Goal: Task Accomplishment & Management: Manage account settings

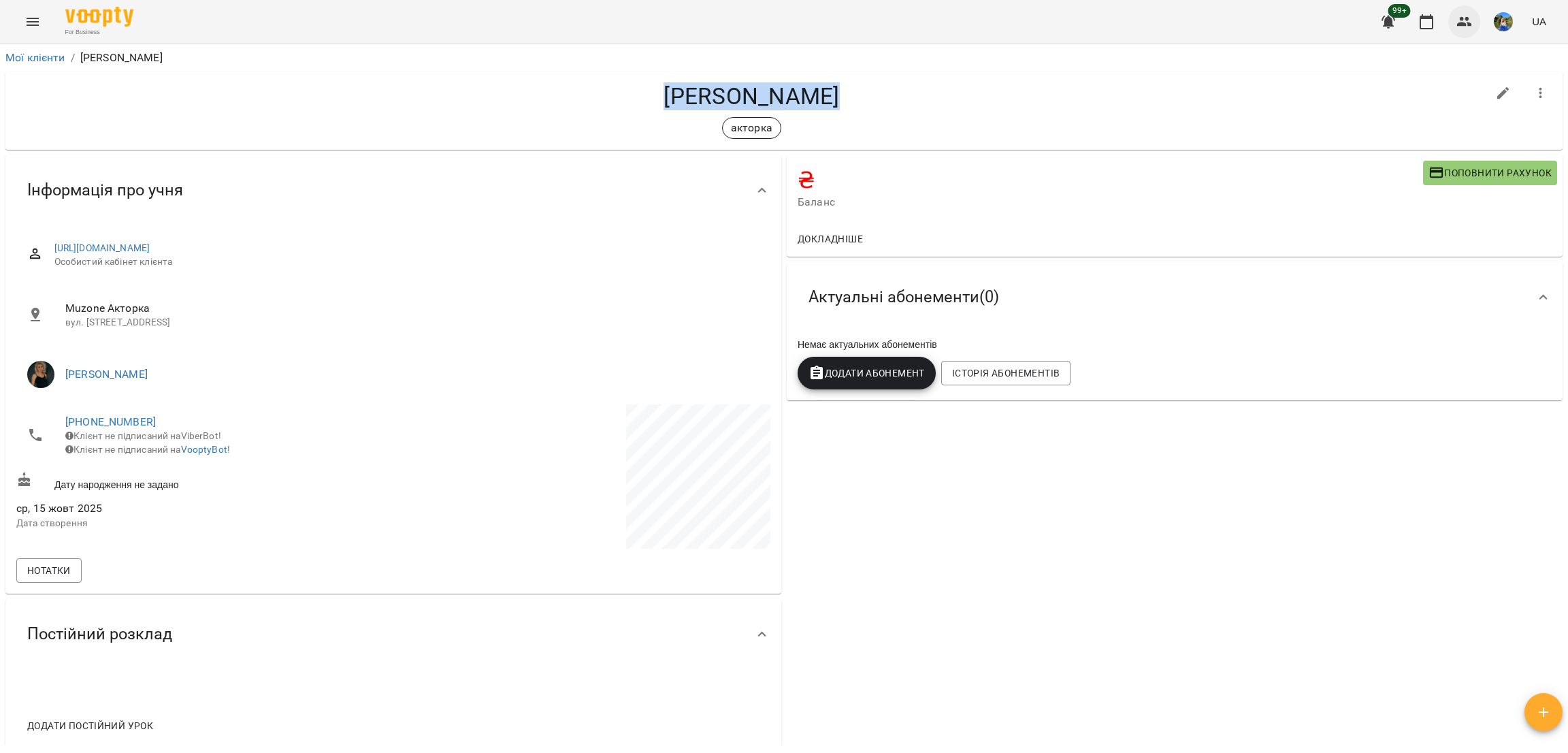
click at [1464, 17] on icon "button" at bounding box center [1464, 22] width 17 height 17
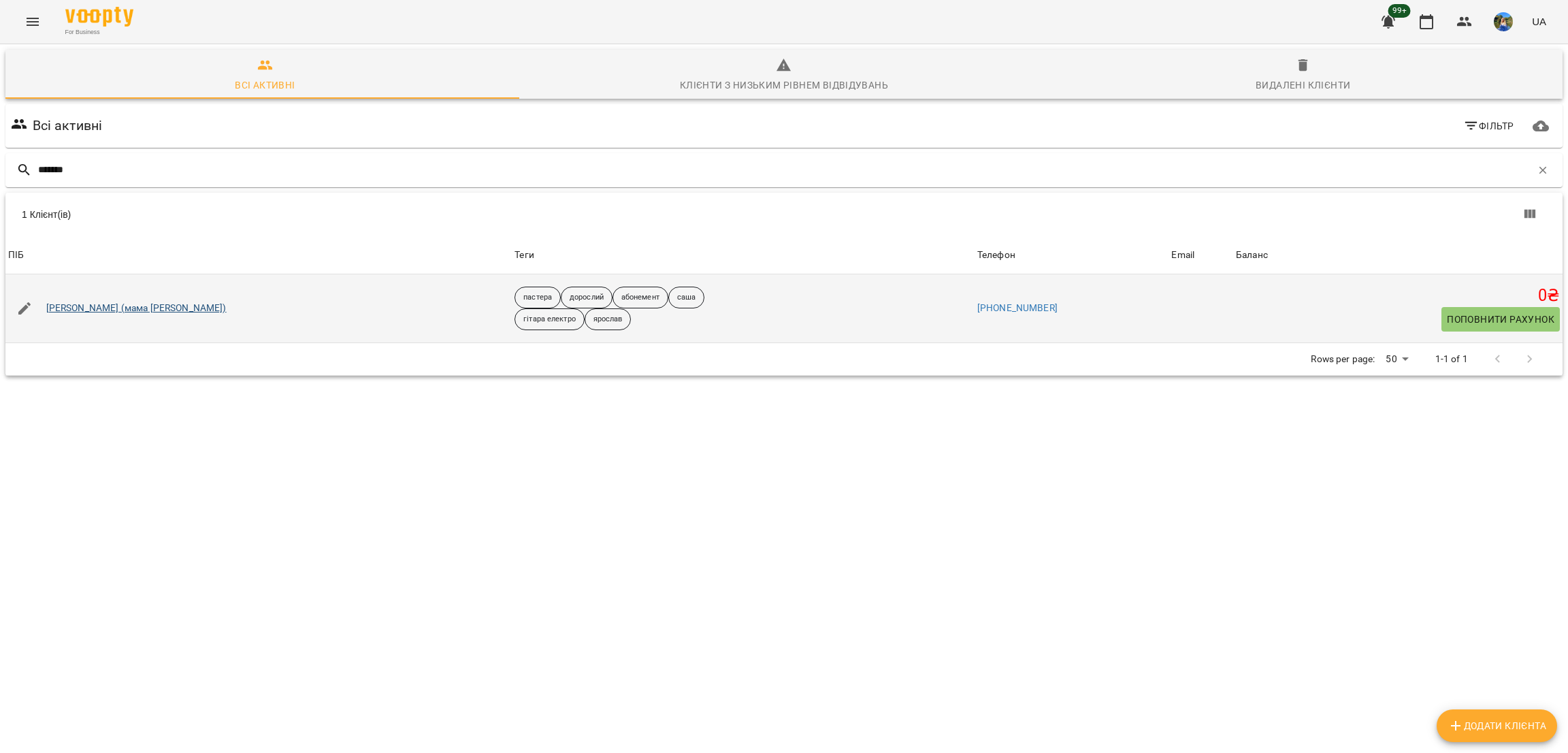
type input "*******"
click at [162, 308] on link "[PERSON_NAME] (мама [PERSON_NAME])" at bounding box center [137, 308] width 181 height 13
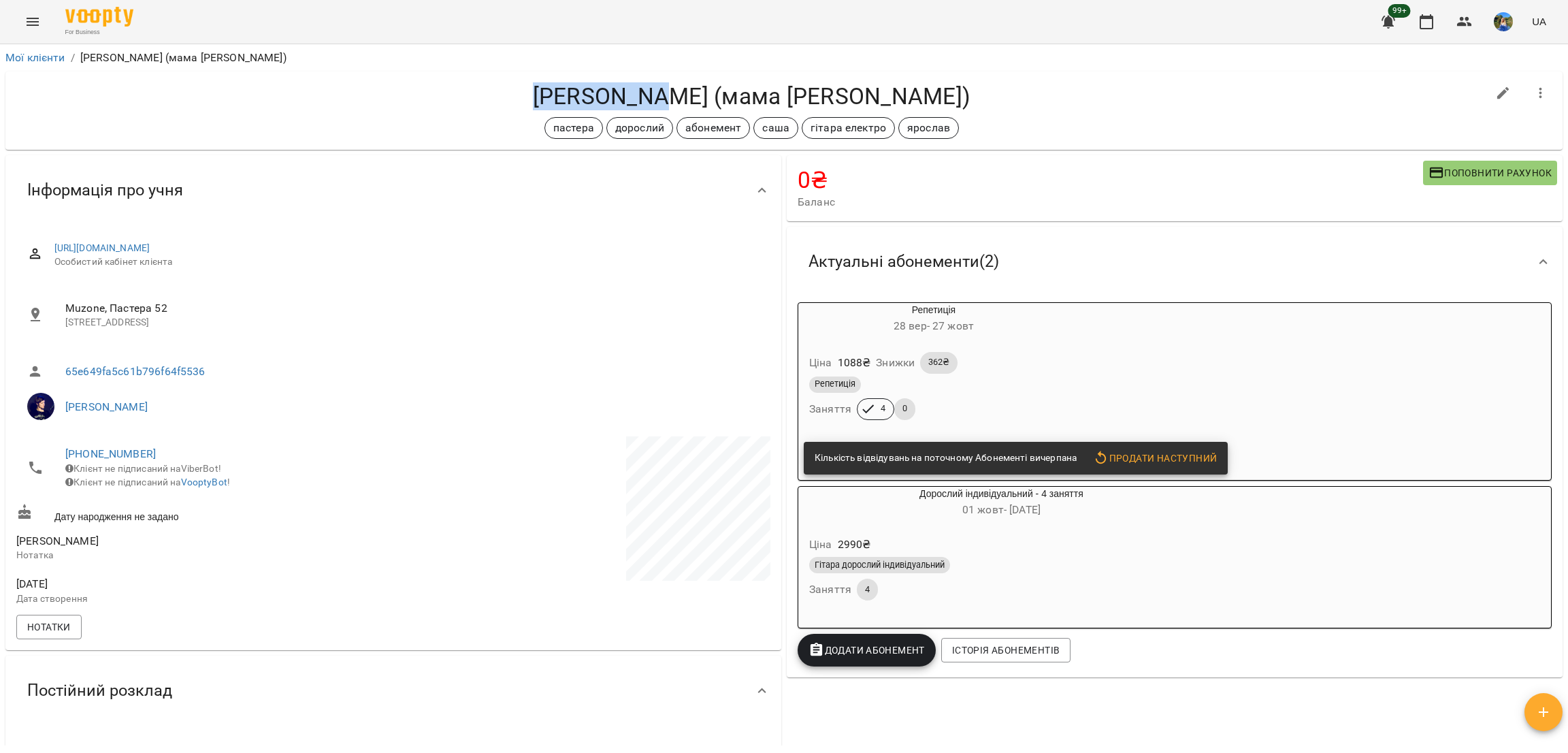
drag, startPoint x: 581, startPoint y: 81, endPoint x: 714, endPoint y: 92, distance: 133.5
click at [714, 92] on div "Шидловська Лана (мама Юлія) пастера дорослий абонемент саша гітара електро ярос…" at bounding box center [784, 110] width 1557 height 78
copy h4 "Шидловська"
click at [1468, 27] on icon "button" at bounding box center [1464, 22] width 17 height 17
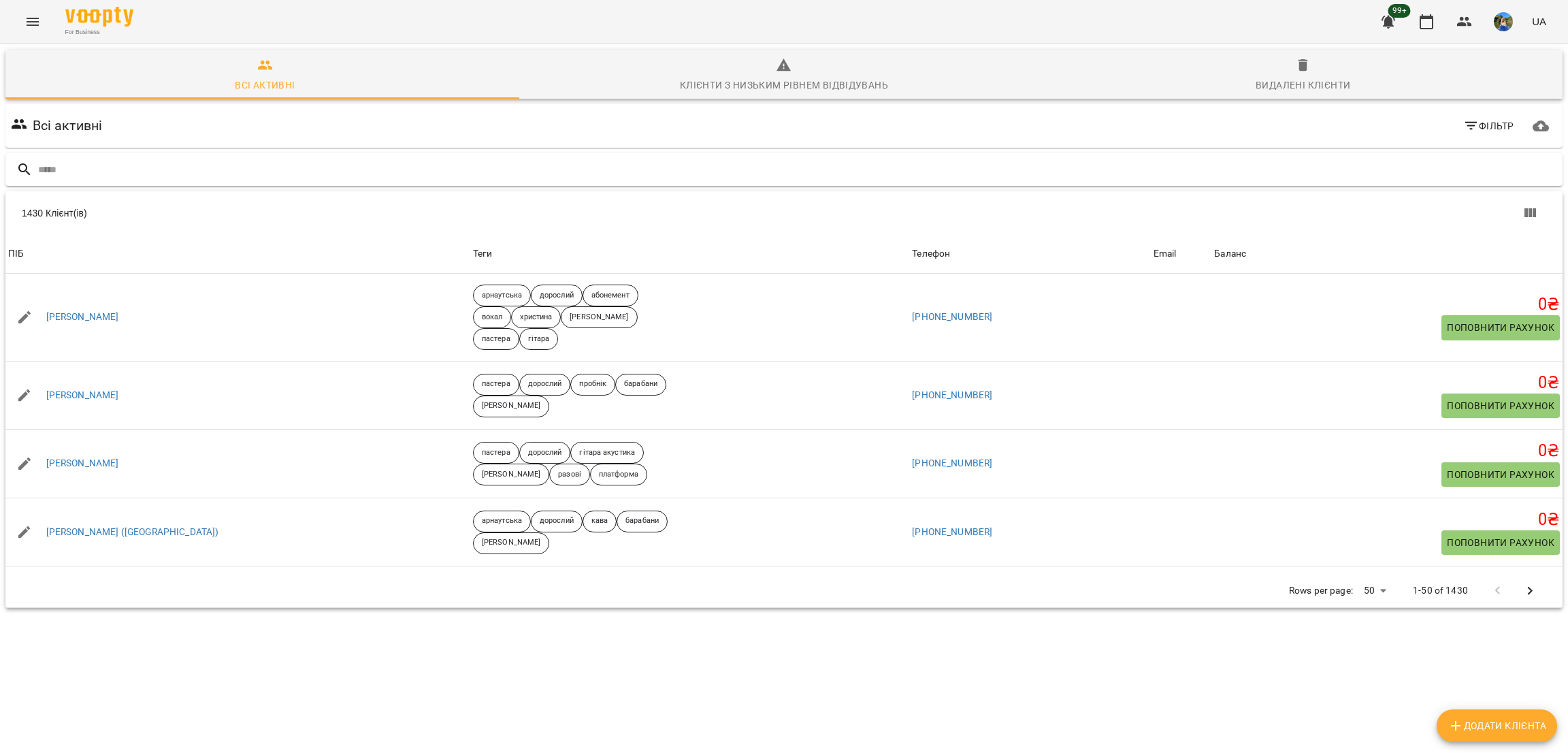
drag, startPoint x: 101, startPoint y: 171, endPoint x: 109, endPoint y: 173, distance: 8.2
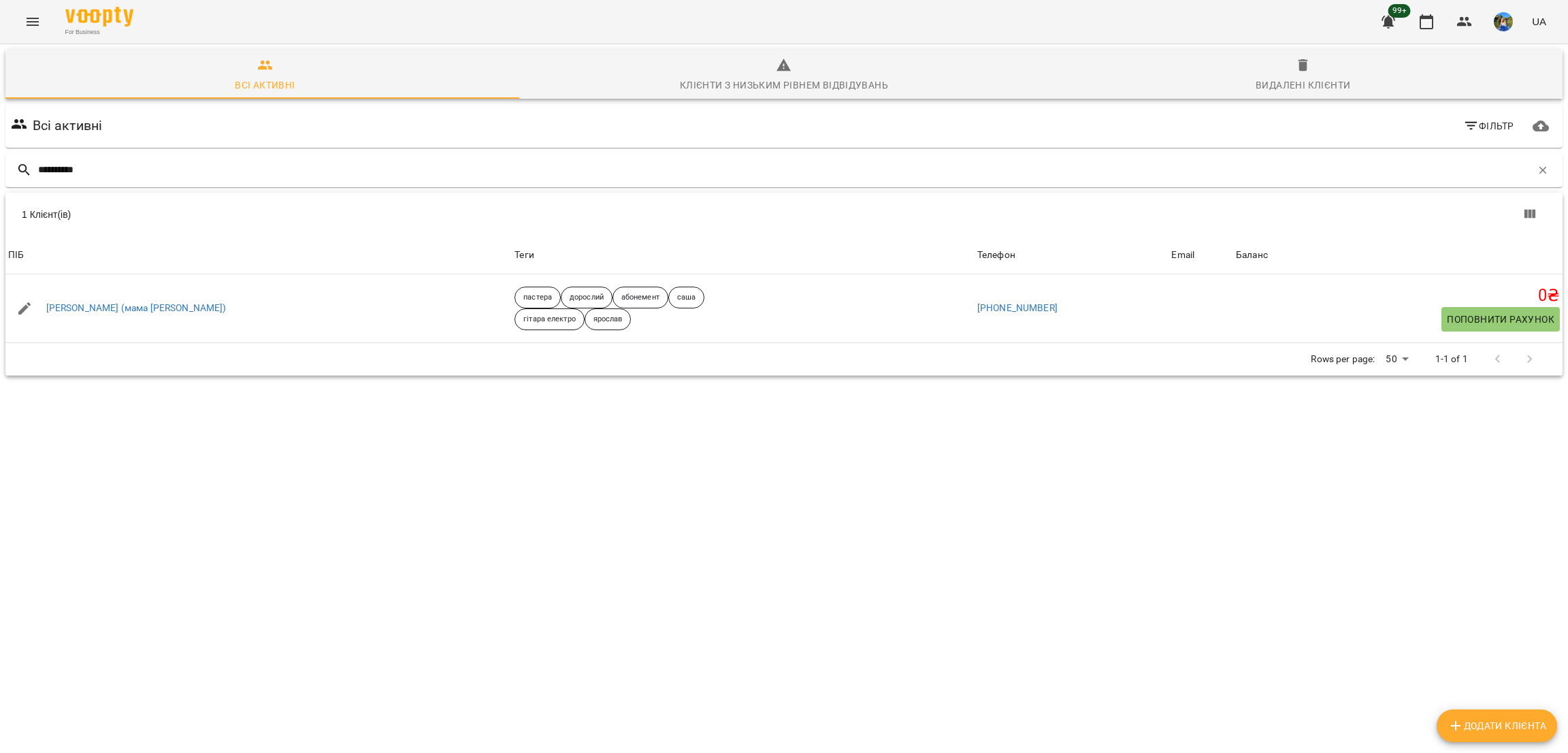
type input "**********"
click at [30, 24] on icon "Menu" at bounding box center [33, 22] width 17 height 17
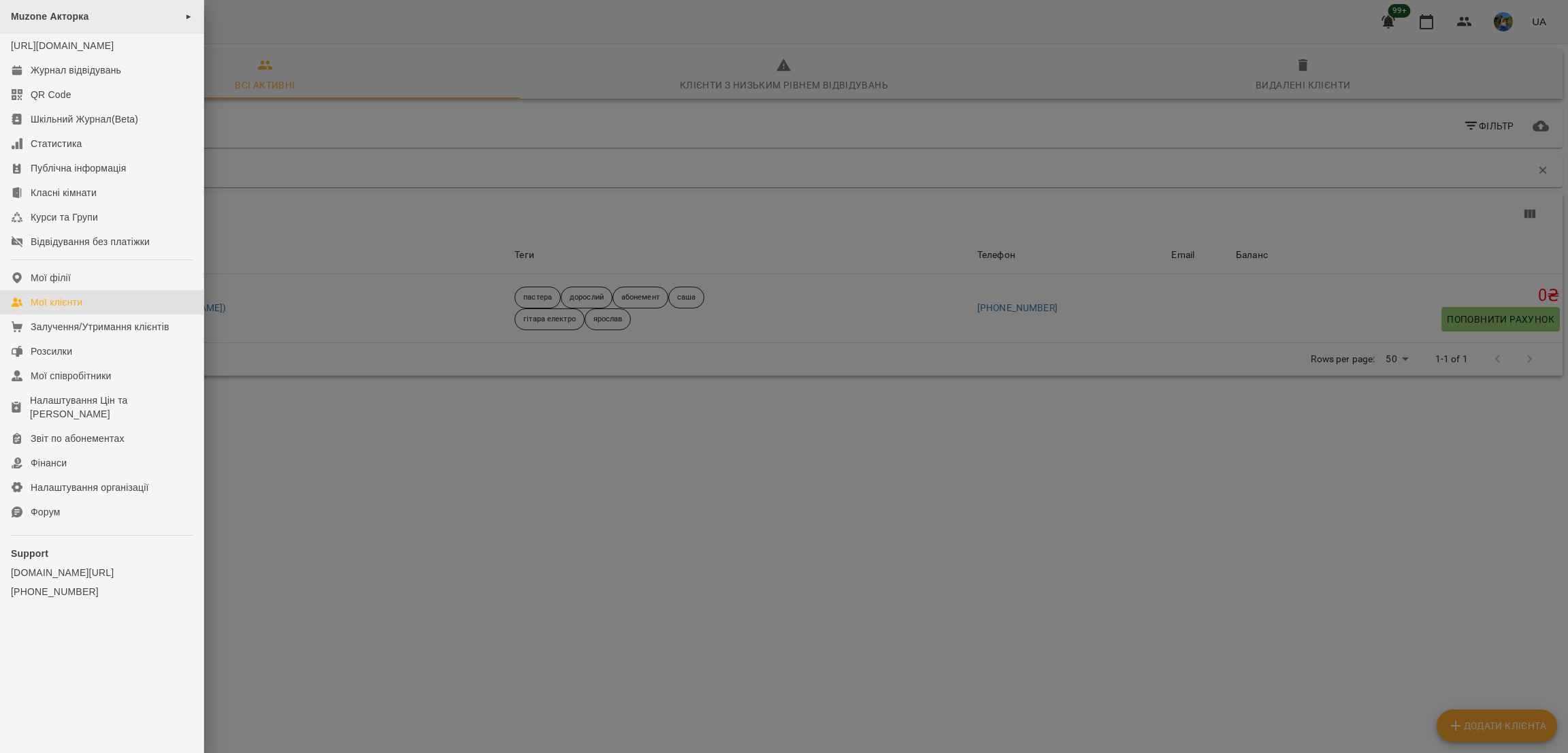
click at [94, 18] on div "Muzone Акторка ►" at bounding box center [102, 17] width 204 height 33
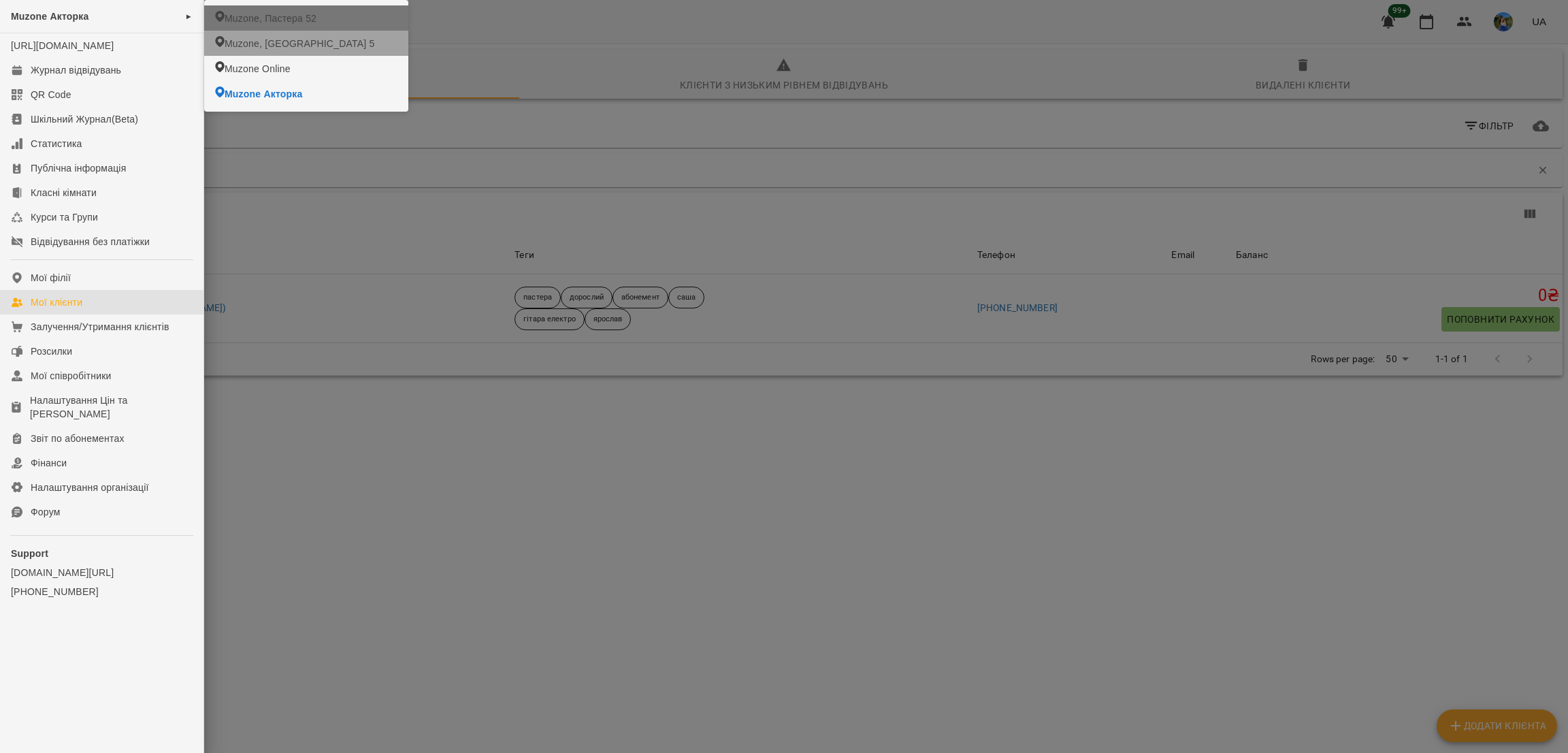
click at [288, 21] on span "Muzone, Пастера 52" at bounding box center [270, 18] width 92 height 13
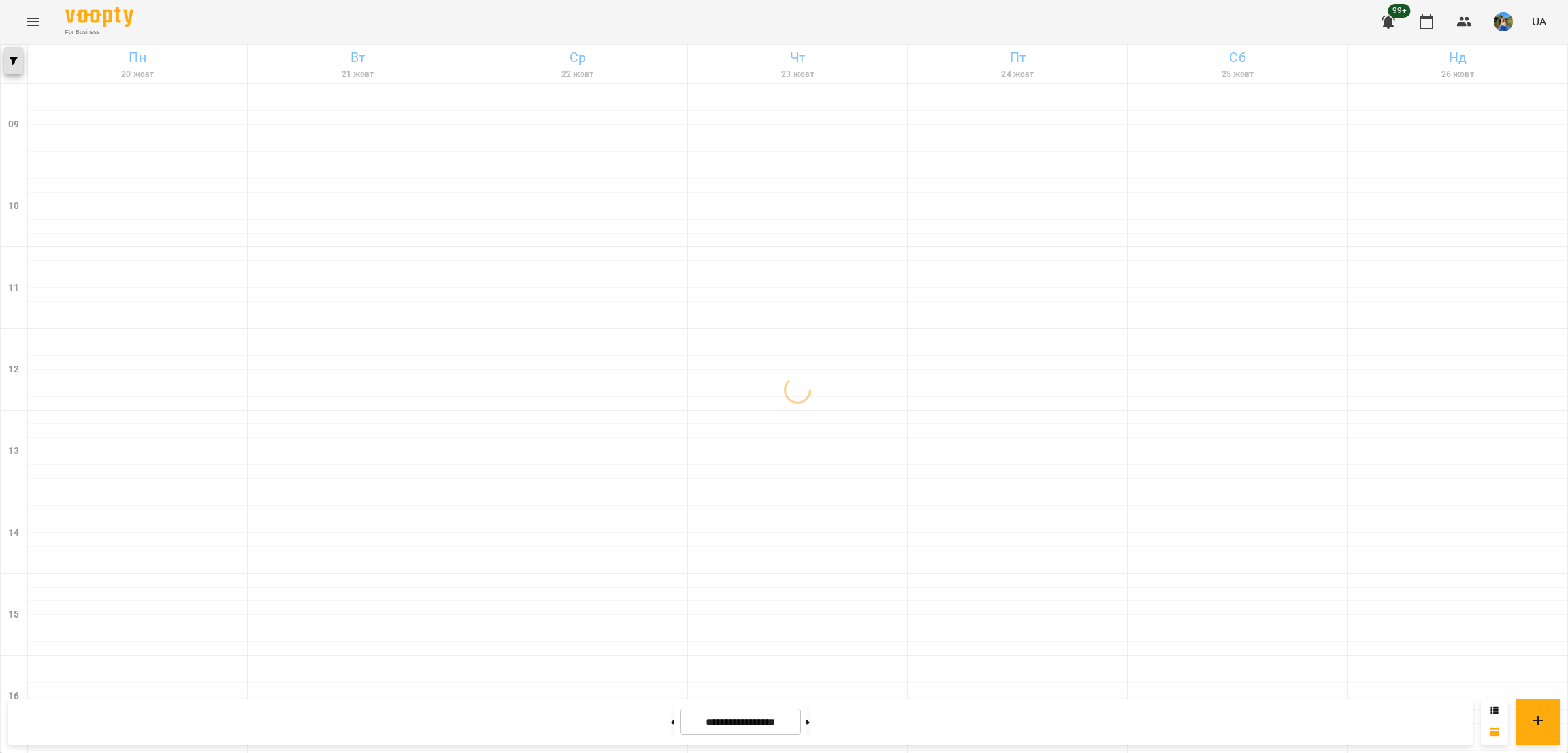
click at [10, 63] on icon "button" at bounding box center [13, 61] width 8 height 8
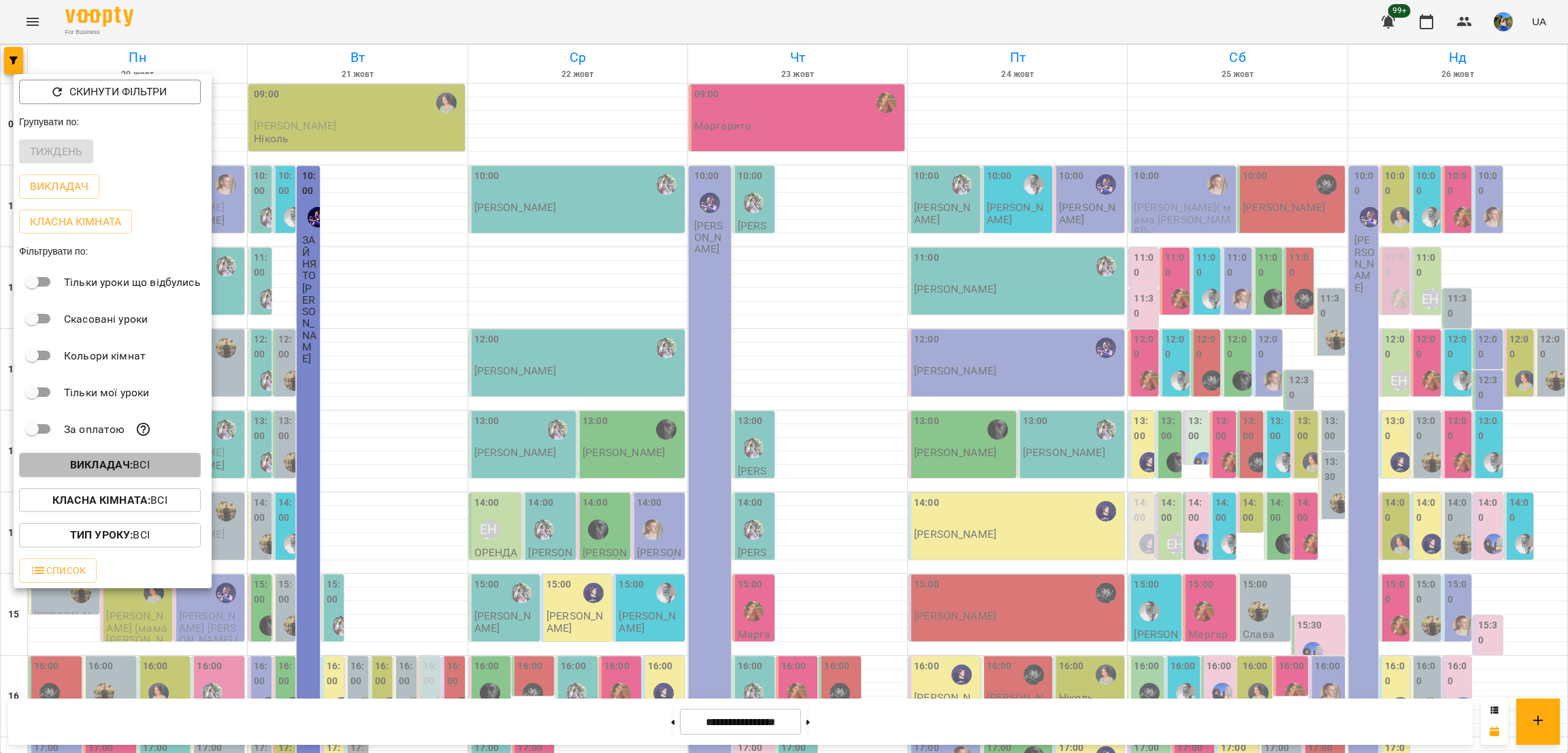
click at [168, 470] on span "Викладач : Всі" at bounding box center [109, 465] width 160 height 17
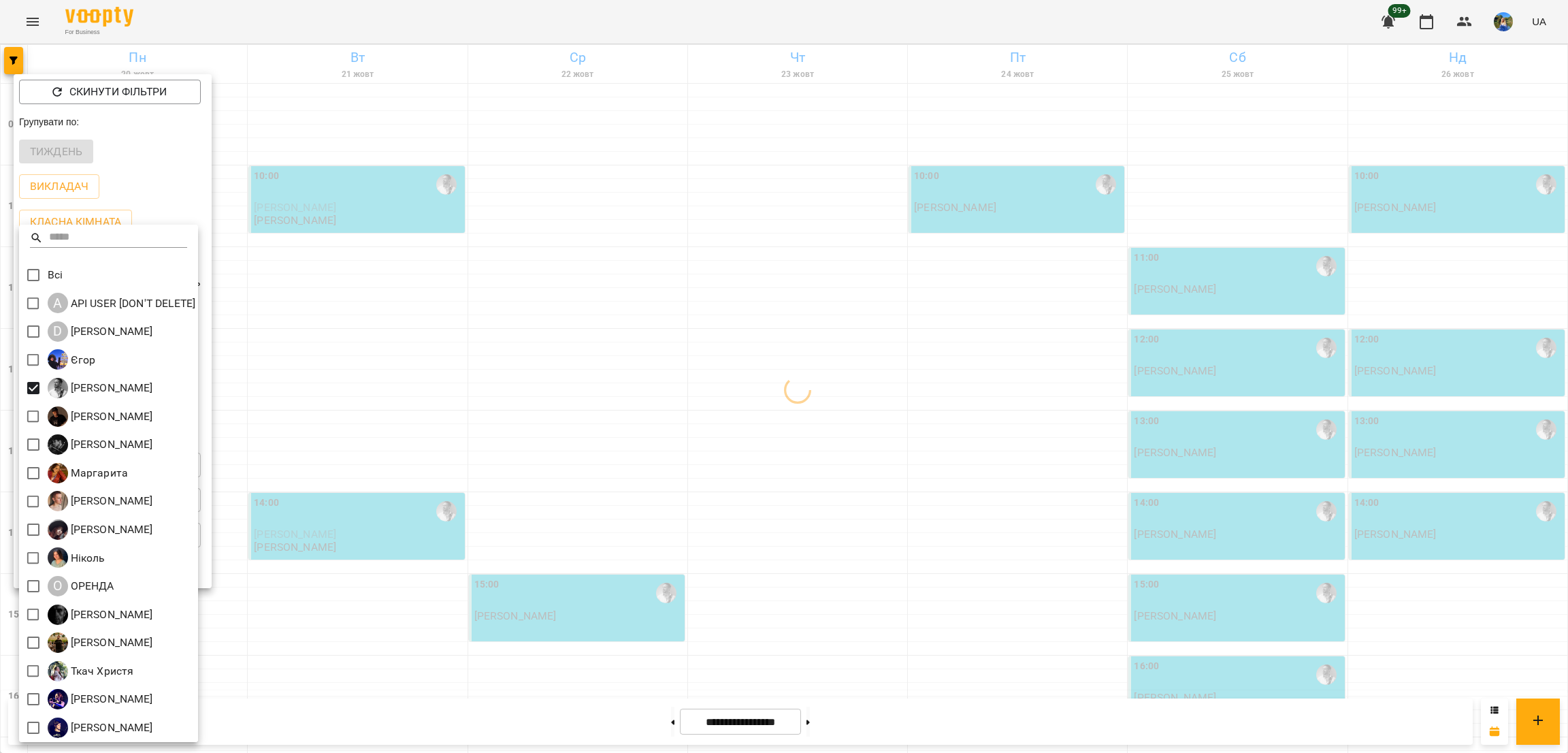
click at [573, 421] on div at bounding box center [784, 376] width 1568 height 753
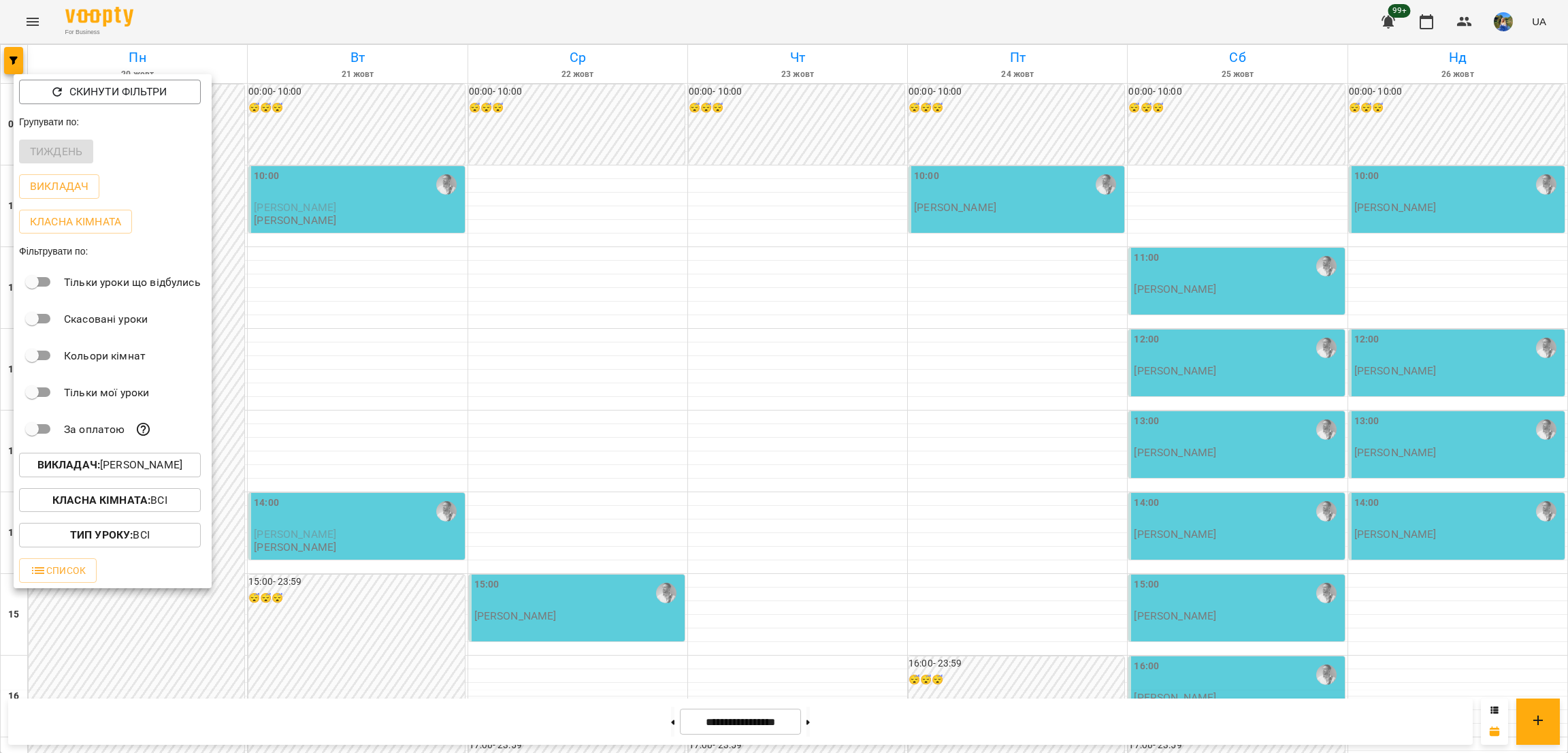
click at [565, 420] on div at bounding box center [784, 376] width 1568 height 753
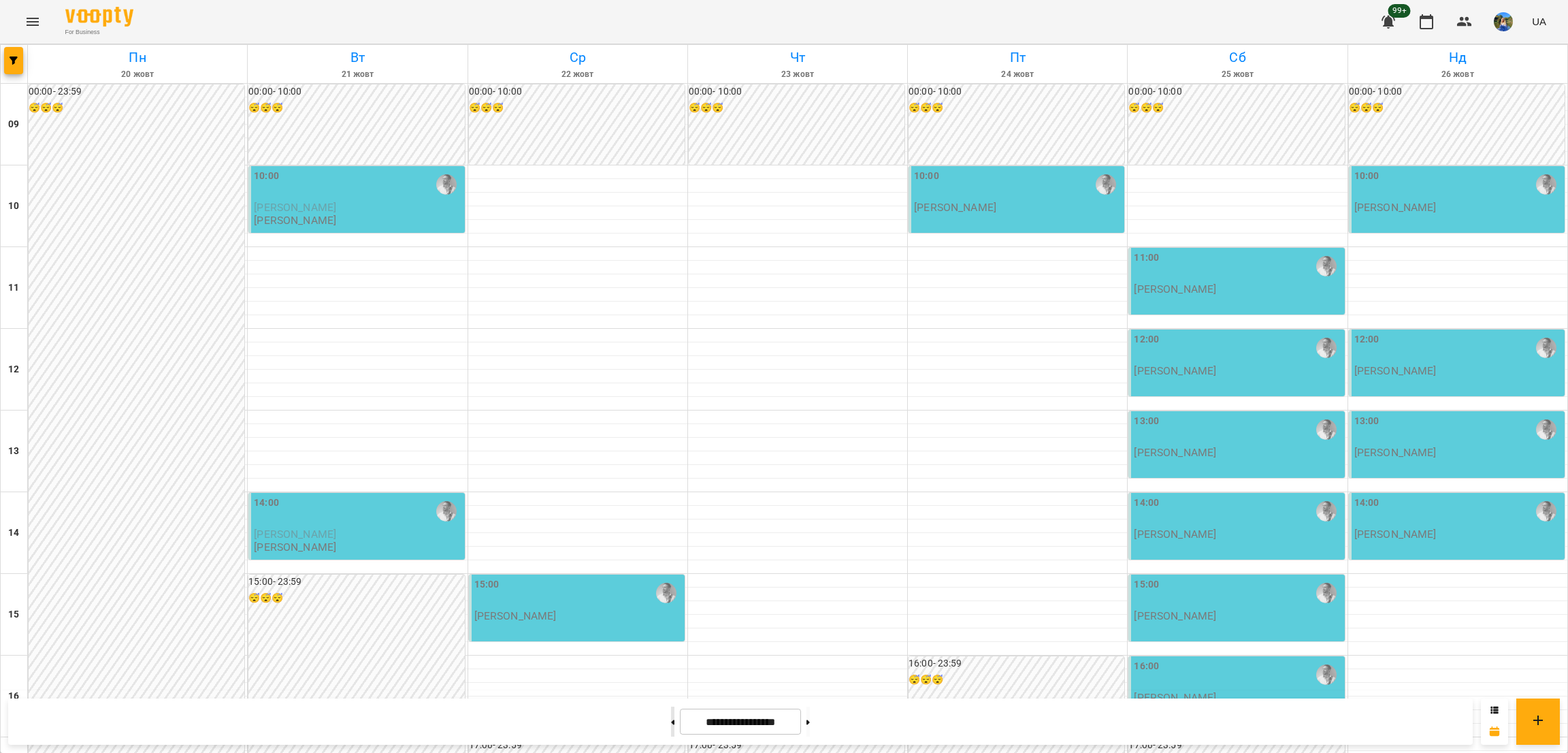
click at [671, 714] on button at bounding box center [673, 721] width 3 height 30
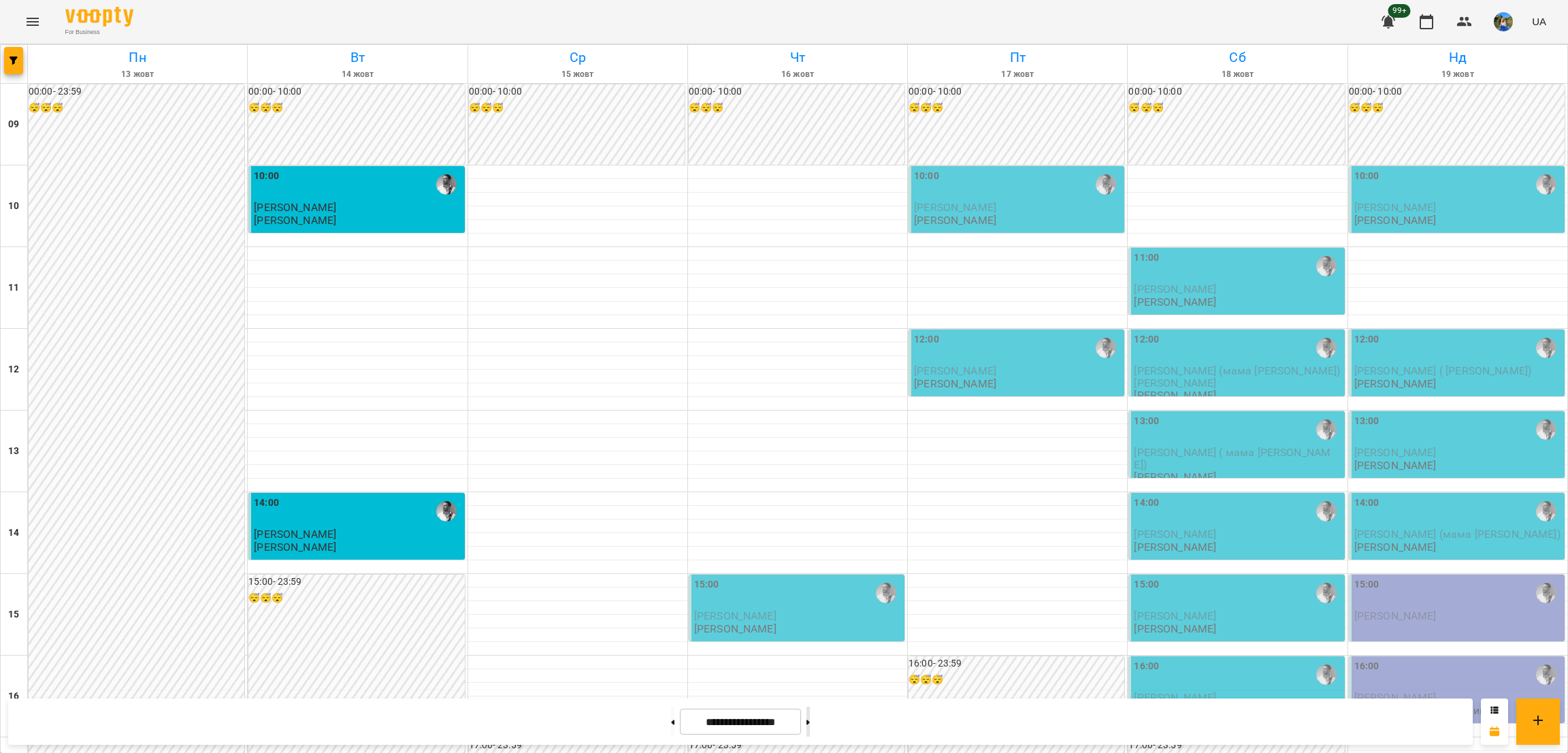
click at [810, 723] on button at bounding box center [808, 721] width 3 height 30
type input "**********"
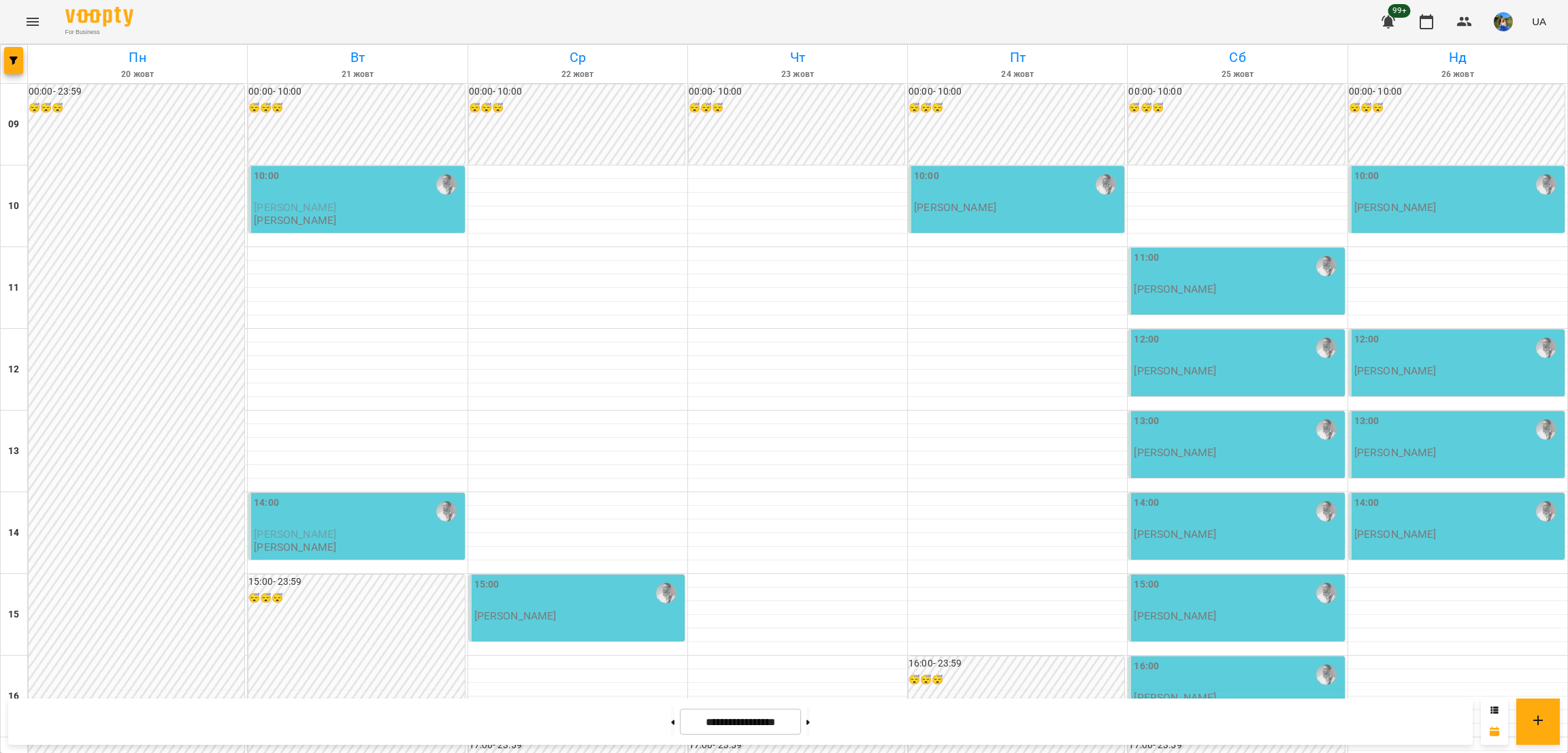
scroll to position [102, 0]
click at [9, 51] on button "button" at bounding box center [13, 61] width 19 height 27
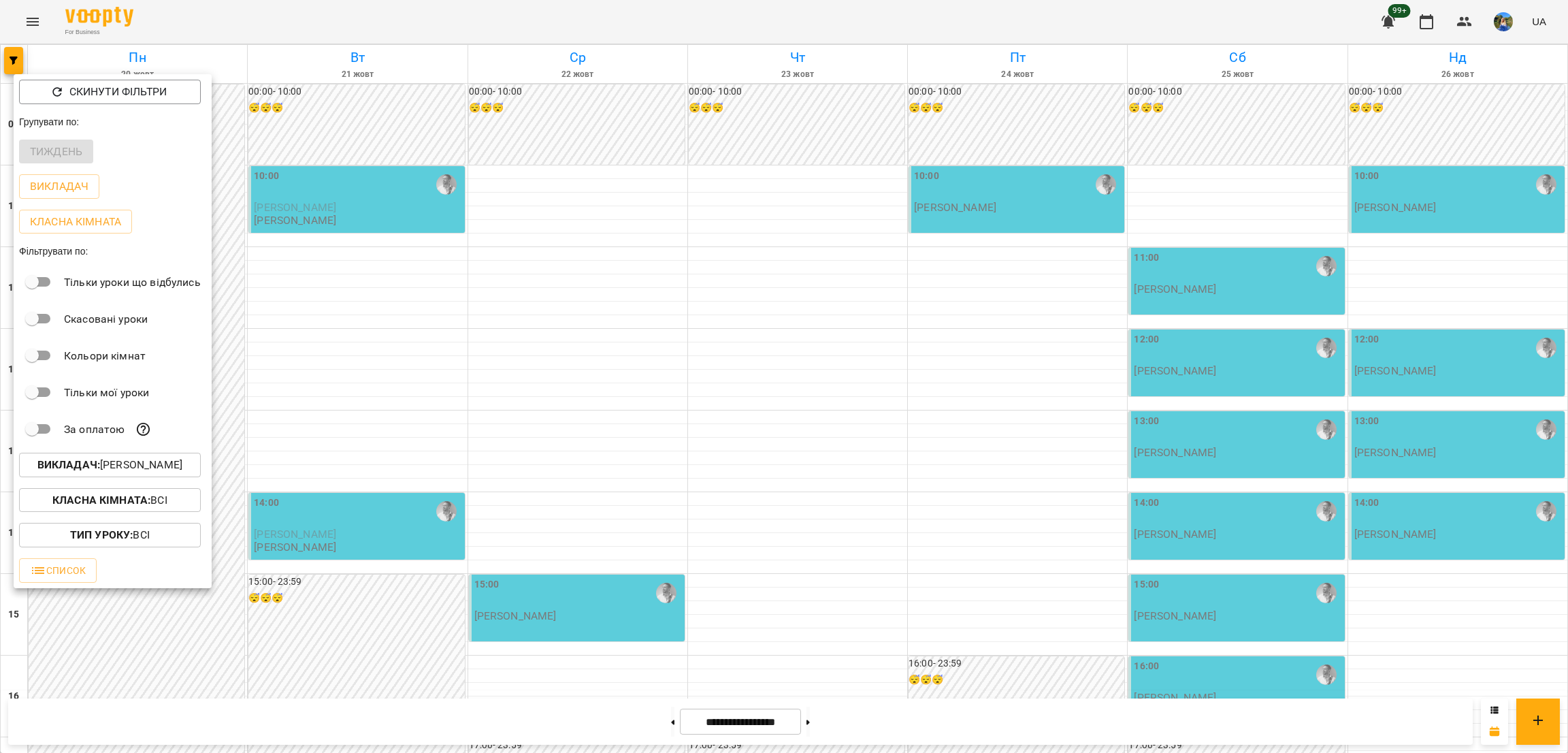
click at [173, 466] on p "Викладач : [PERSON_NAME]" at bounding box center [109, 465] width 145 height 17
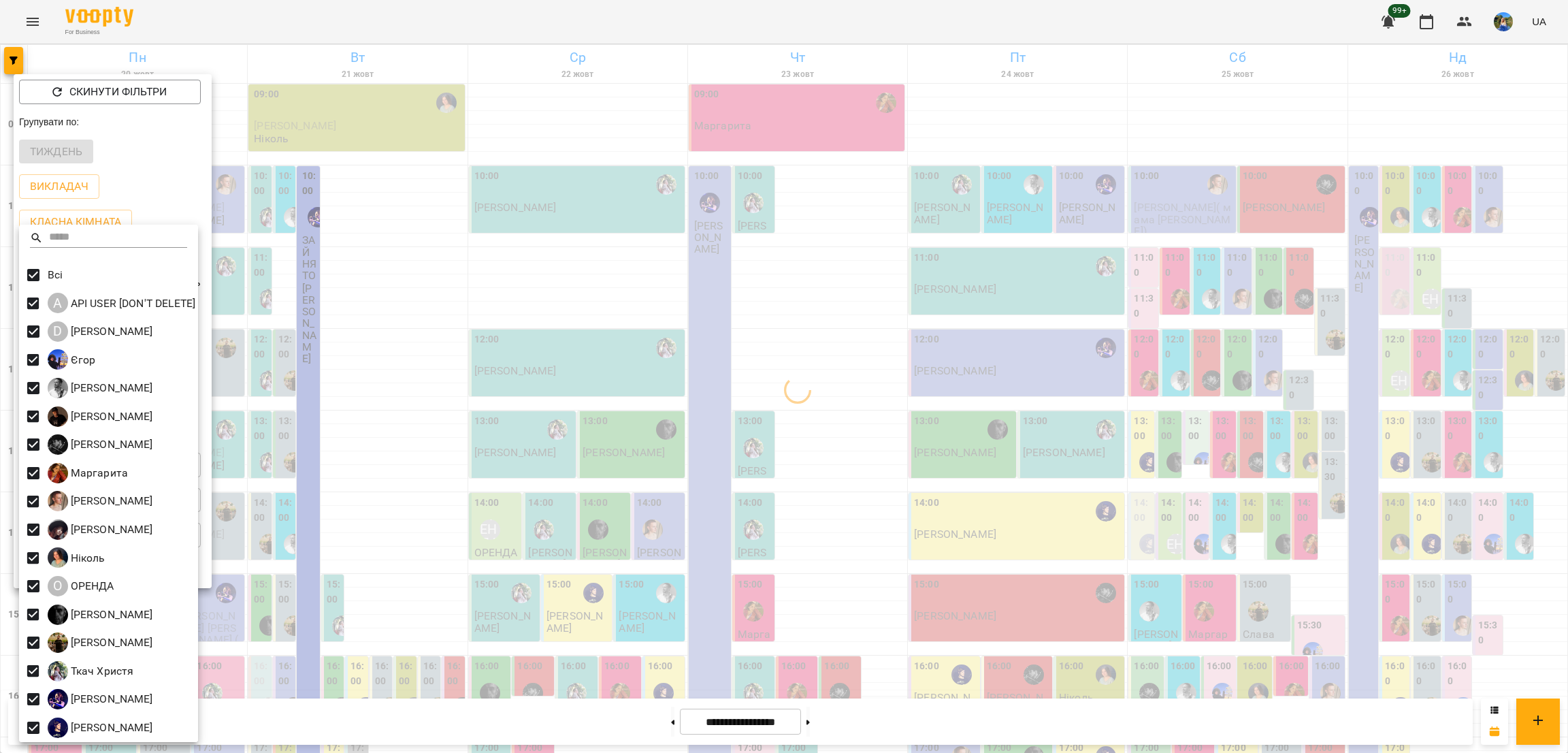
drag, startPoint x: 272, startPoint y: 551, endPoint x: 270, endPoint y: 540, distance: 11.2
click at [274, 552] on div at bounding box center [784, 376] width 1568 height 753
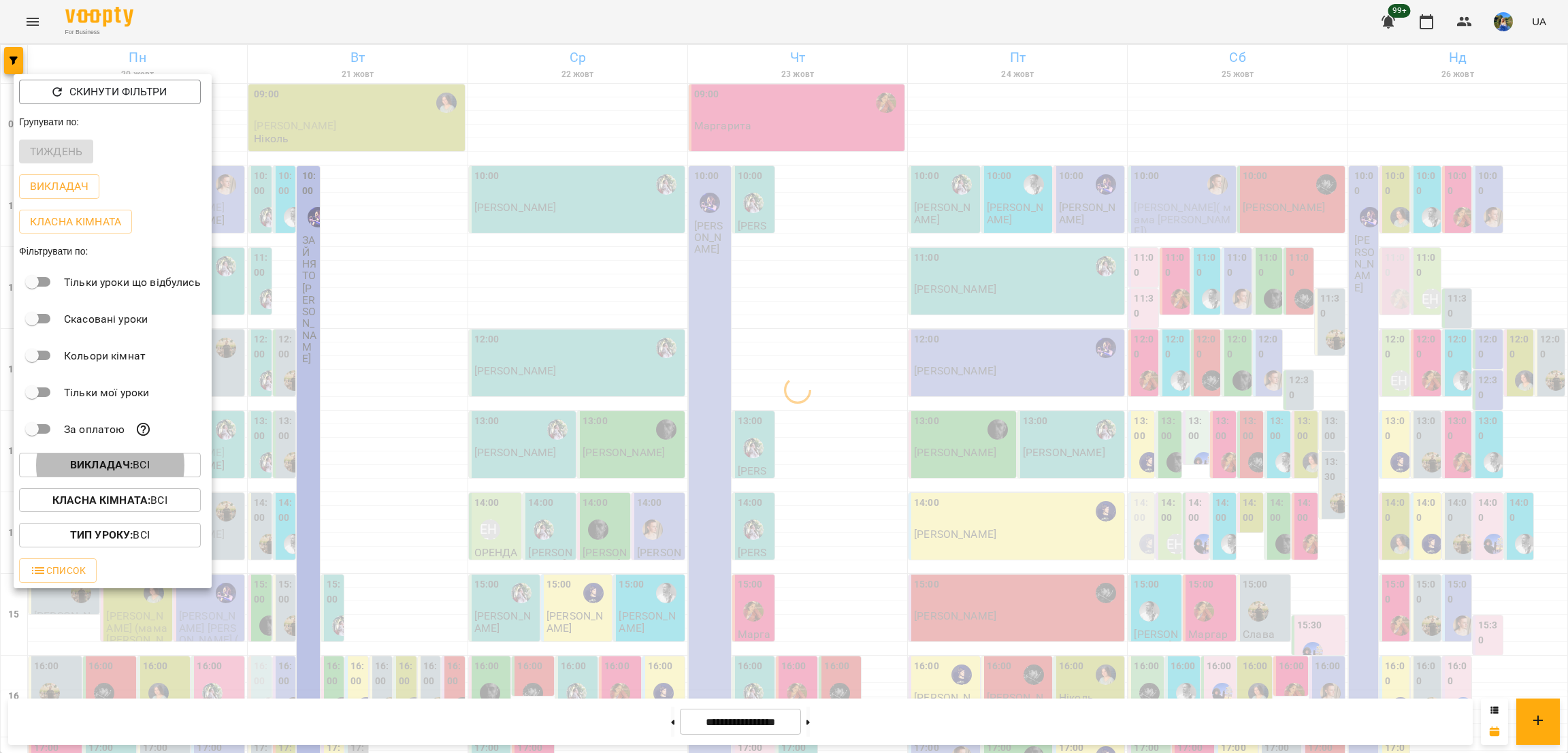
click at [113, 503] on b "Класна кімната :" at bounding box center [101, 500] width 98 height 13
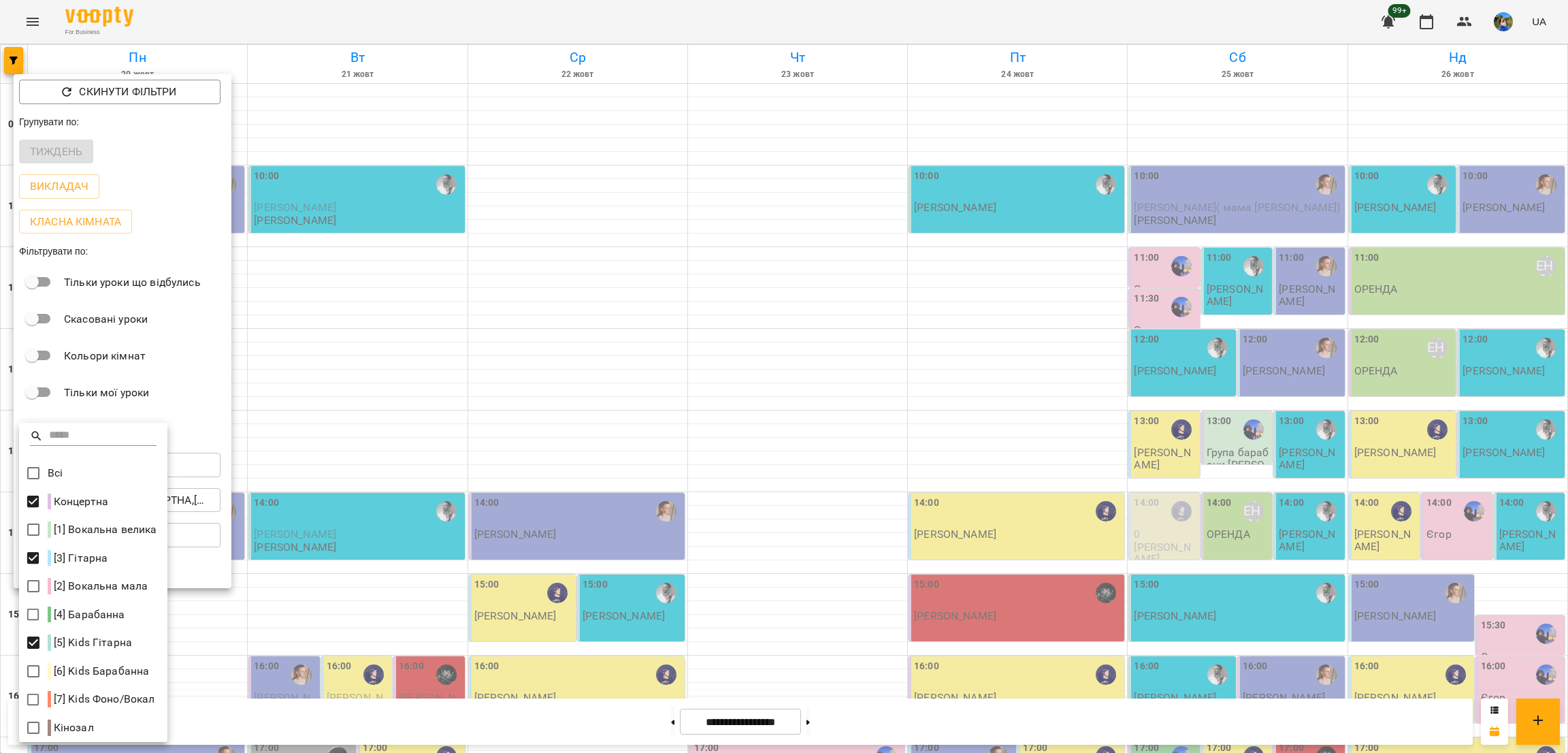
click at [539, 292] on div at bounding box center [784, 376] width 1568 height 753
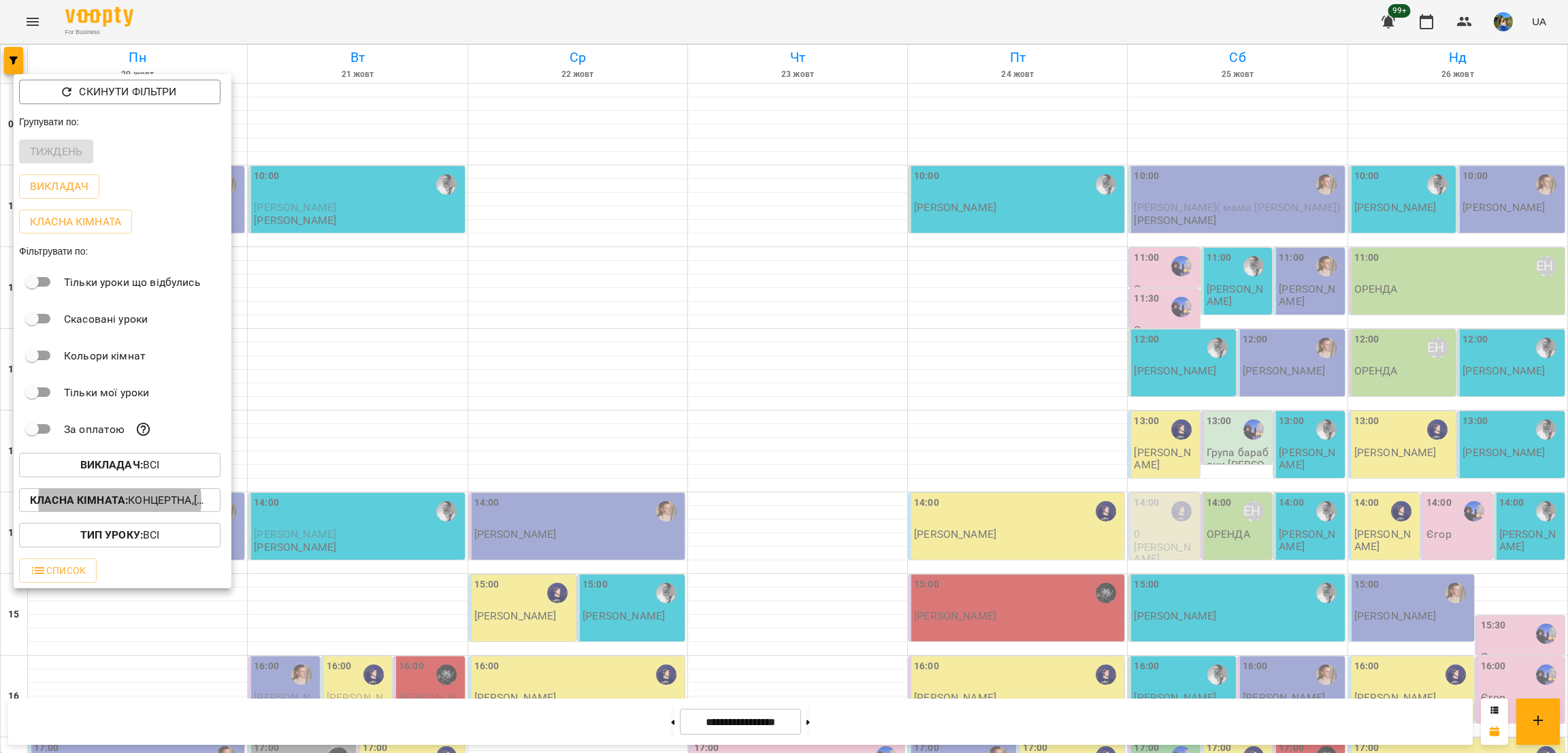
click at [558, 303] on div at bounding box center [784, 376] width 1568 height 753
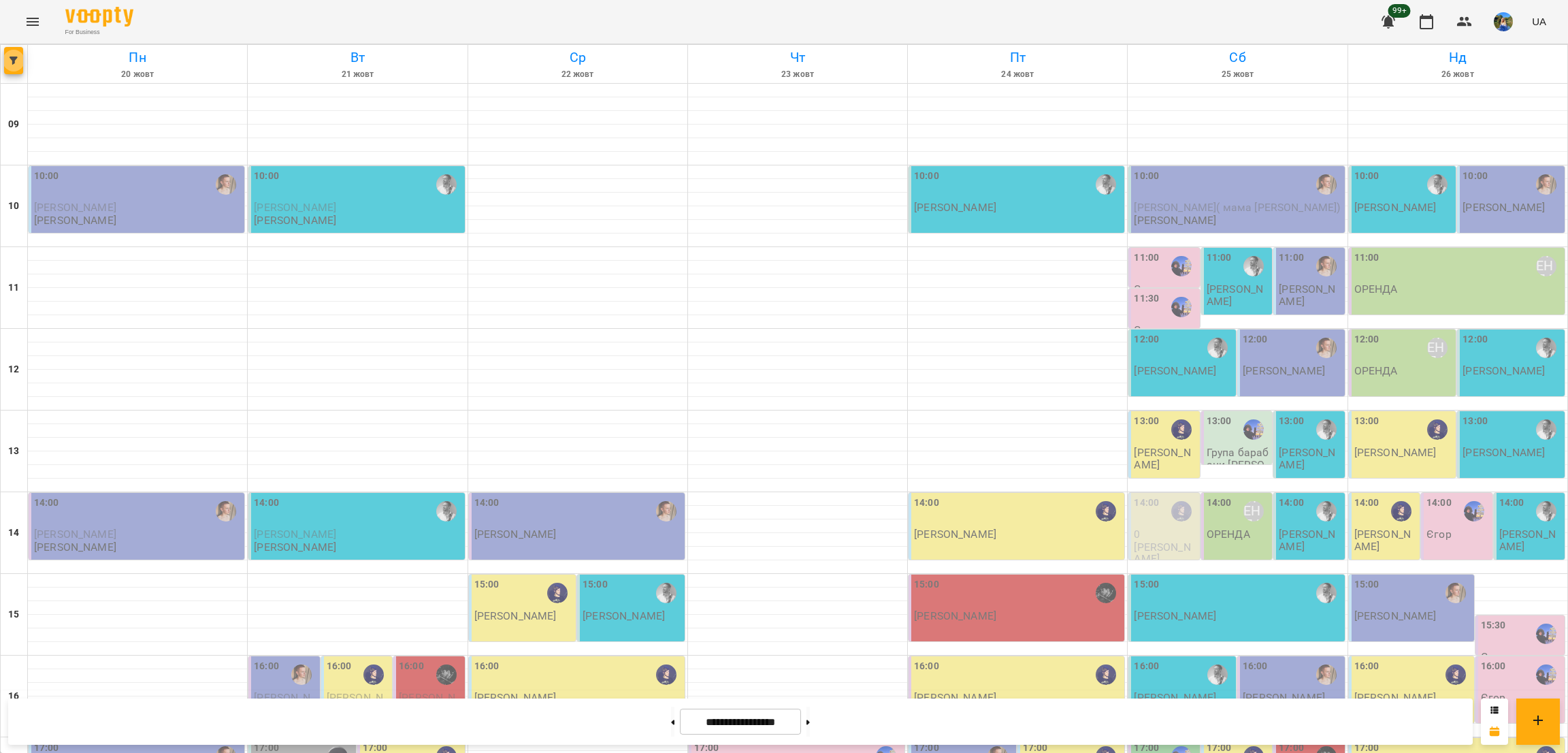
scroll to position [306, 0]
click at [14, 61] on icon "button" at bounding box center [13, 61] width 8 height 8
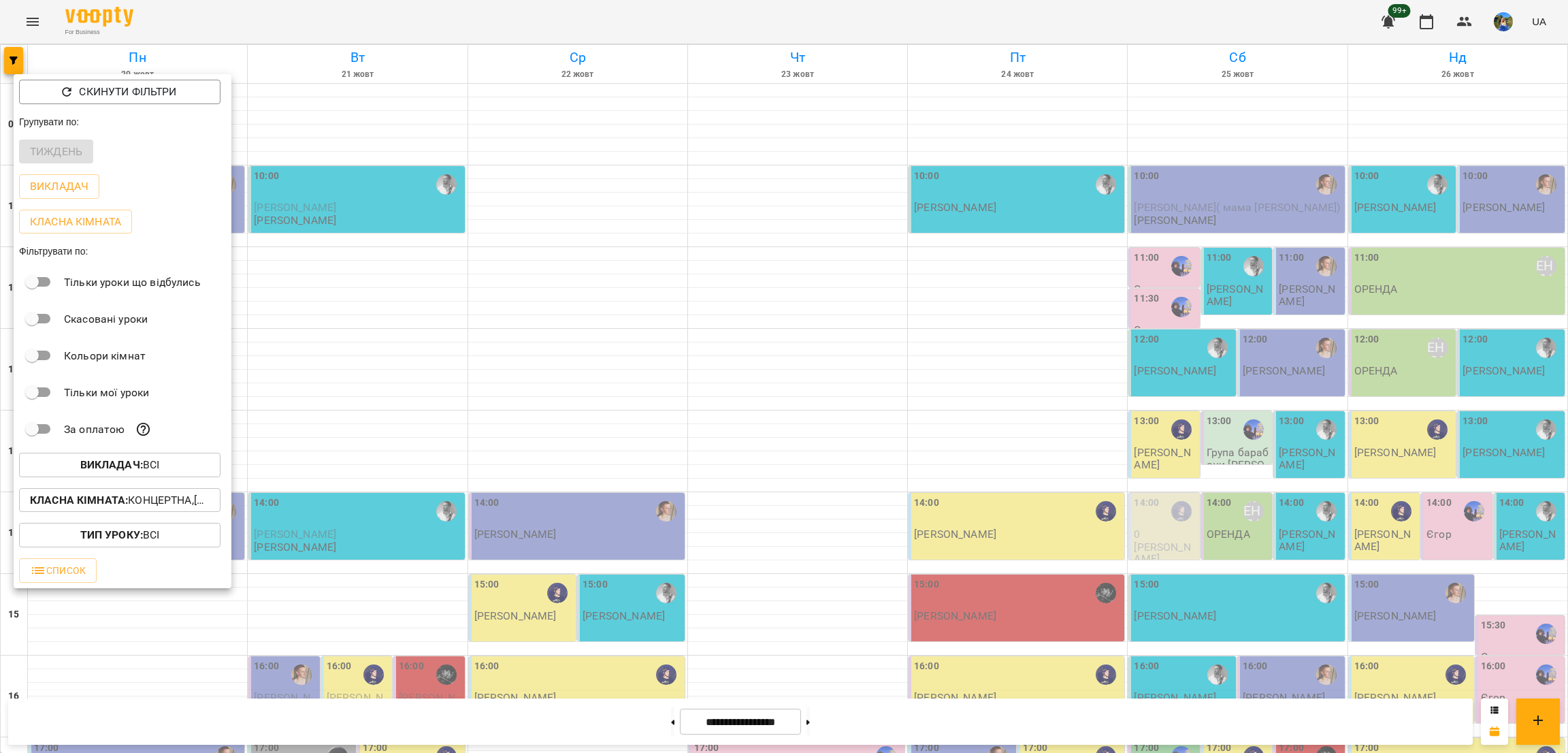
click at [154, 478] on button "Викладач : Всі" at bounding box center [119, 465] width 201 height 25
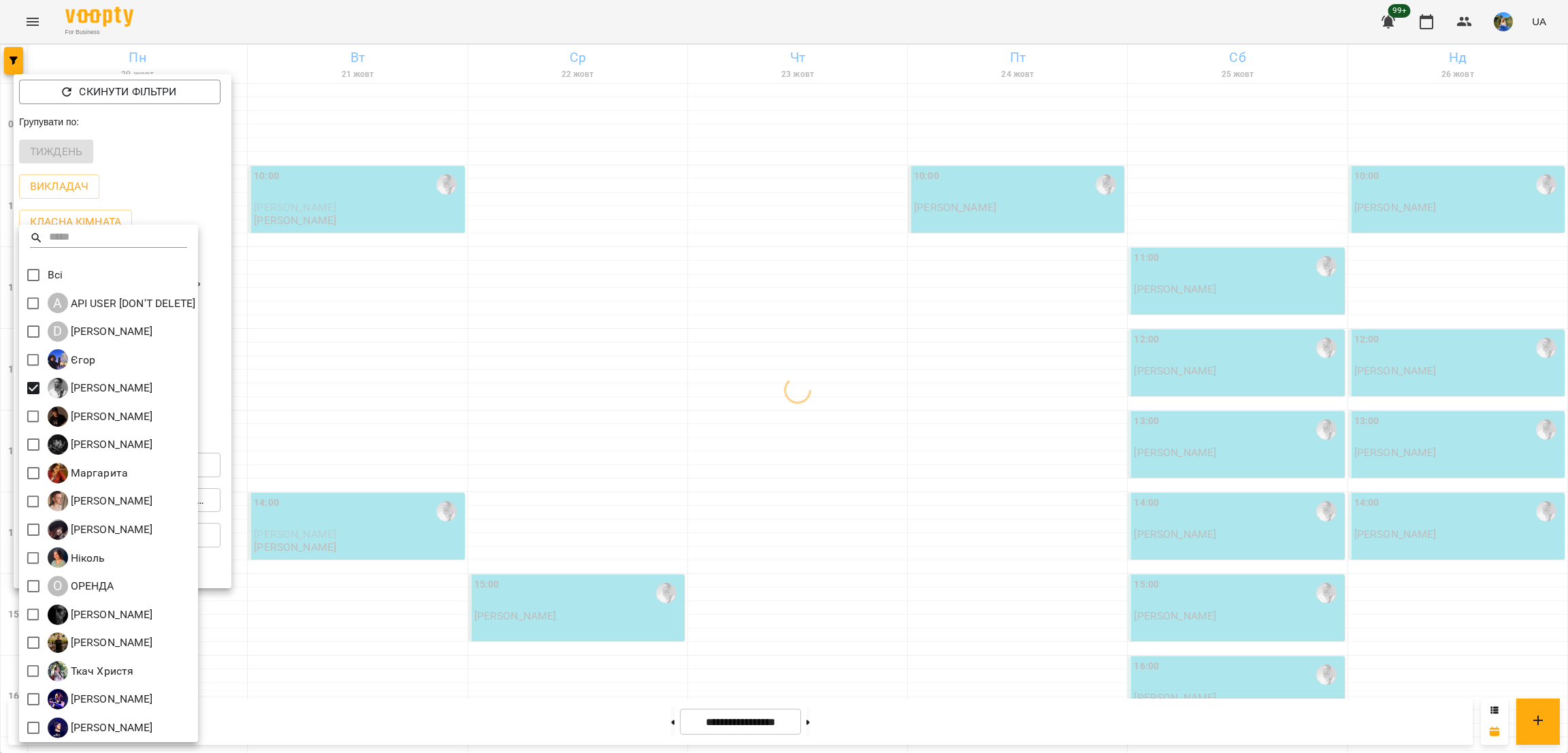
click at [717, 479] on div at bounding box center [784, 376] width 1568 height 753
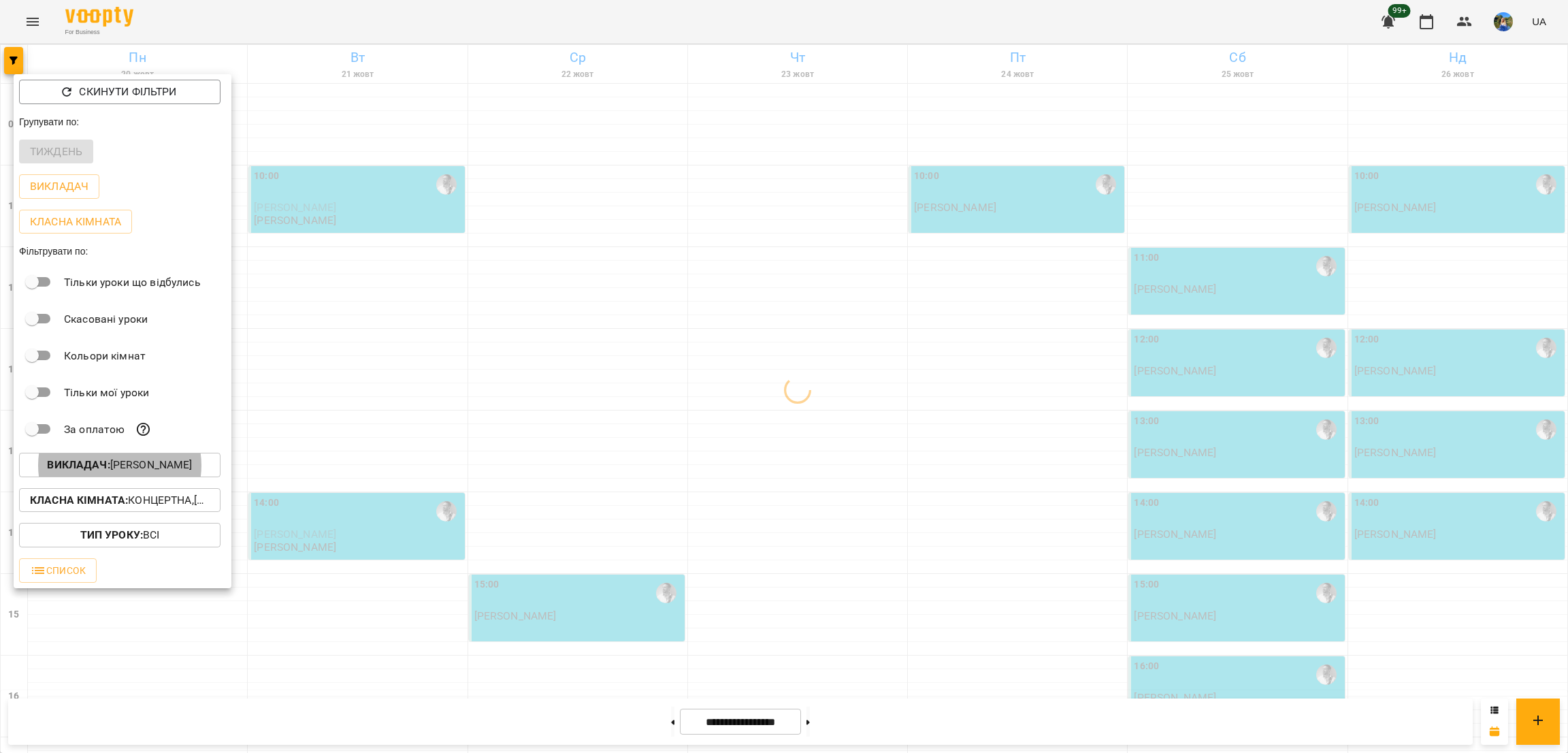
click at [709, 537] on div at bounding box center [784, 376] width 1568 height 753
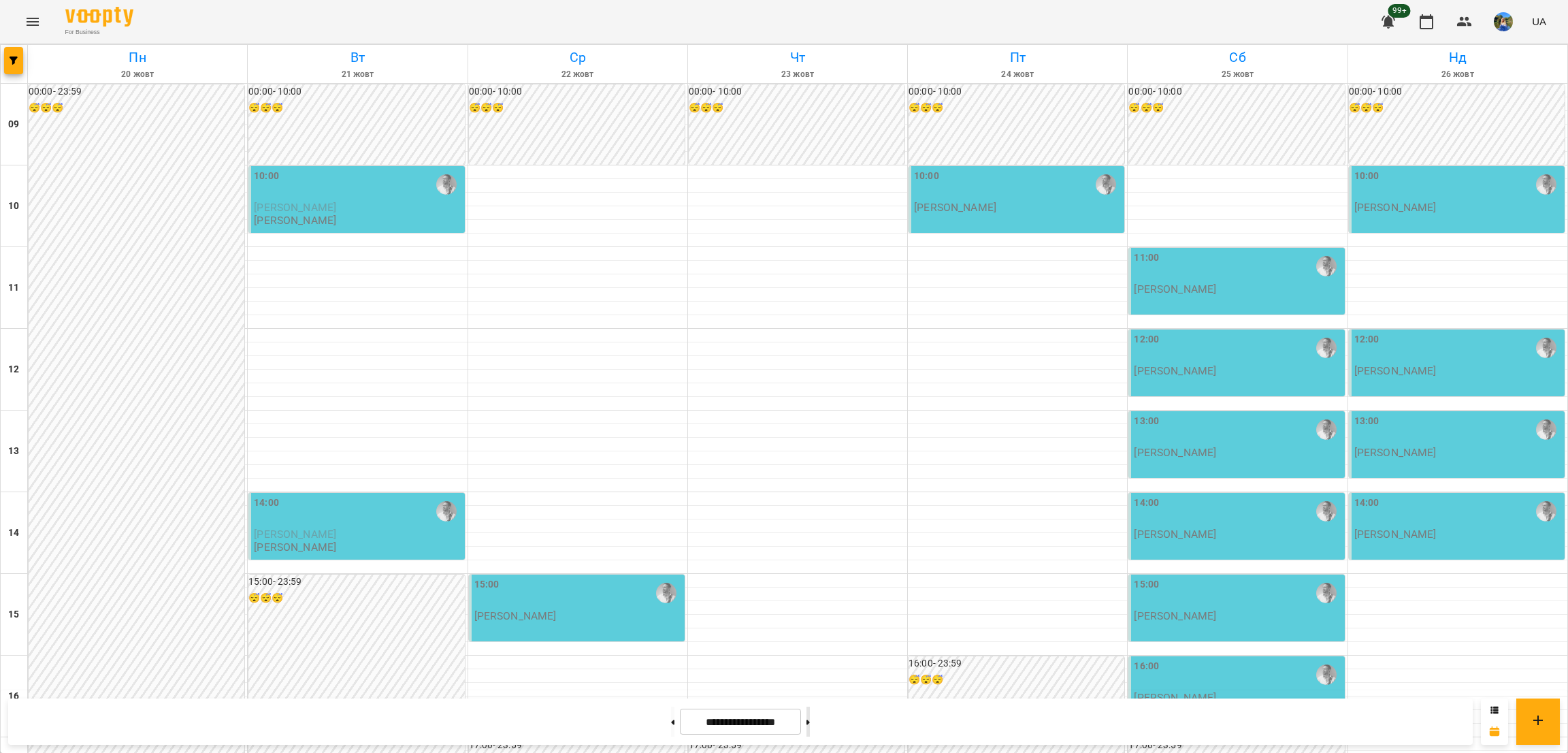
click at [810, 716] on button at bounding box center [808, 721] width 3 height 30
drag, startPoint x: 835, startPoint y: 718, endPoint x: 781, endPoint y: 727, distance: 54.7
click at [810, 719] on button at bounding box center [808, 721] width 3 height 30
type input "**********"
click at [671, 720] on icon at bounding box center [673, 722] width 3 height 6
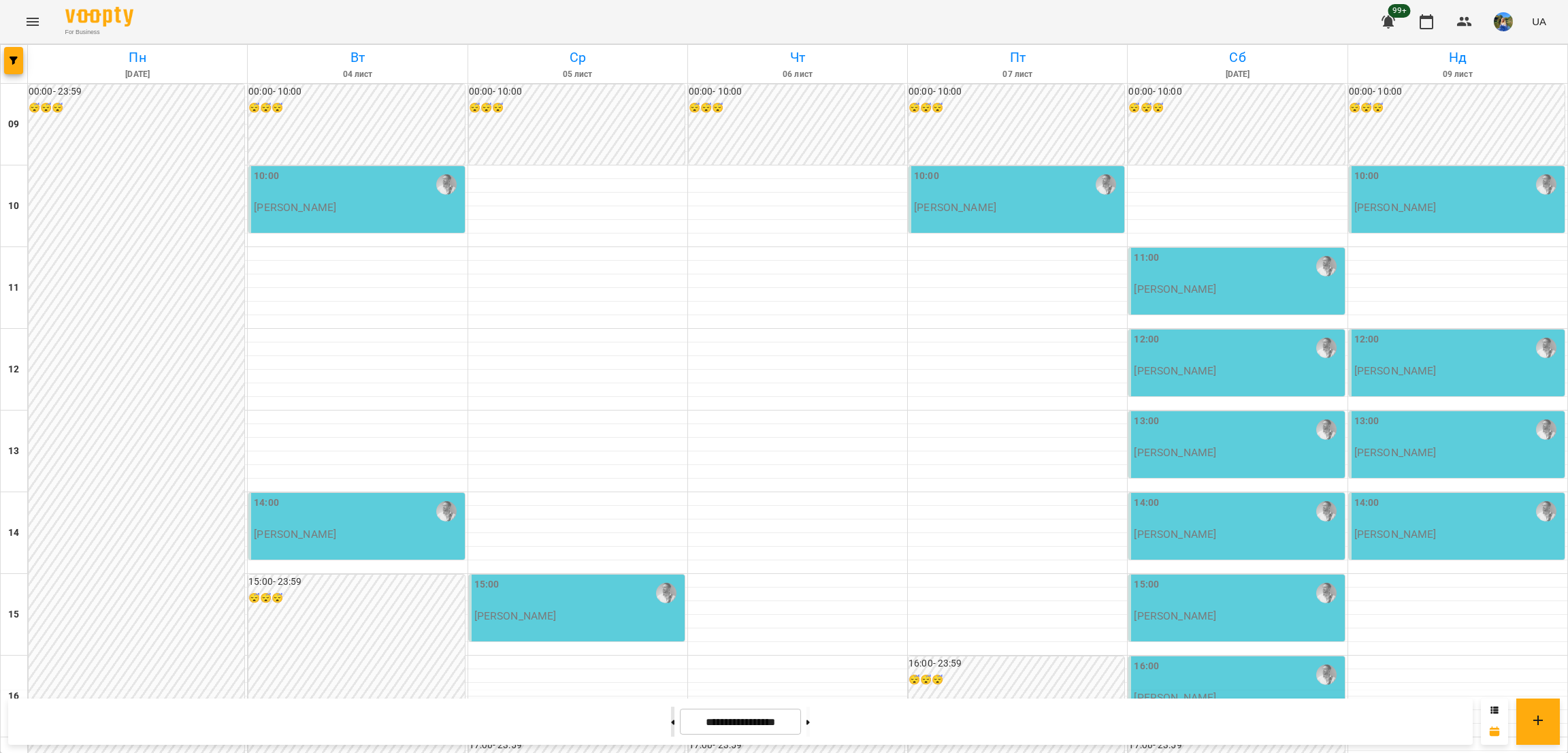
type input "**********"
click at [13, 54] on button "button" at bounding box center [13, 61] width 19 height 27
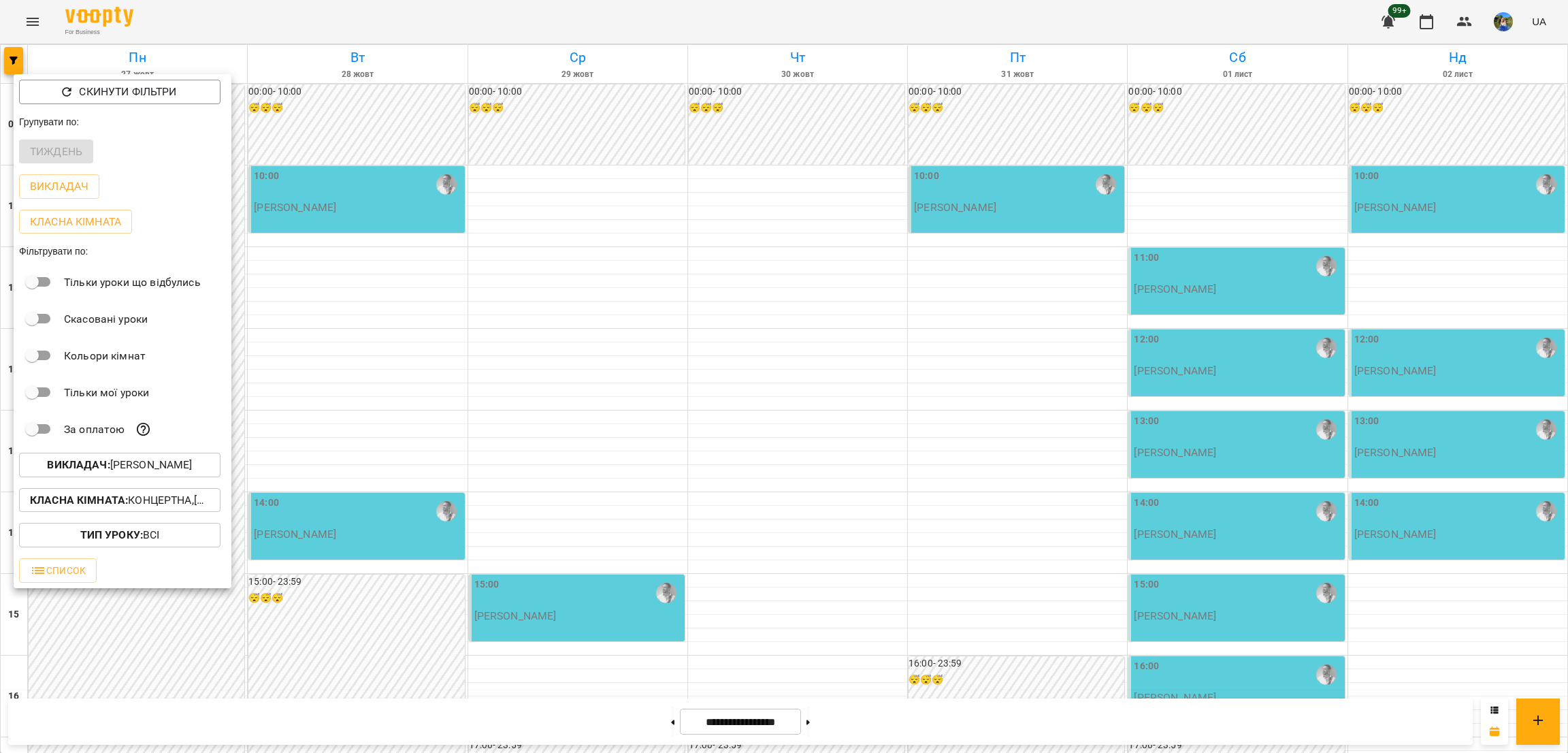
click at [185, 499] on p "Класна кімната : Концертна,[3] Гітарна,[5] Kids Гітарна" at bounding box center [119, 501] width 180 height 17
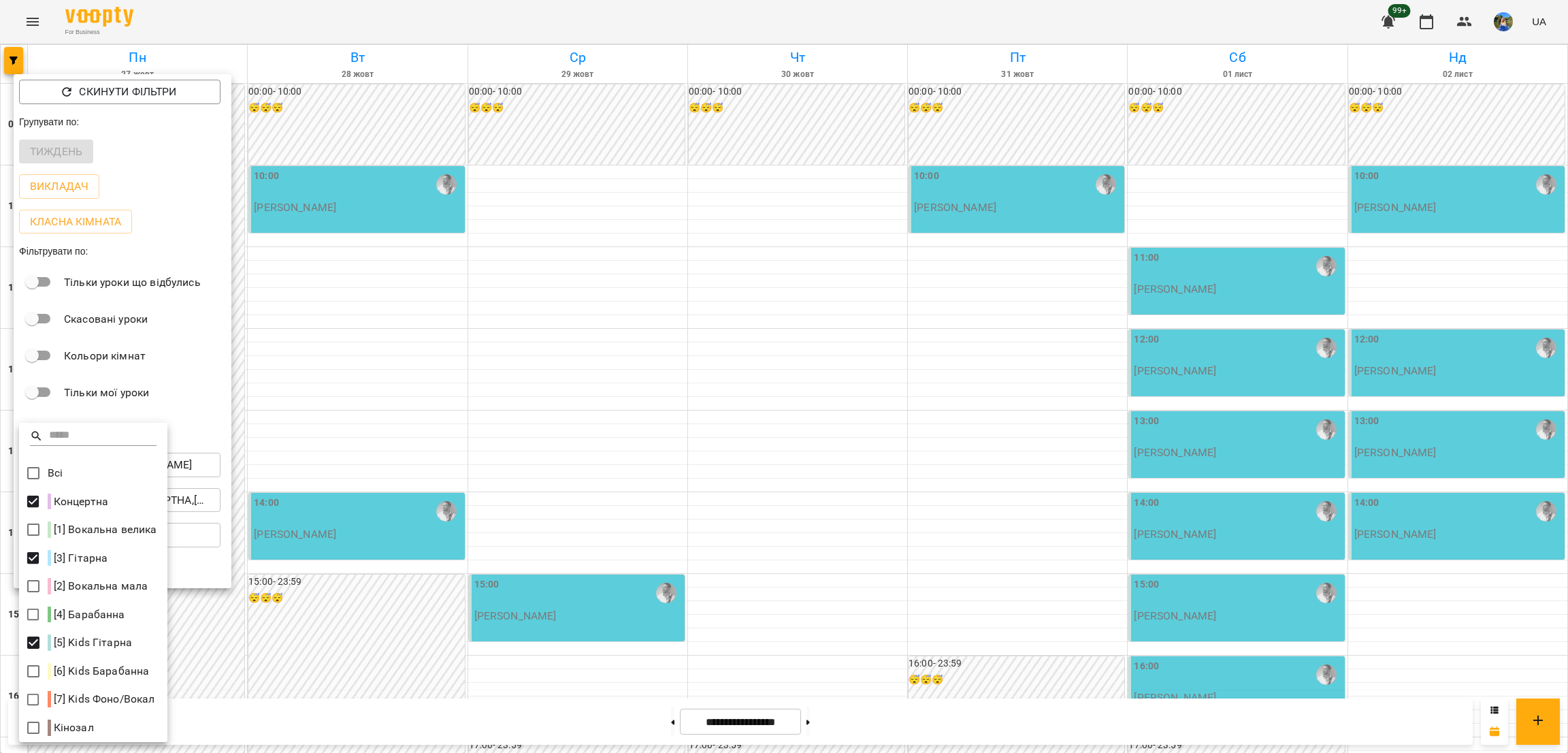
drag, startPoint x: 207, startPoint y: 497, endPoint x: 202, endPoint y: 472, distance: 25.5
click at [209, 496] on div at bounding box center [784, 376] width 1568 height 753
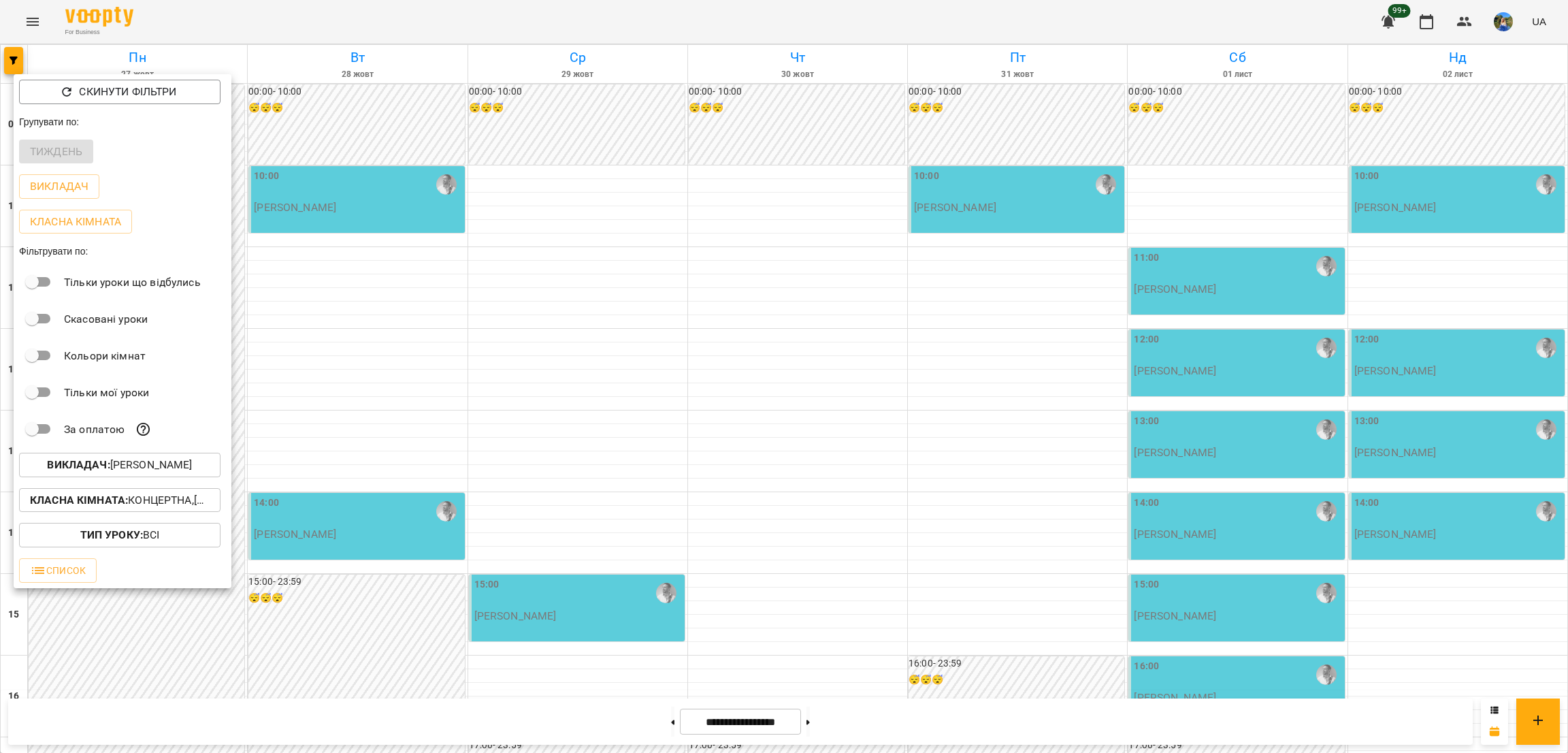
click at [201, 470] on div "Всі Концертна [1] Вокальна велика [3] Гітарна [2] Вокальна мала [4] Барабанна […" at bounding box center [784, 376] width 1568 height 753
click at [192, 470] on p "Викладач : [PERSON_NAME]" at bounding box center [119, 465] width 145 height 17
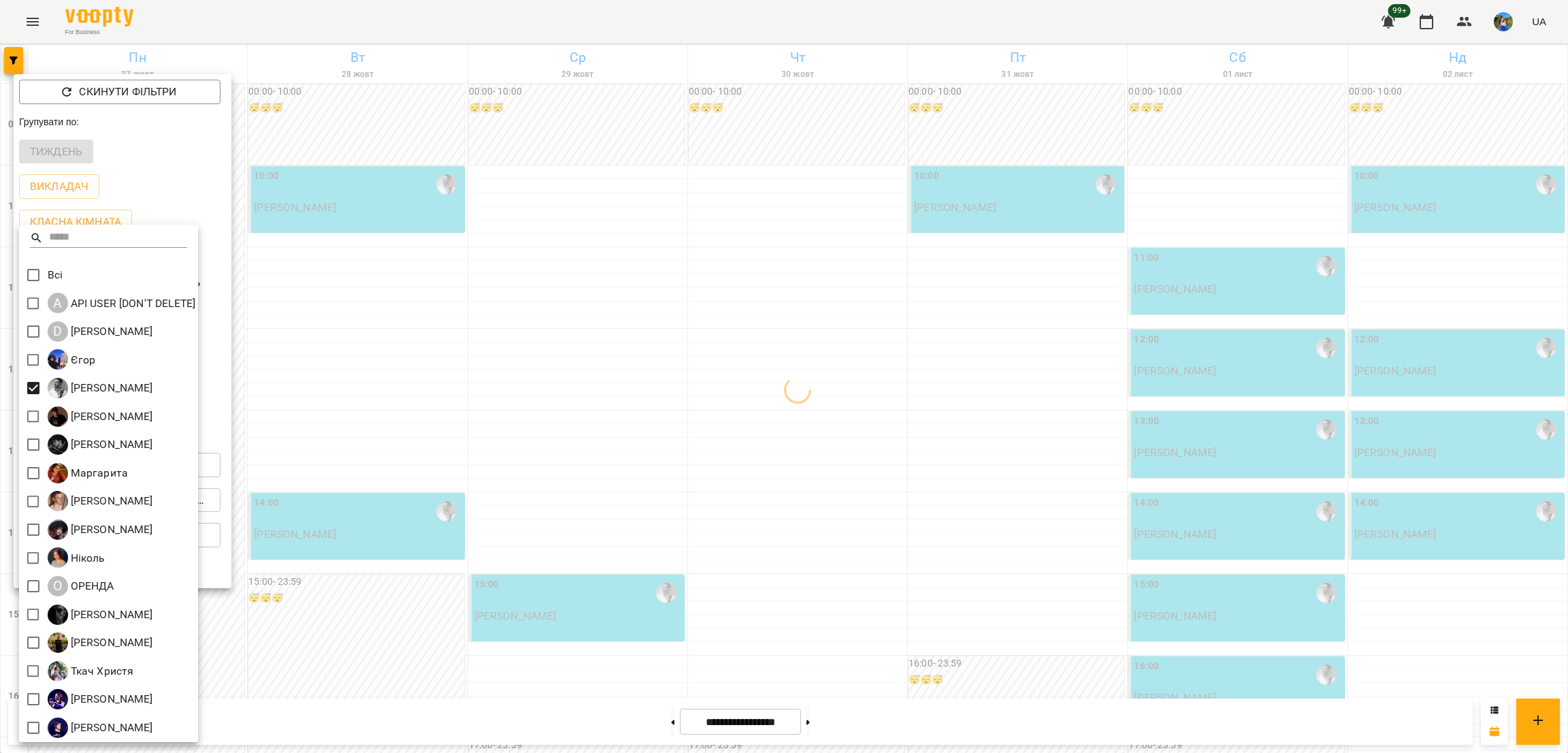
click at [721, 457] on div at bounding box center [784, 376] width 1568 height 753
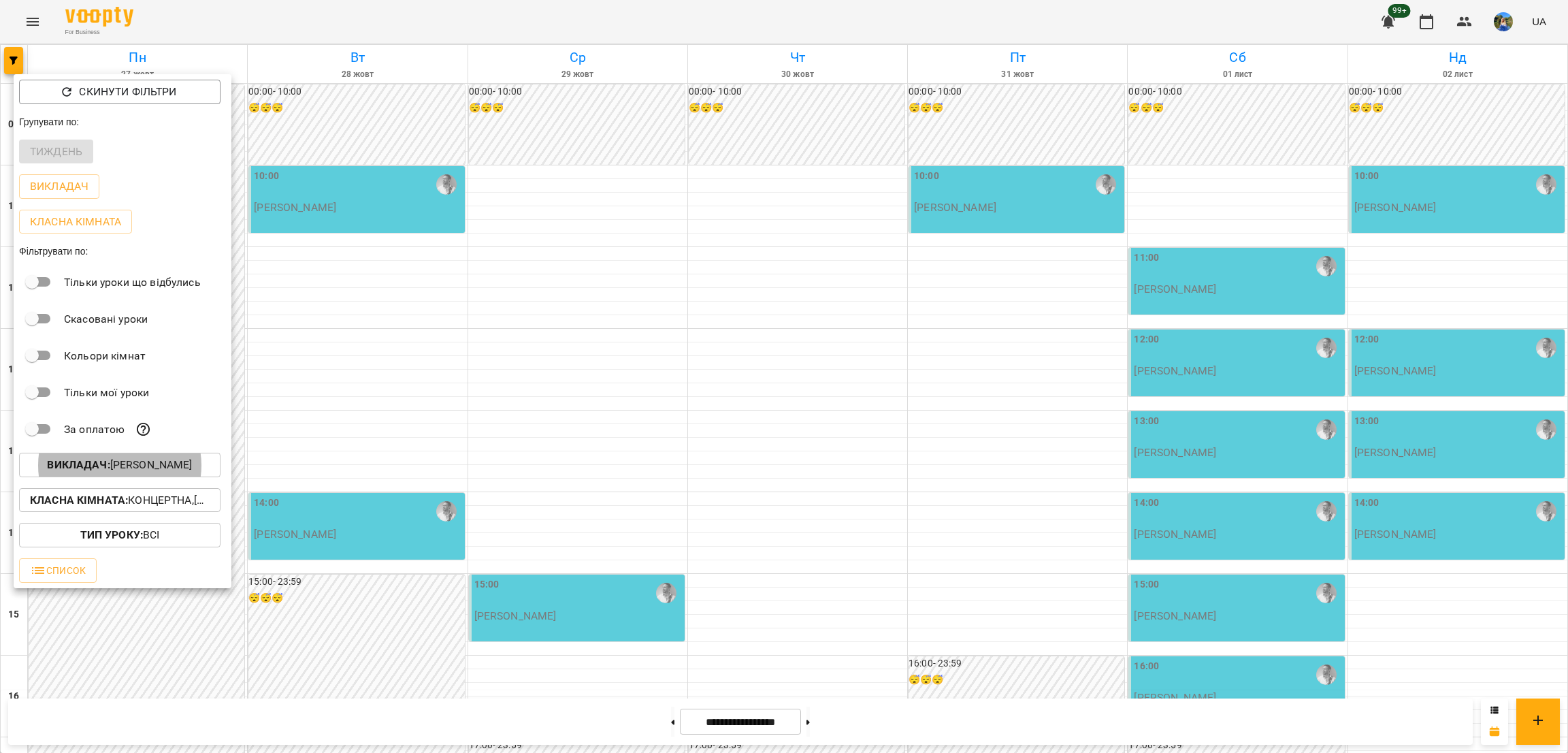
click at [713, 454] on div at bounding box center [784, 376] width 1568 height 753
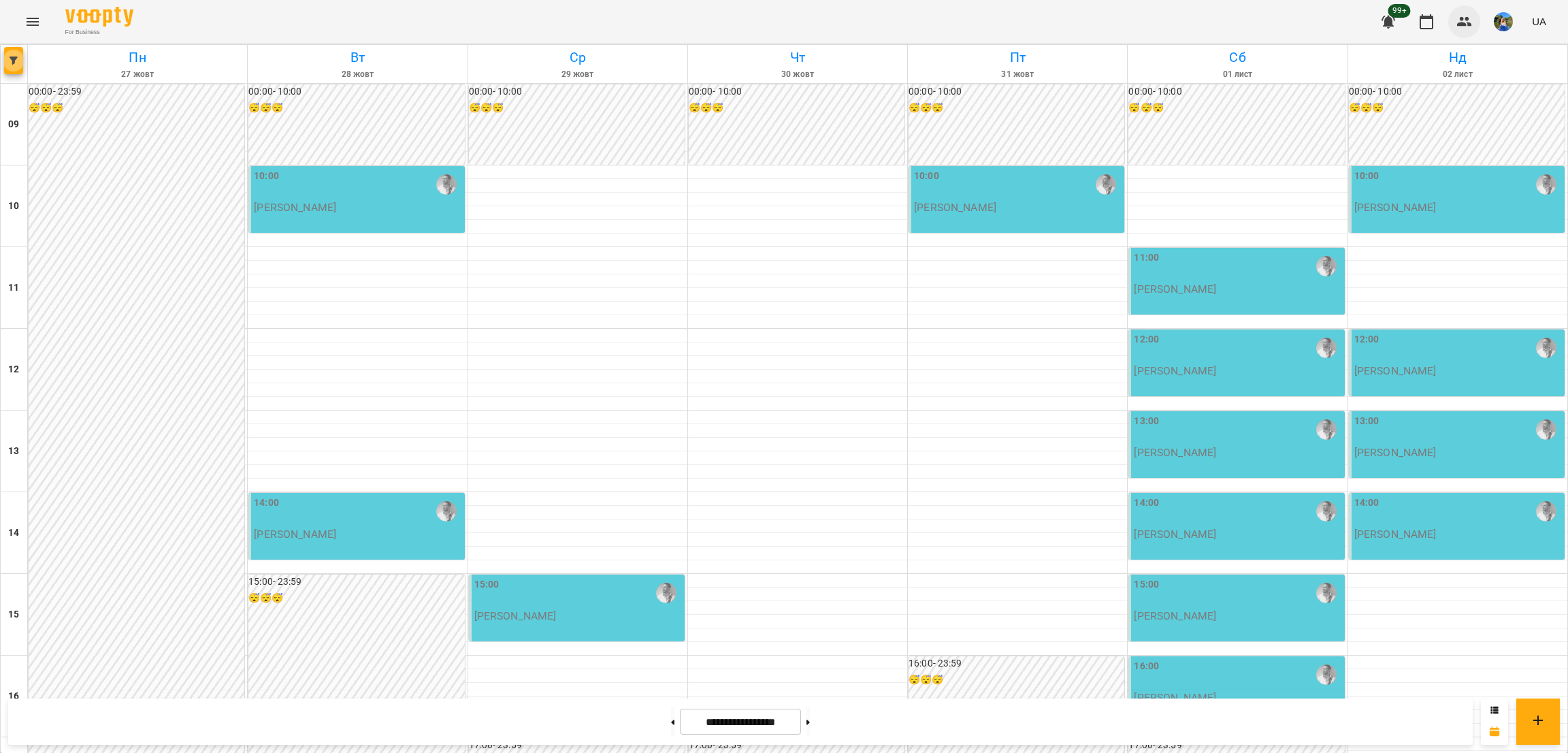
click at [1463, 17] on icon "button" at bounding box center [1464, 22] width 17 height 17
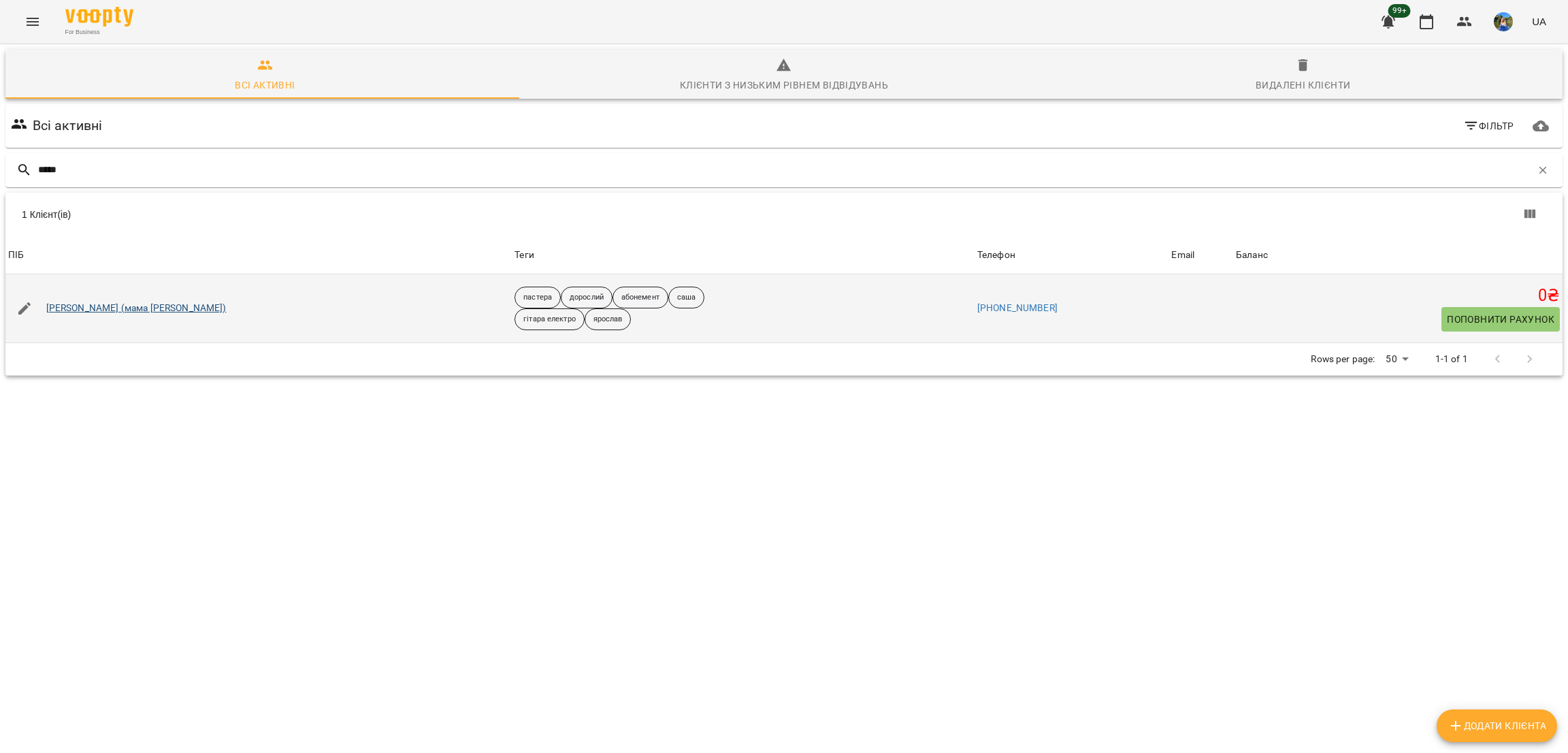
type input "*****"
click at [132, 302] on link "[PERSON_NAME] (мама [PERSON_NAME])" at bounding box center [137, 308] width 181 height 13
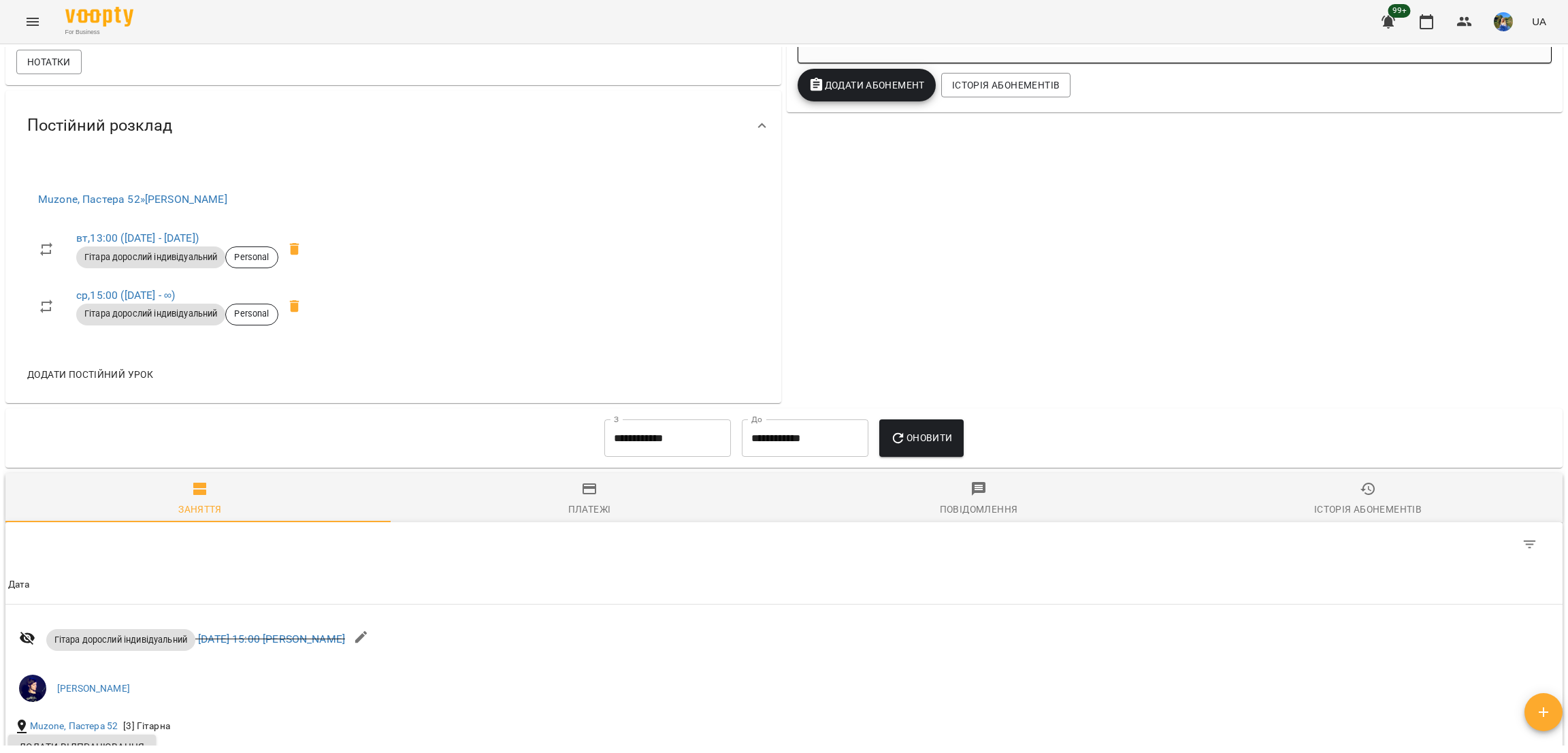
scroll to position [510, 0]
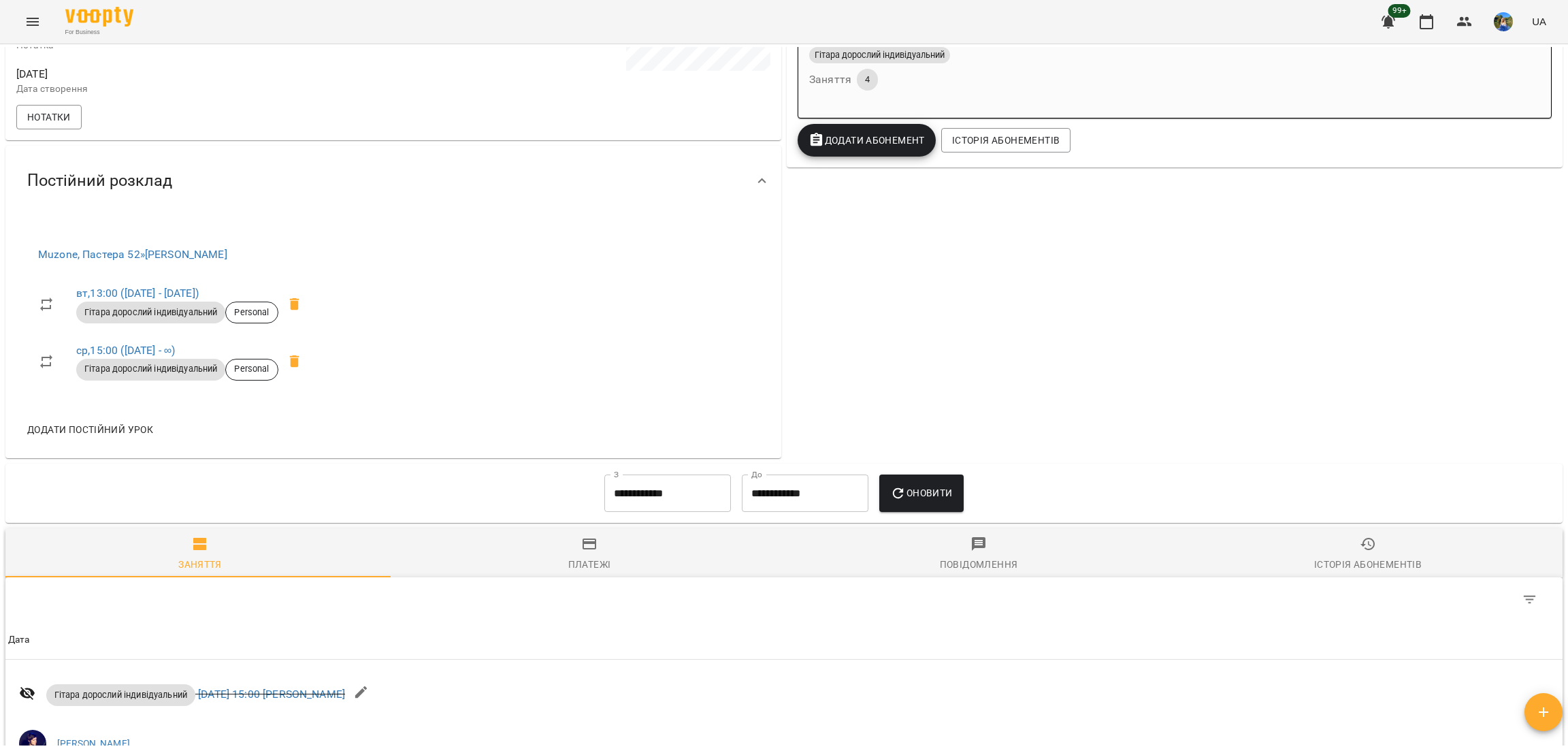
click at [133, 366] on div "Гітара дорослий індивідуальний Personal" at bounding box center [177, 369] width 207 height 27
click at [133, 357] on link "ср , 15:00 (09 лип - ∞)" at bounding box center [125, 351] width 99 height 13
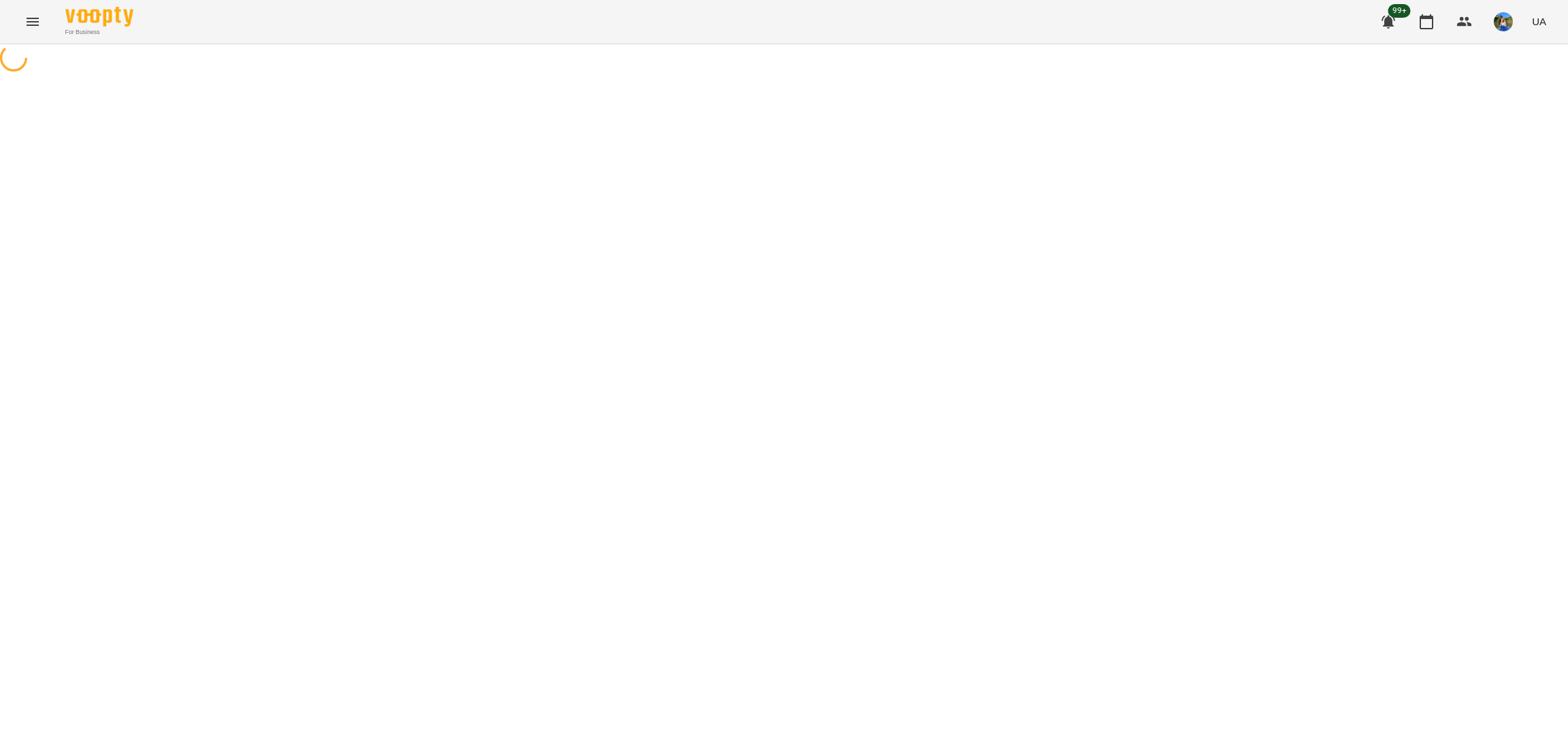
select select "*"
select select "**********"
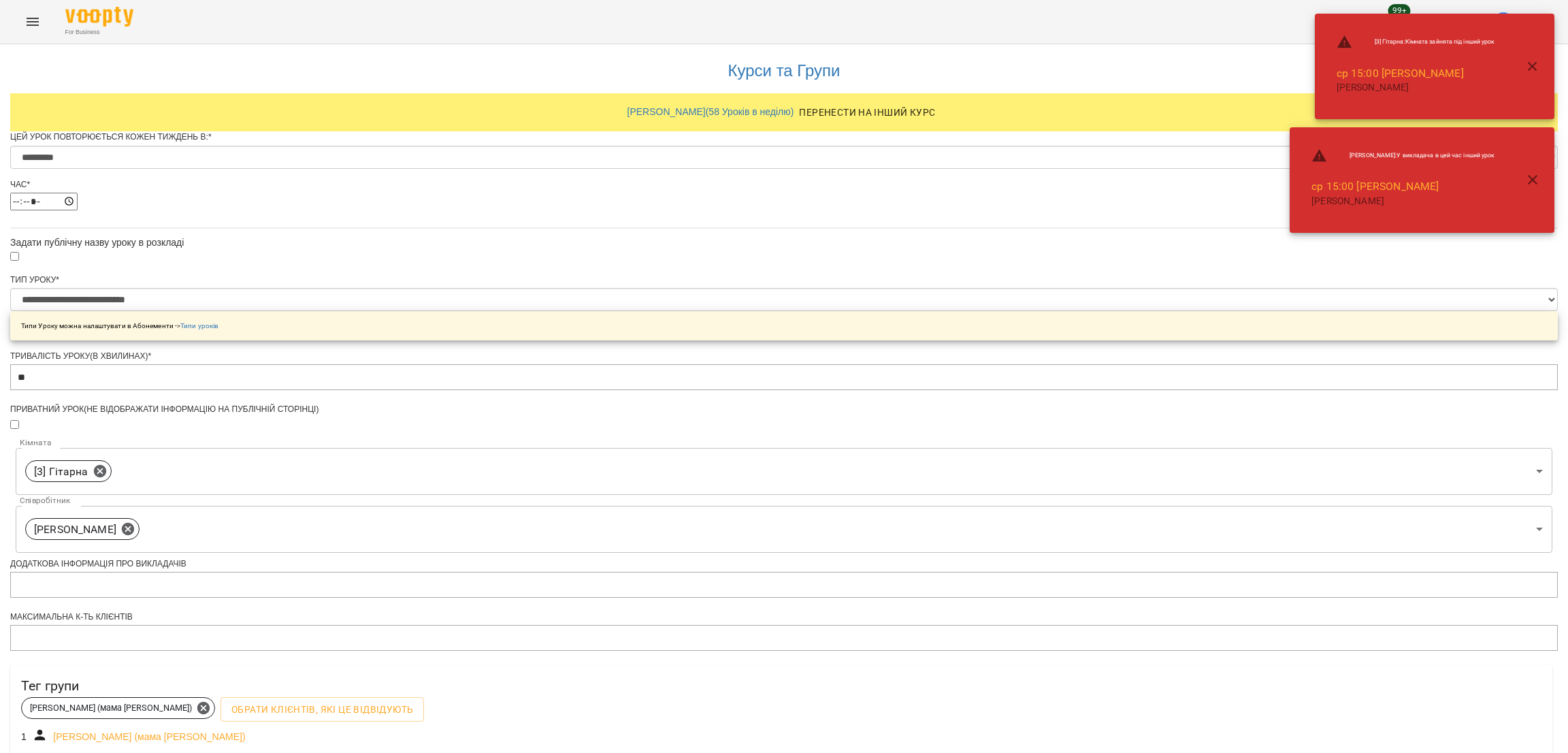
scroll to position [350, 0]
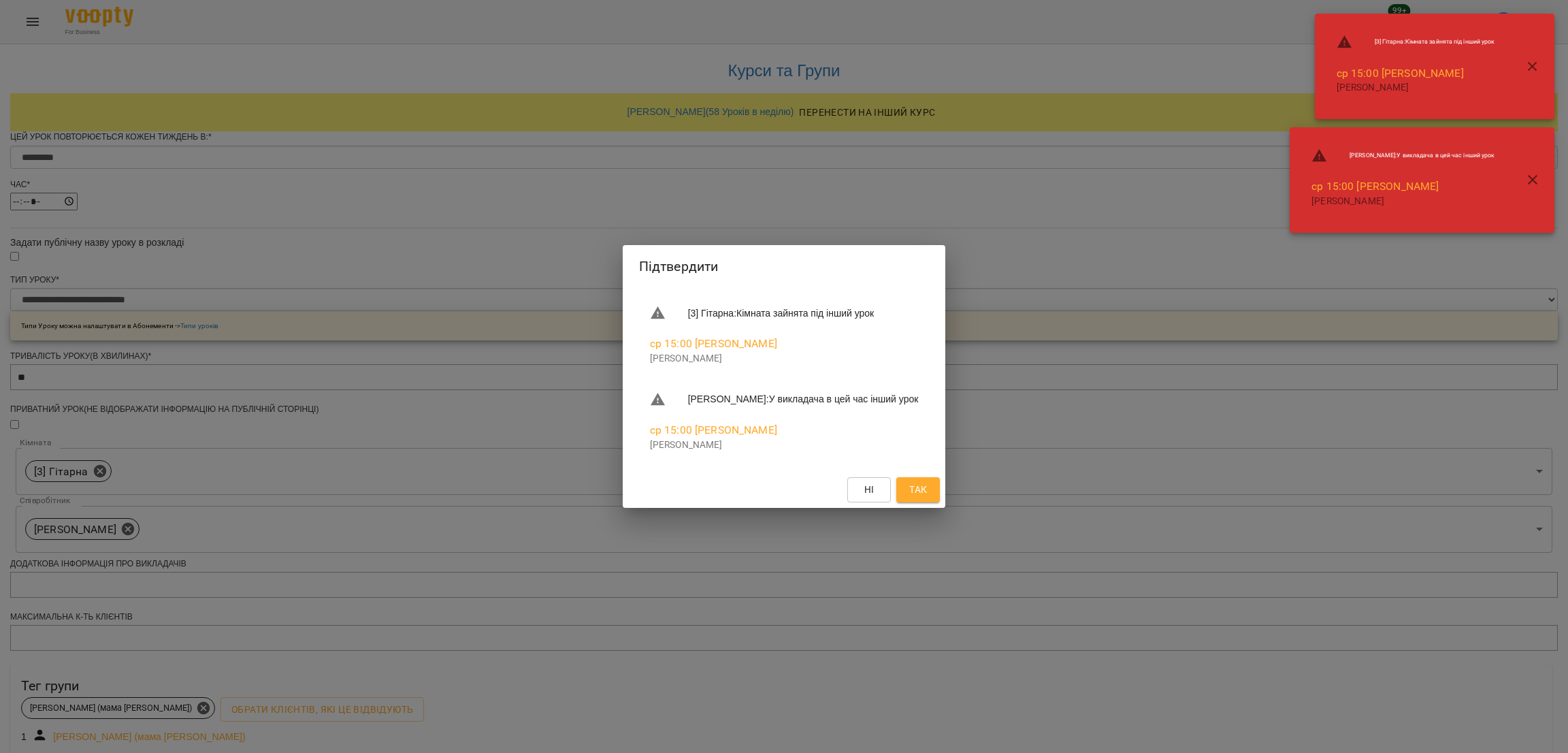
click at [909, 483] on span "Так" at bounding box center [917, 490] width 17 height 17
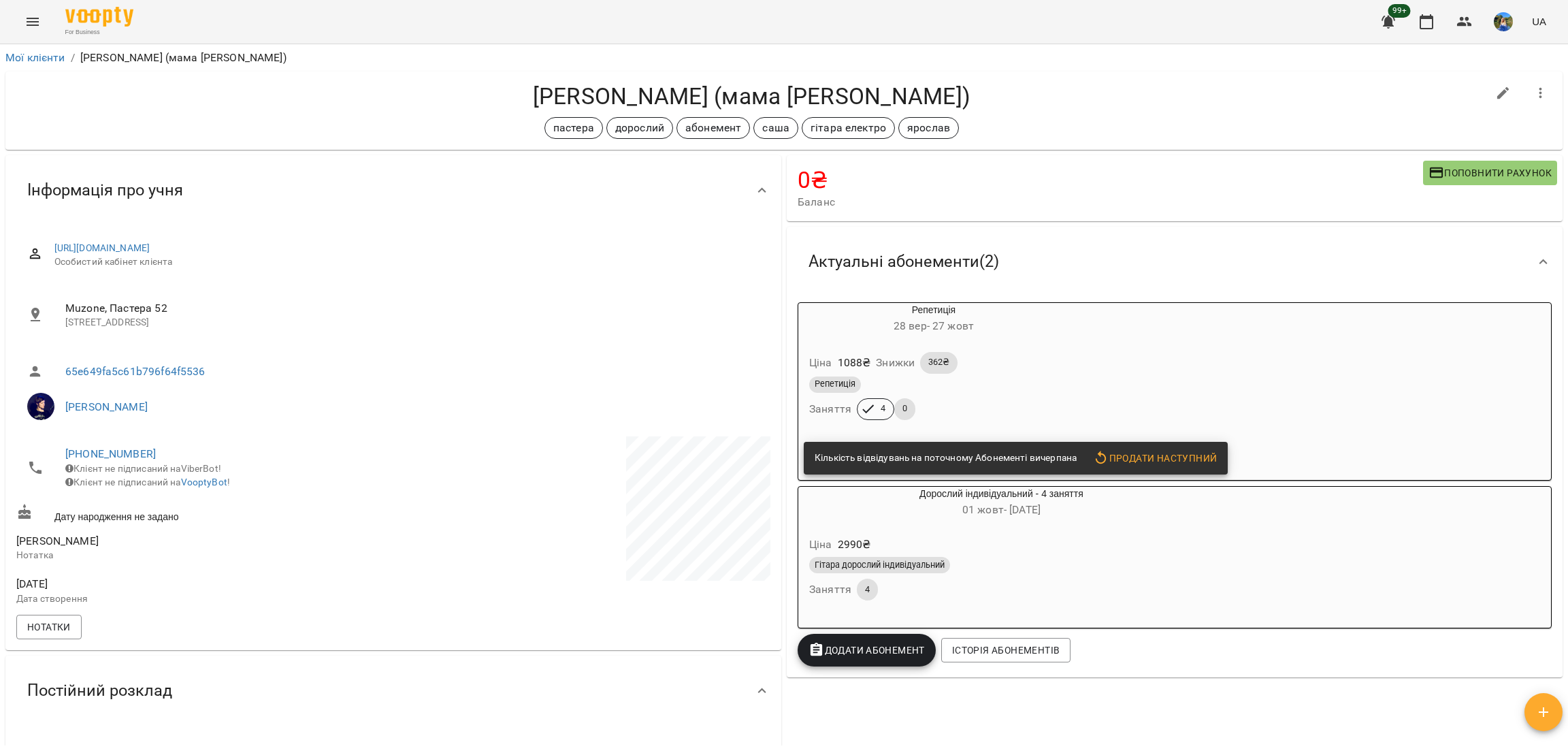
click at [1524, 85] on button "button" at bounding box center [1540, 93] width 32 height 32
drag, startPoint x: 1159, startPoint y: 102, endPoint x: 1166, endPoint y: 100, distance: 7.3
click at [1159, 101] on div at bounding box center [784, 376] width 1568 height 753
click at [1487, 90] on button "button" at bounding box center [1503, 93] width 32 height 32
select select "**"
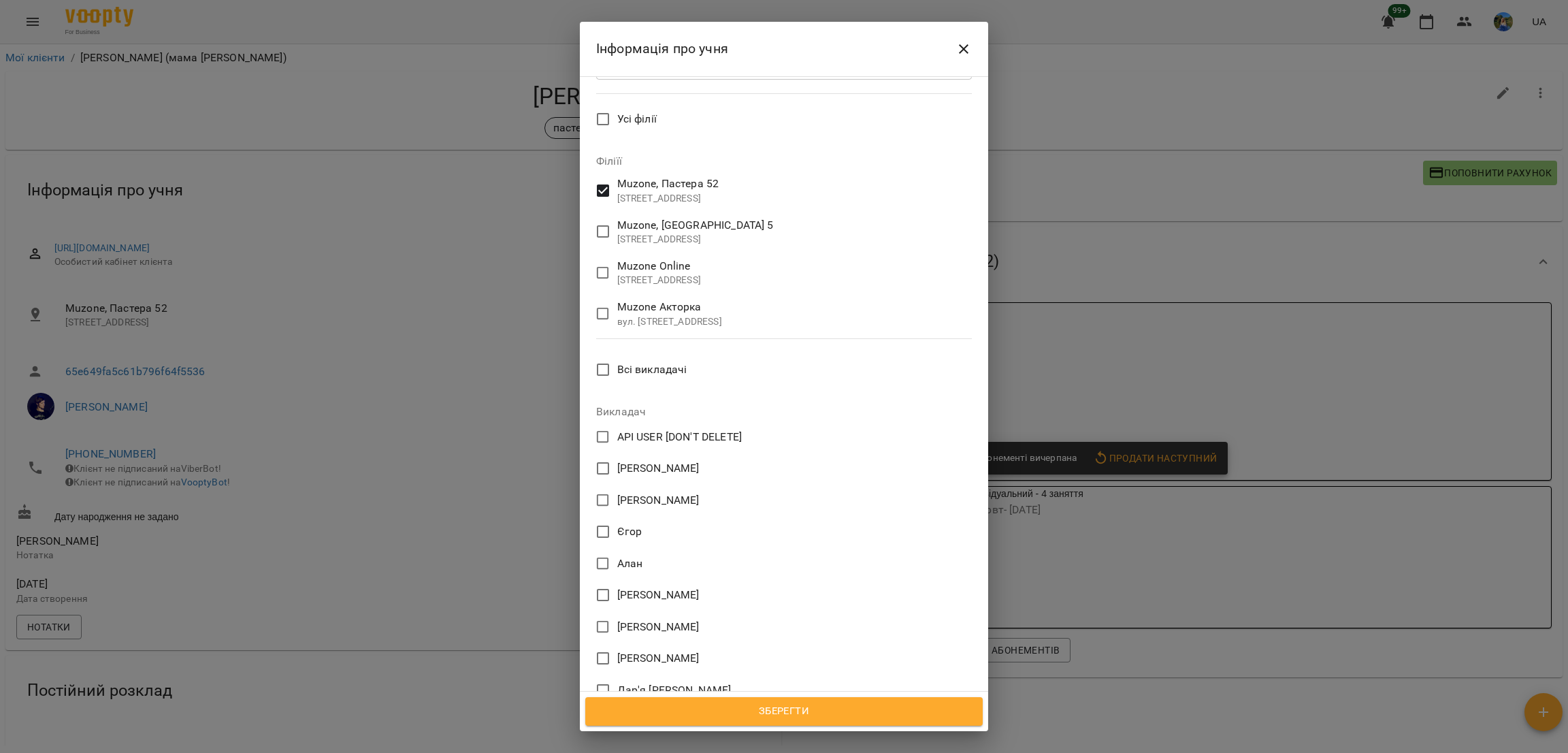
scroll to position [612, 0]
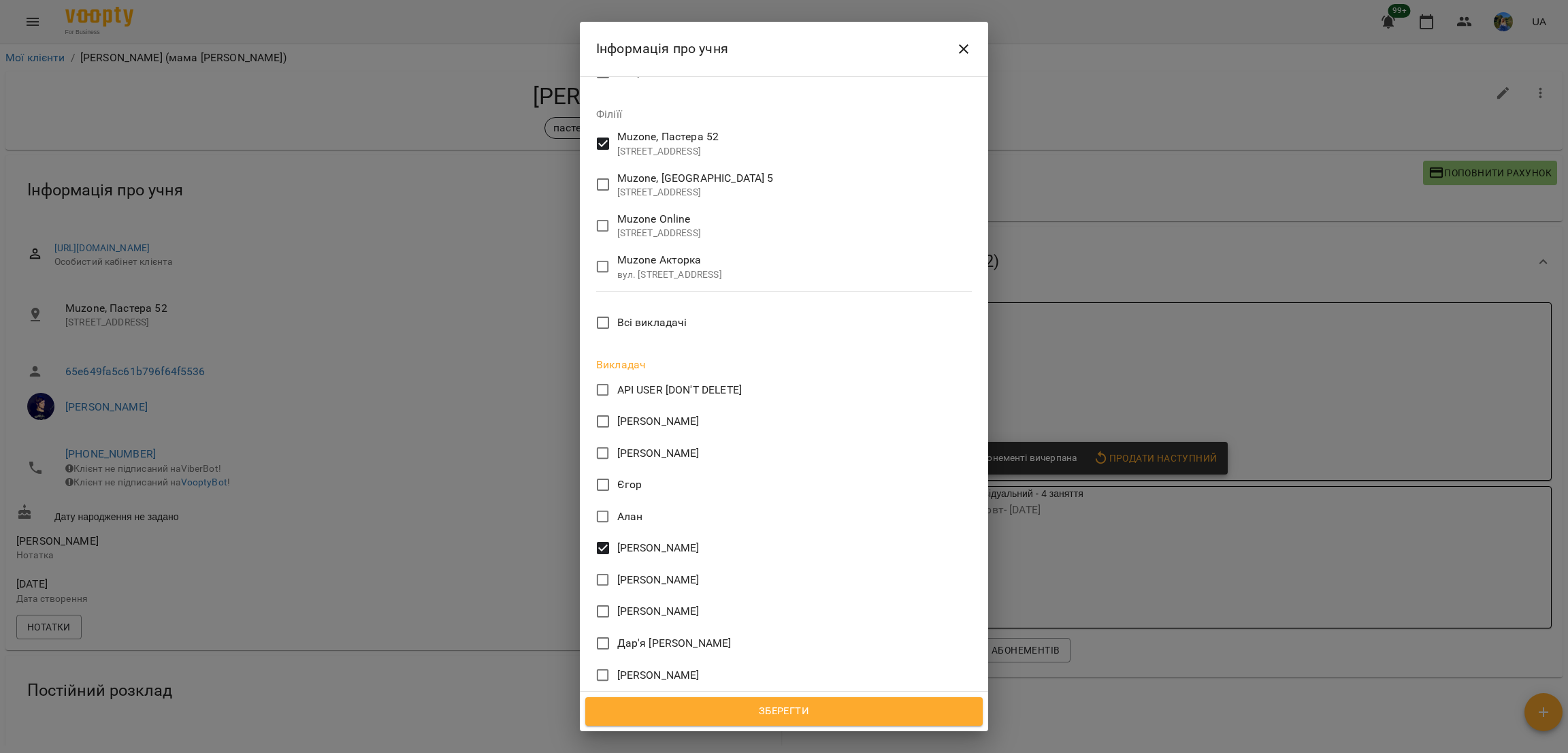
click at [747, 707] on span "Зберегти" at bounding box center [783, 711] width 367 height 17
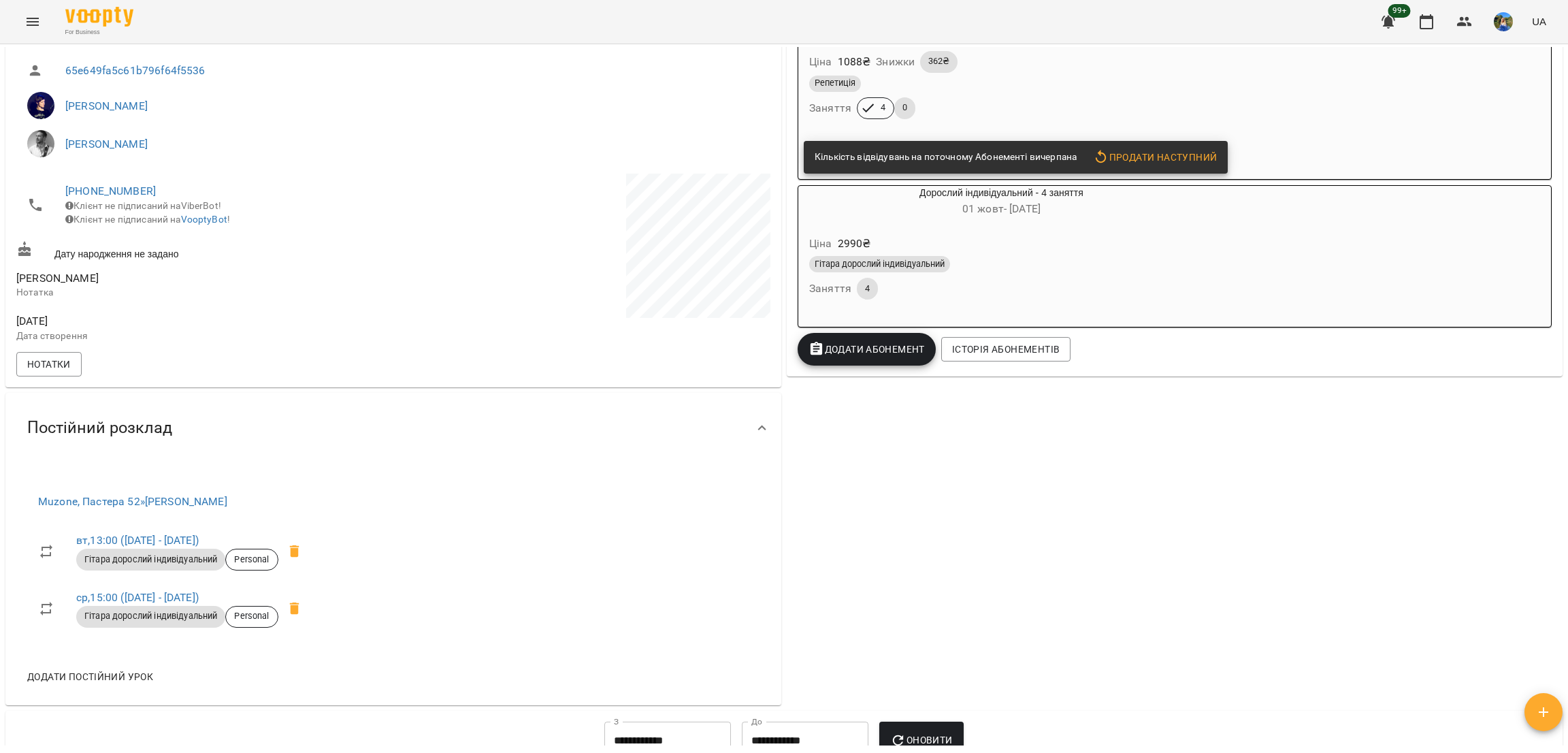
scroll to position [153, 0]
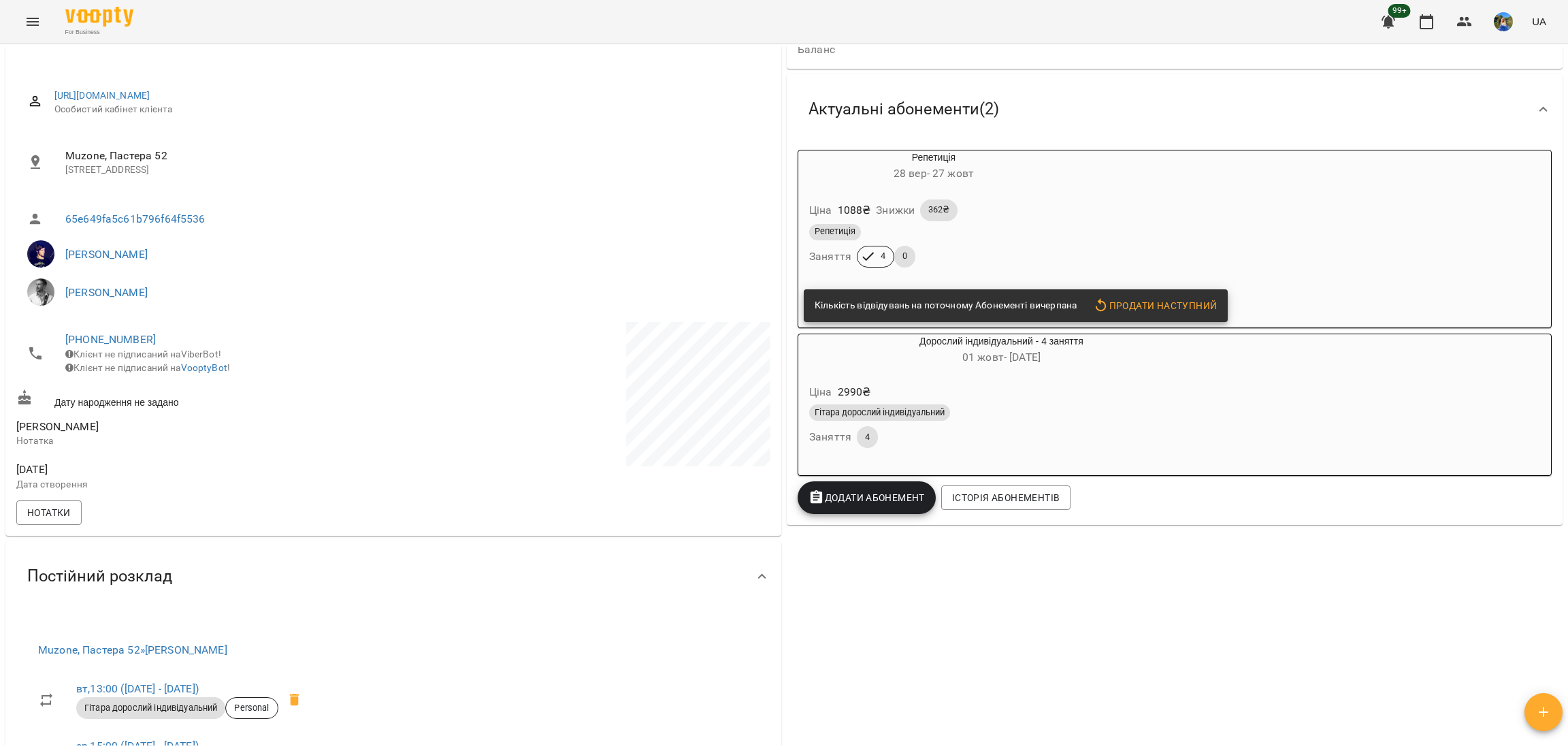
click at [22, 17] on button "Menu" at bounding box center [32, 22] width 32 height 32
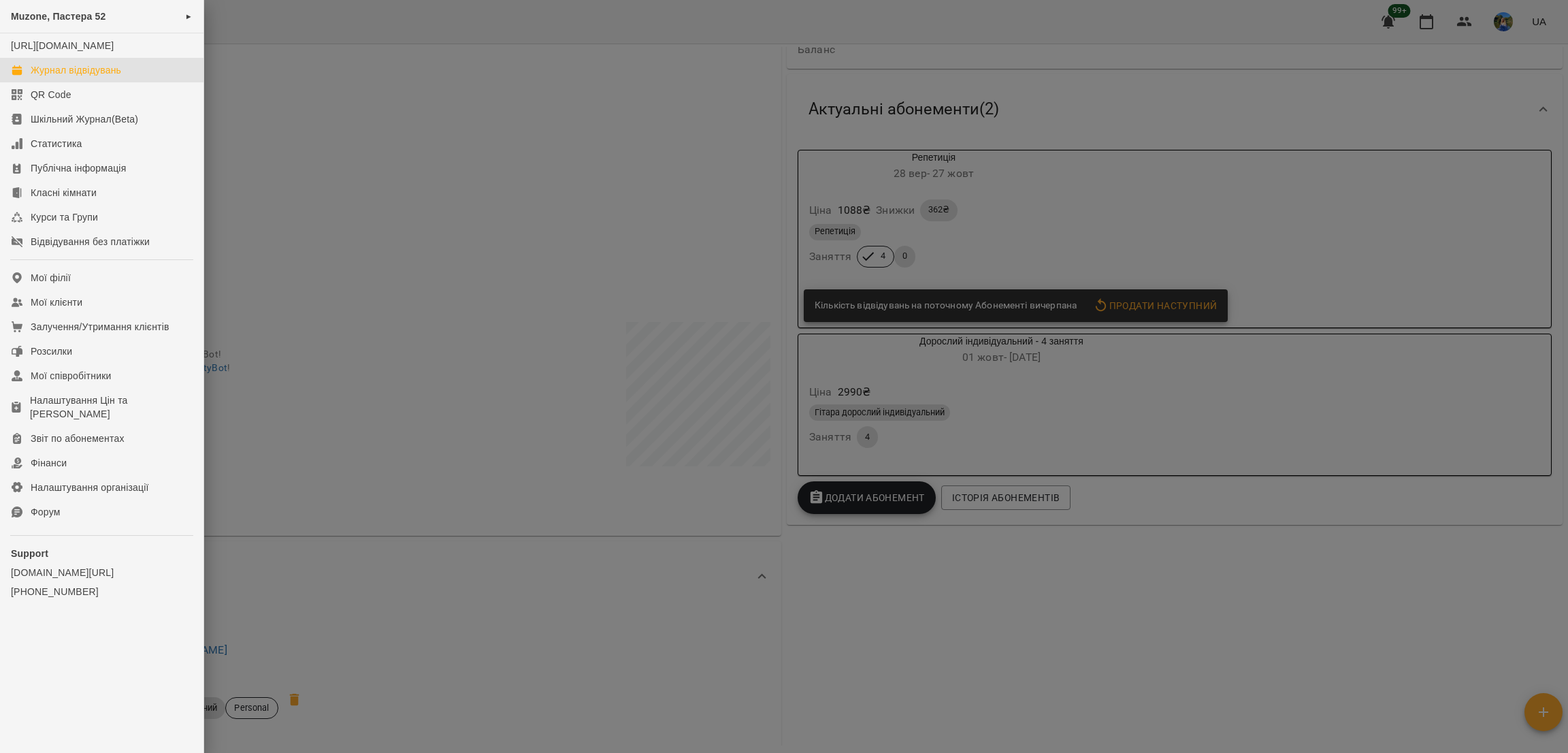
click at [112, 77] on div "Журнал відвідувань" at bounding box center [75, 70] width 90 height 13
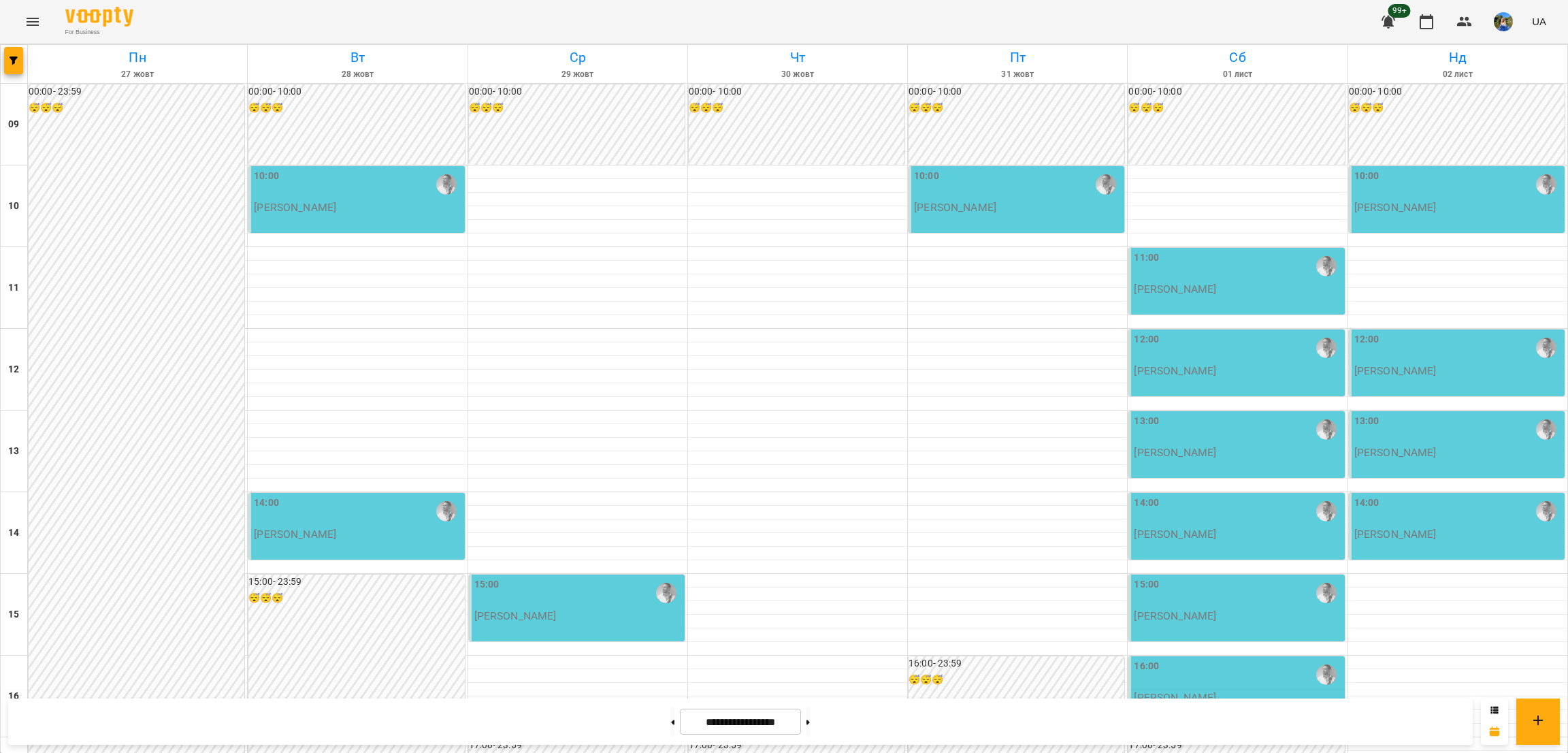
scroll to position [102, 0]
click at [15, 66] on button "button" at bounding box center [13, 61] width 19 height 27
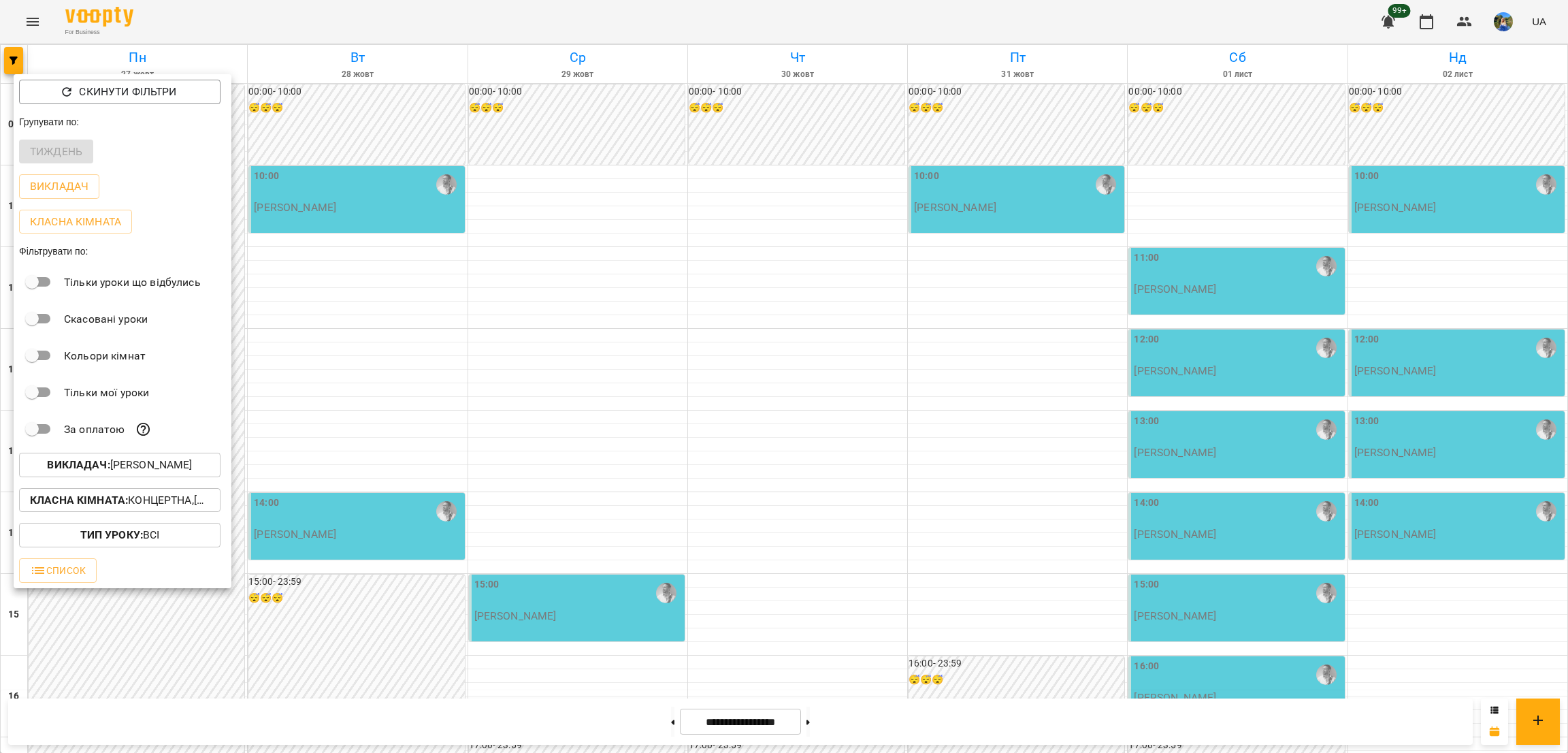
click at [148, 474] on p "Викладач : [PERSON_NAME]" at bounding box center [119, 465] width 145 height 17
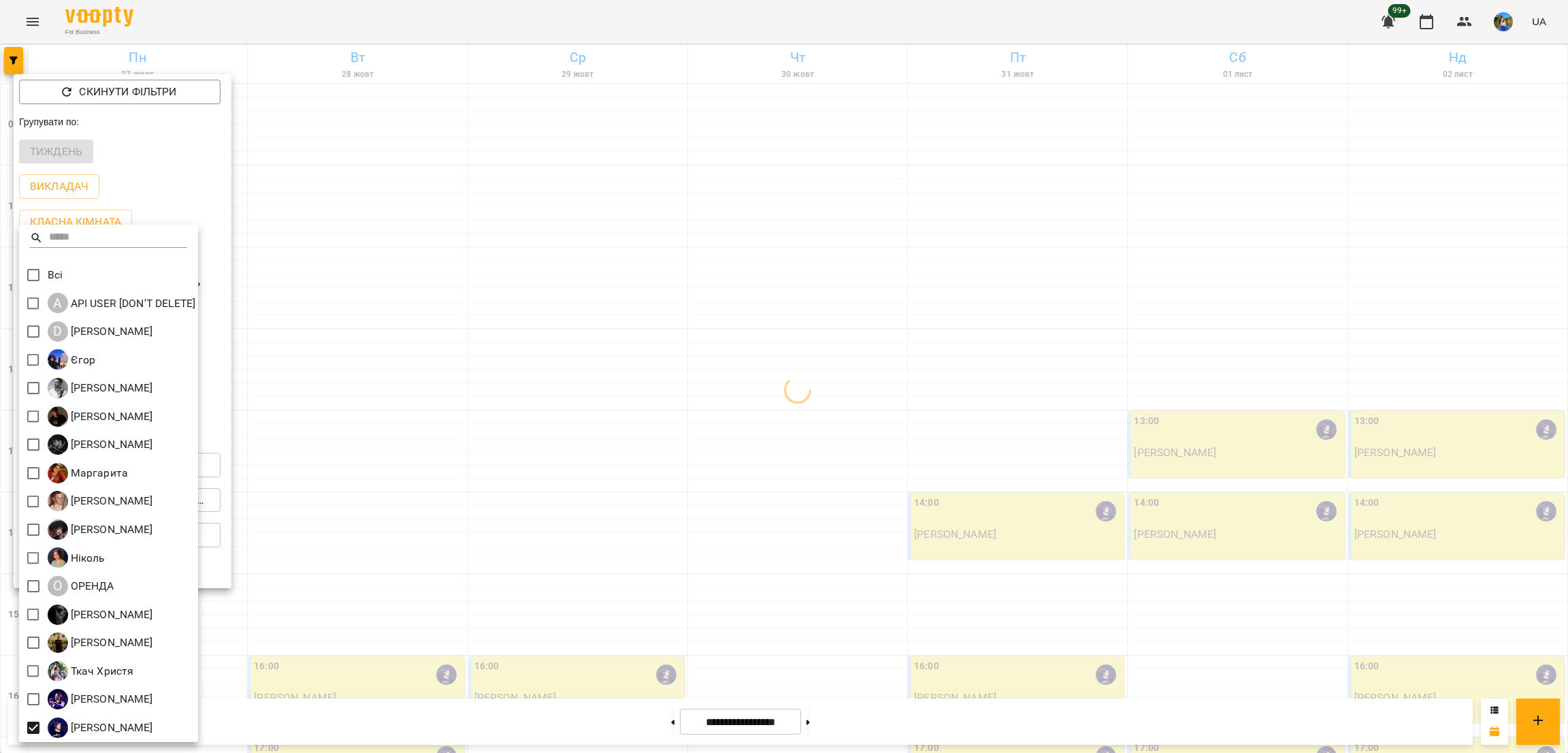
click at [455, 507] on div at bounding box center [784, 376] width 1568 height 753
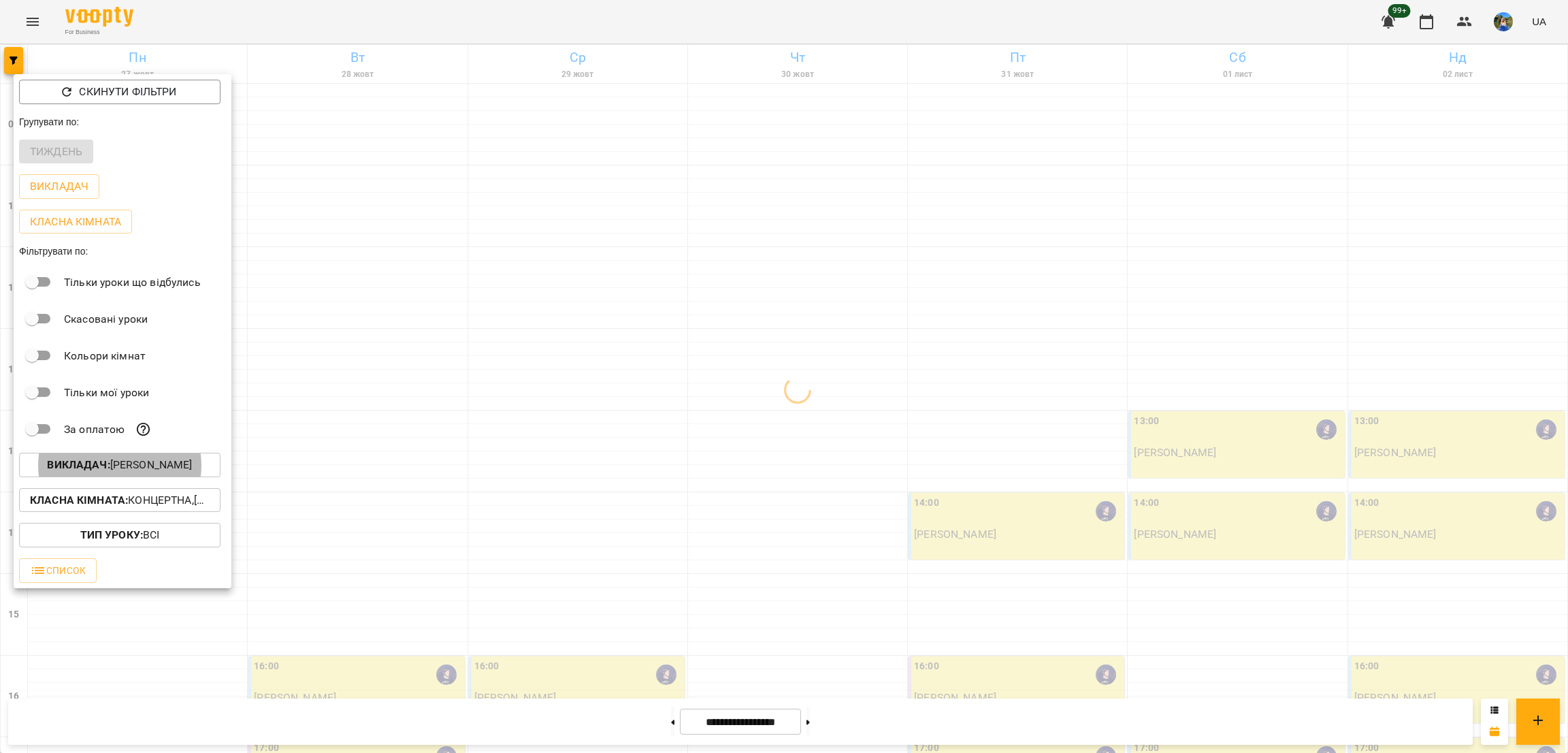
click at [147, 474] on p "Викладач : [PERSON_NAME]" at bounding box center [119, 465] width 145 height 17
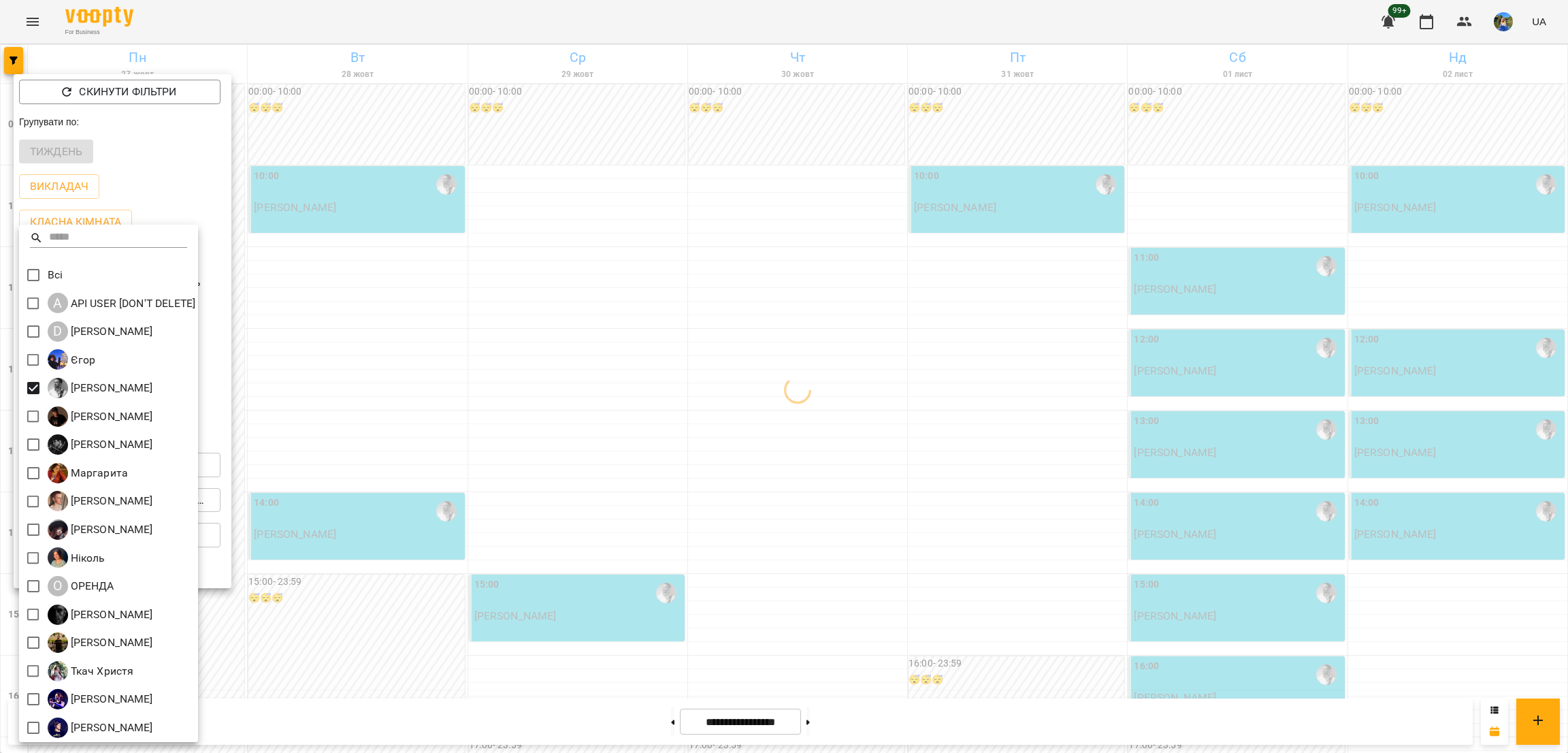
click at [355, 406] on div at bounding box center [784, 376] width 1568 height 753
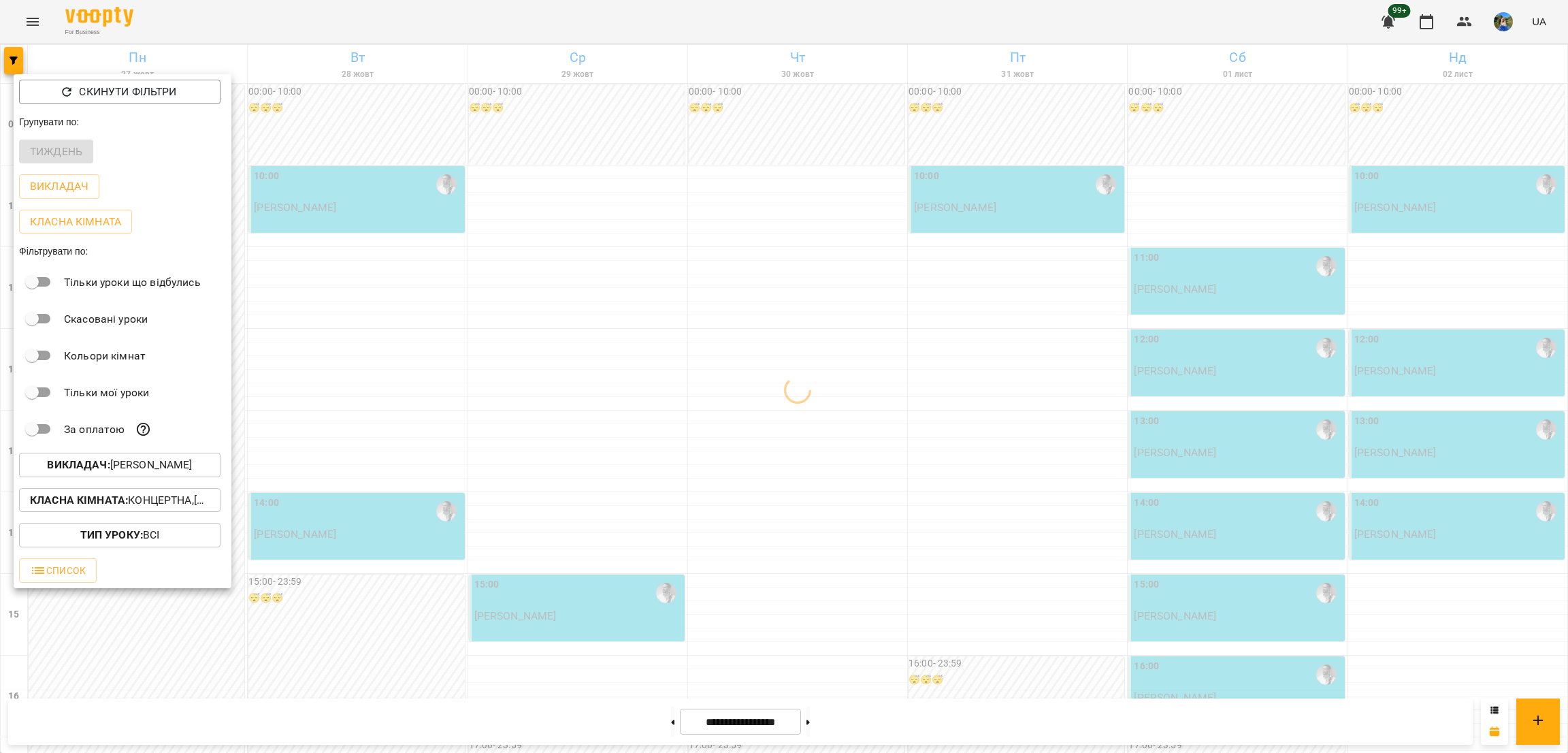
click at [191, 490] on div "Класна кімната : Концертна,[3] Гітарна,[5] Kids Гітарна" at bounding box center [122, 500] width 218 height 36
click at [186, 497] on p "Класна кімната : Концертна,[3] Гітарна,[5] Kids Гітарна" at bounding box center [119, 501] width 180 height 17
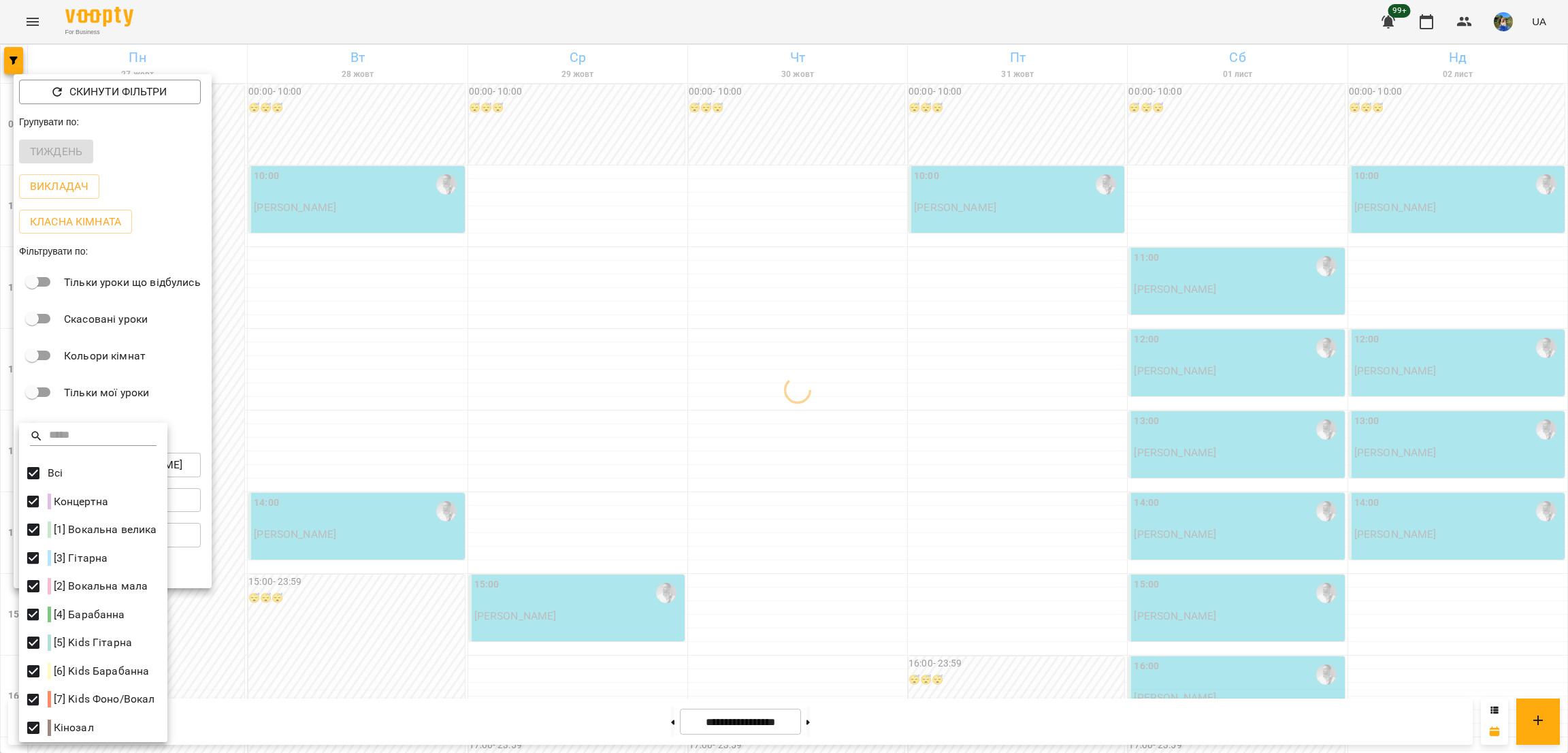
click at [317, 490] on div at bounding box center [784, 376] width 1568 height 753
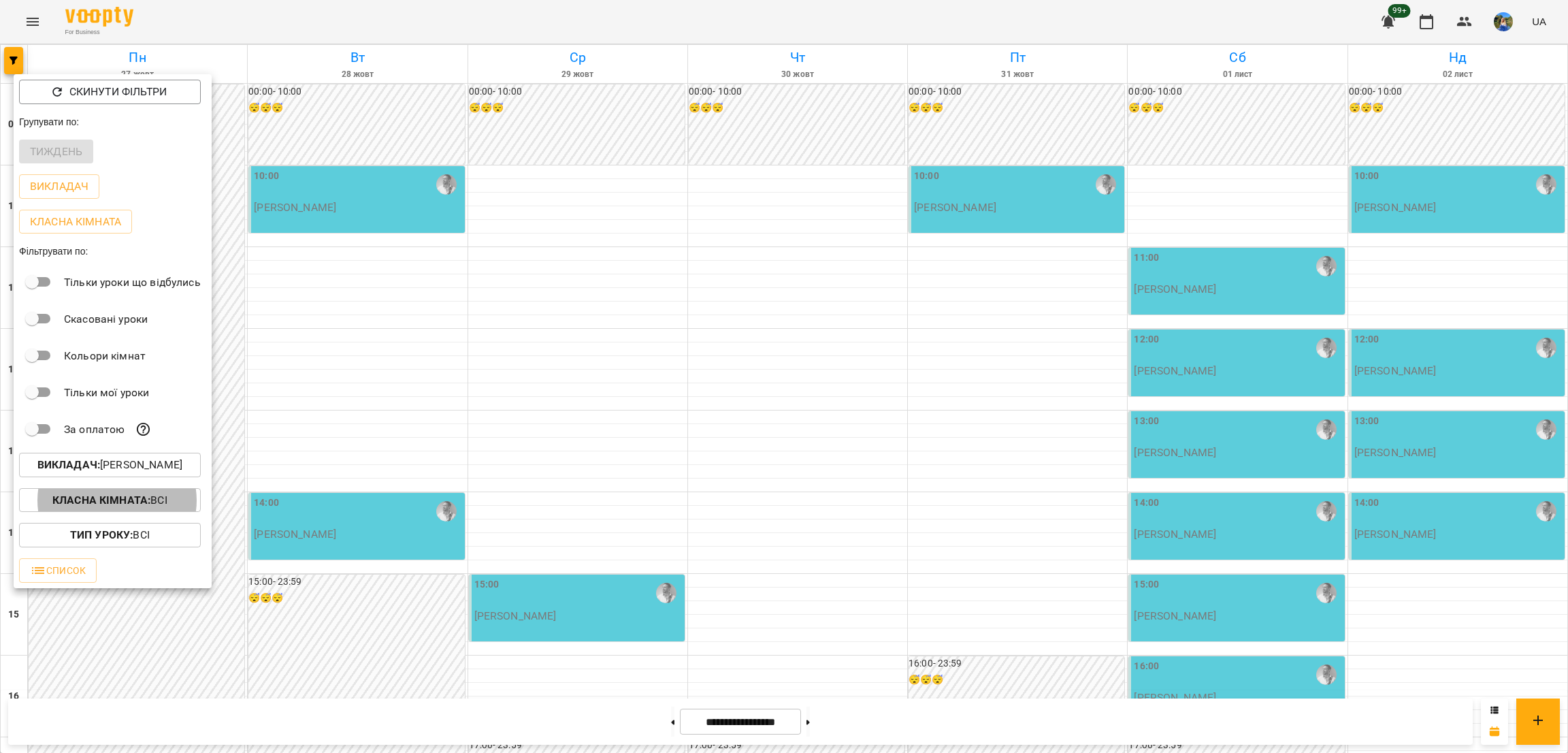
click at [164, 470] on p "Викладач : [PERSON_NAME]" at bounding box center [109, 465] width 145 height 17
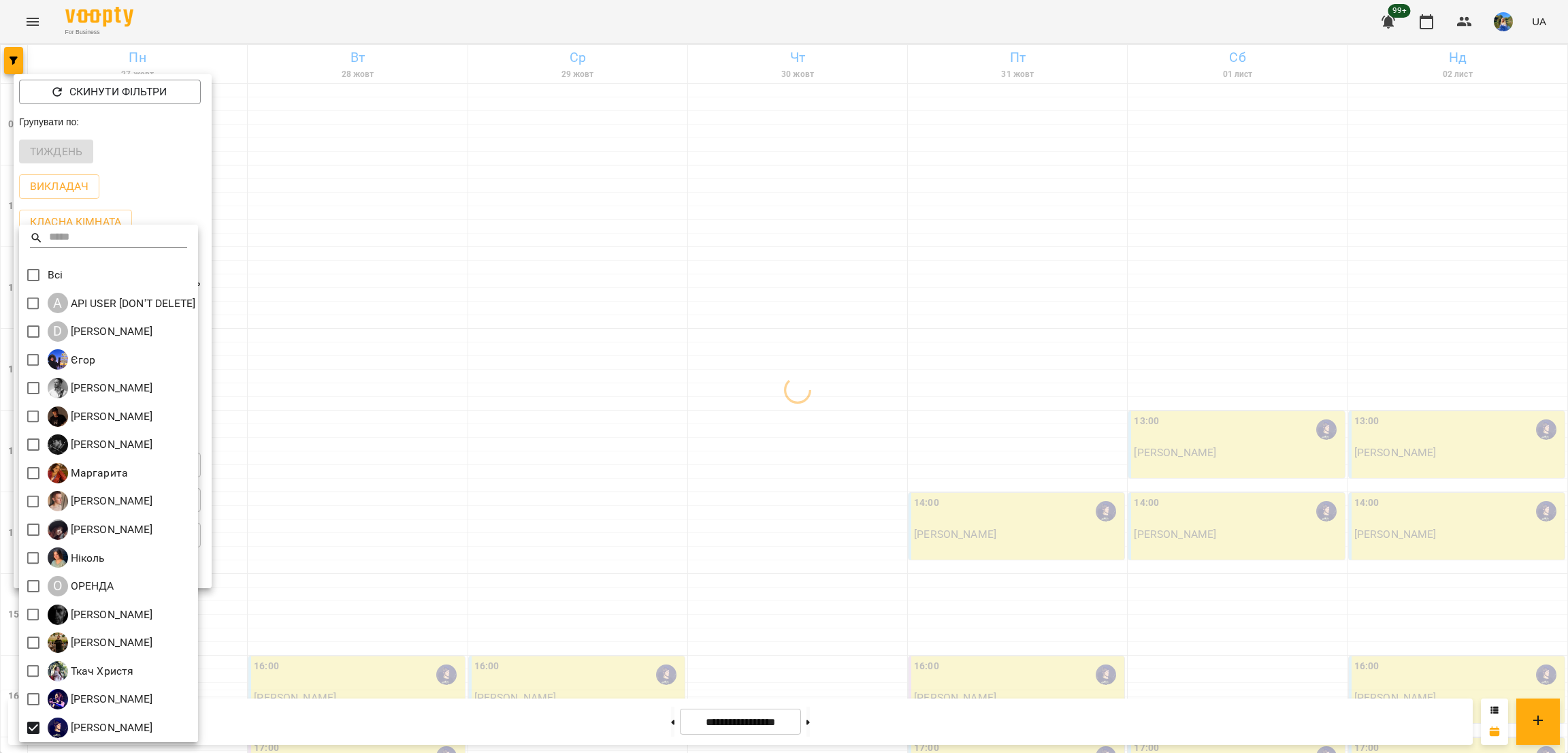
click at [461, 474] on div at bounding box center [784, 376] width 1568 height 753
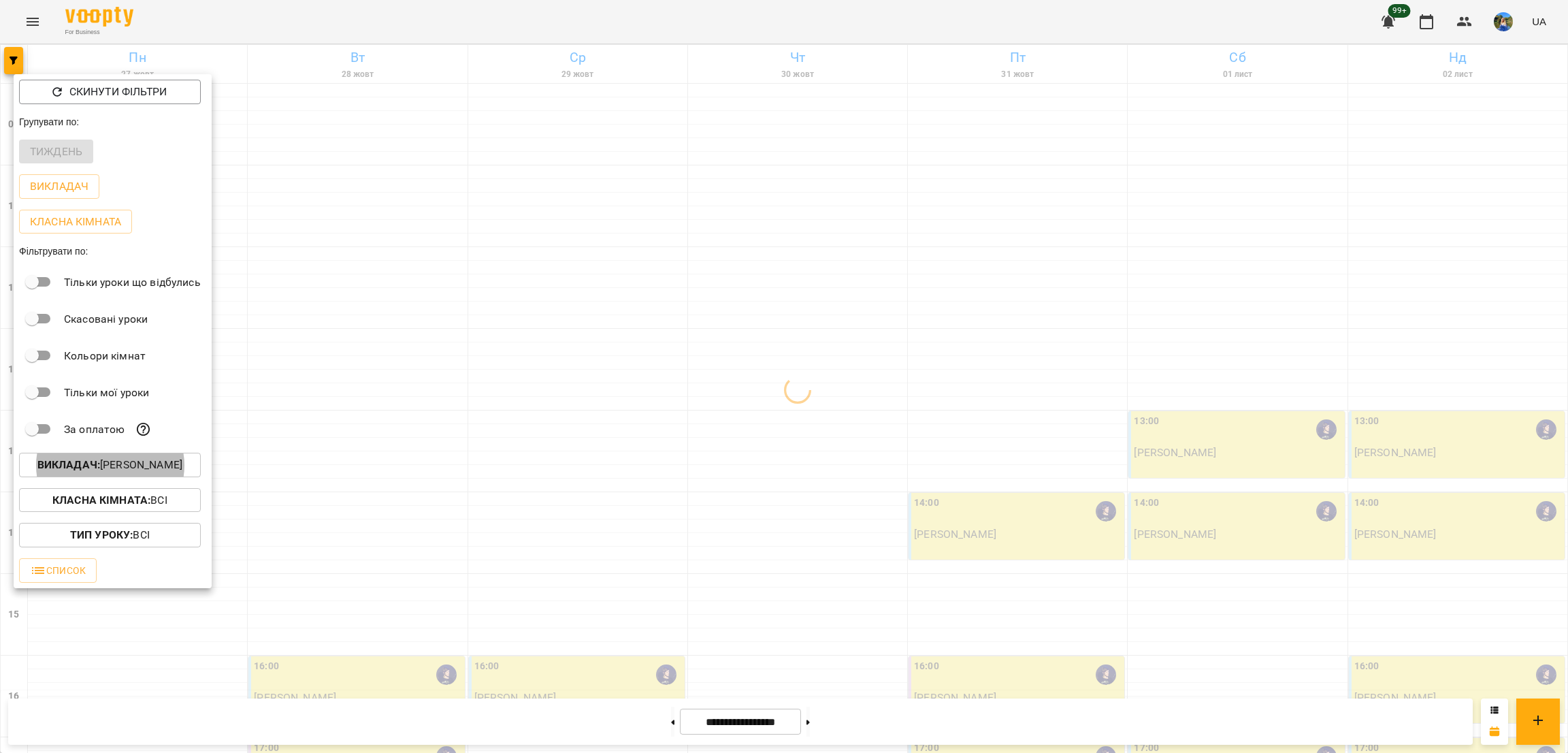
click at [522, 442] on div at bounding box center [784, 376] width 1568 height 753
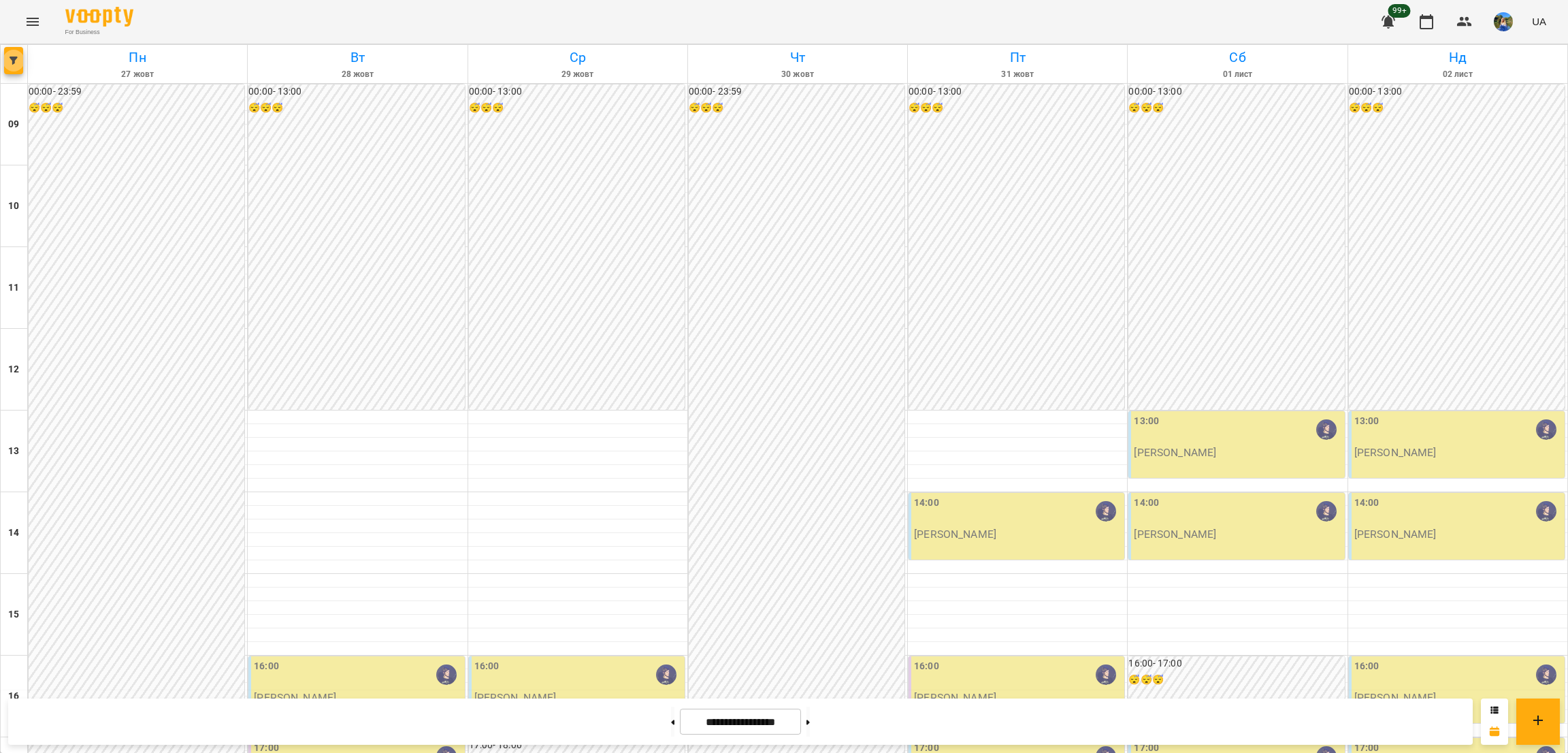
scroll to position [454, 0]
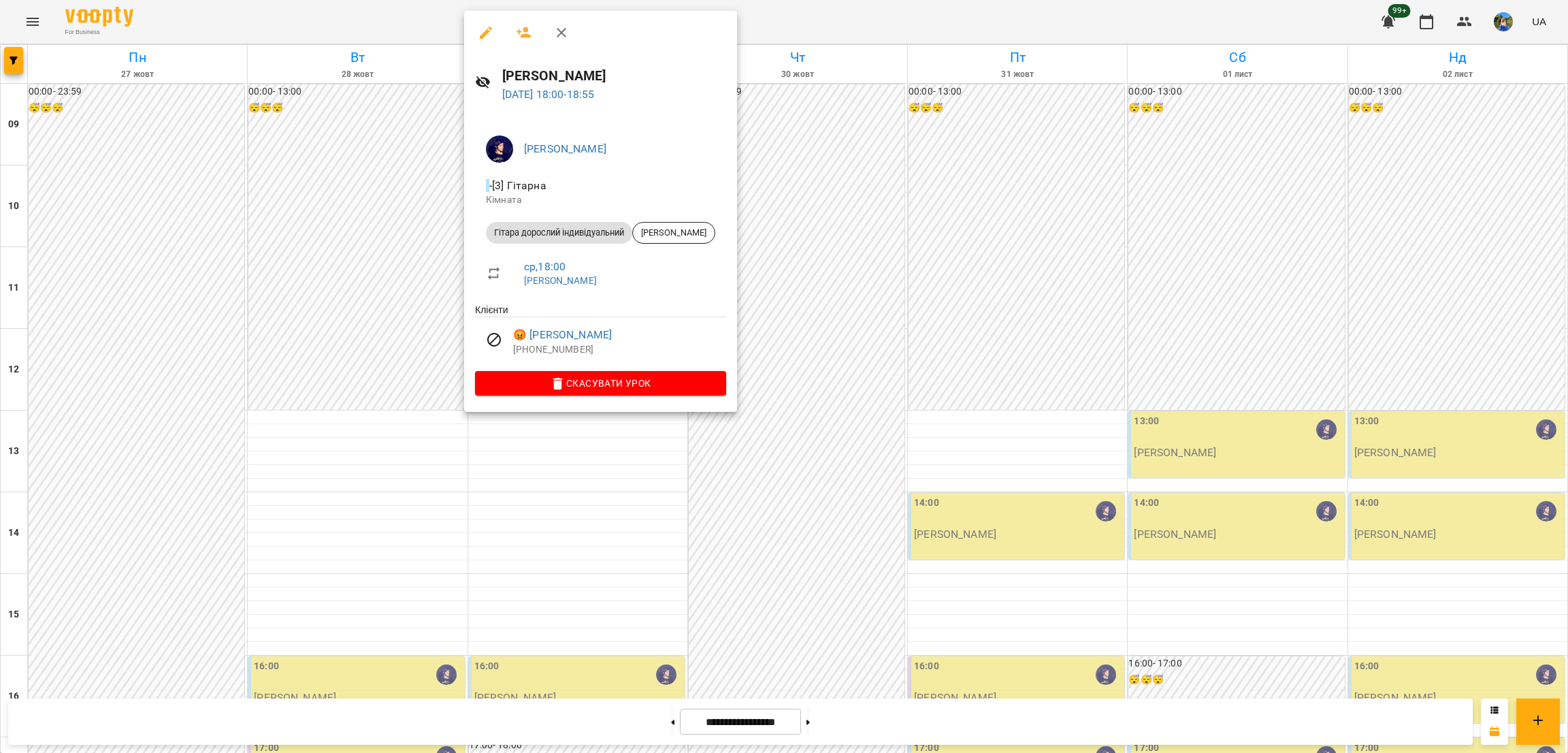
click at [550, 454] on div at bounding box center [784, 376] width 1568 height 753
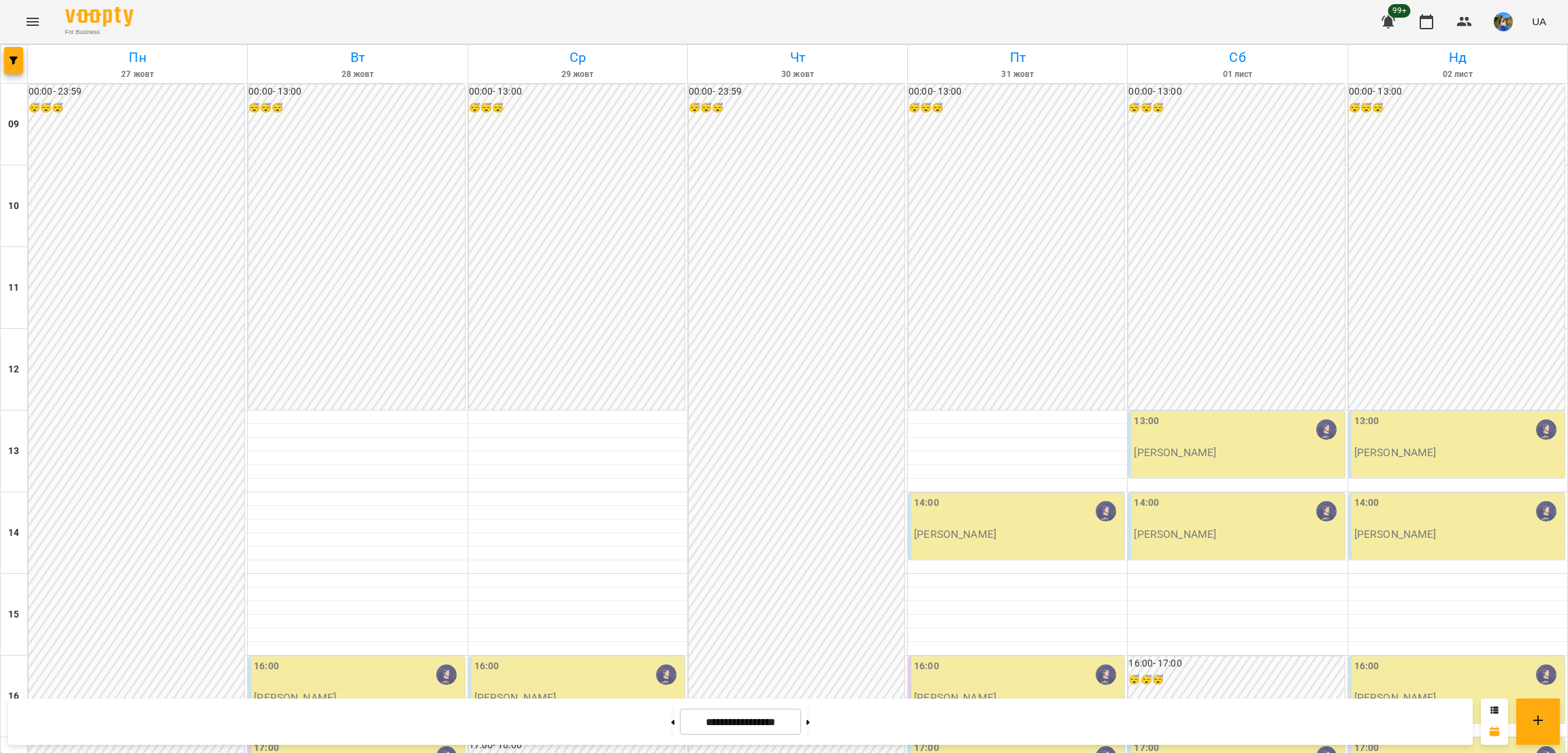
click at [529, 657] on div "16:00 [PERSON_NAME]" at bounding box center [577, 690] width 215 height 66
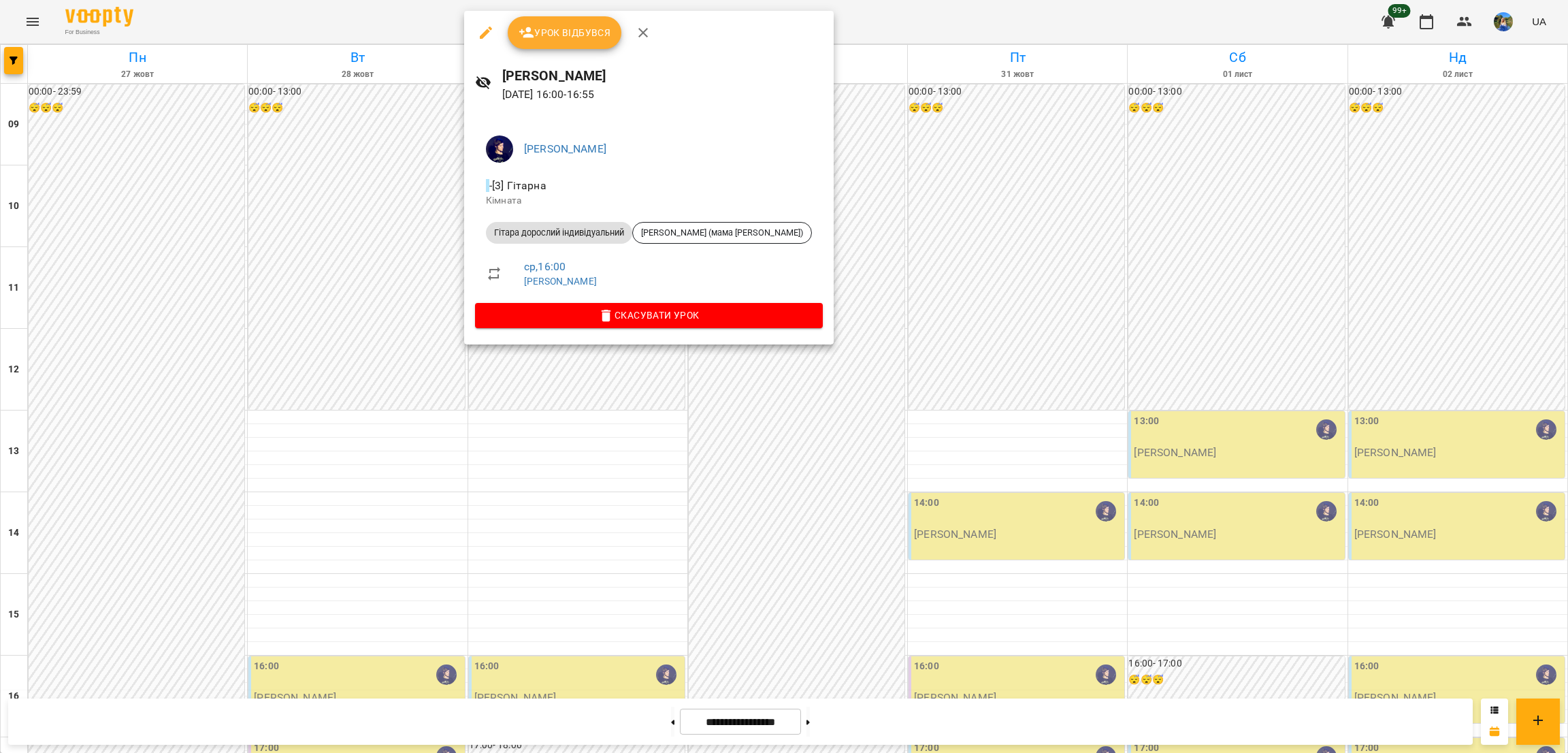
click at [520, 394] on div at bounding box center [784, 376] width 1568 height 753
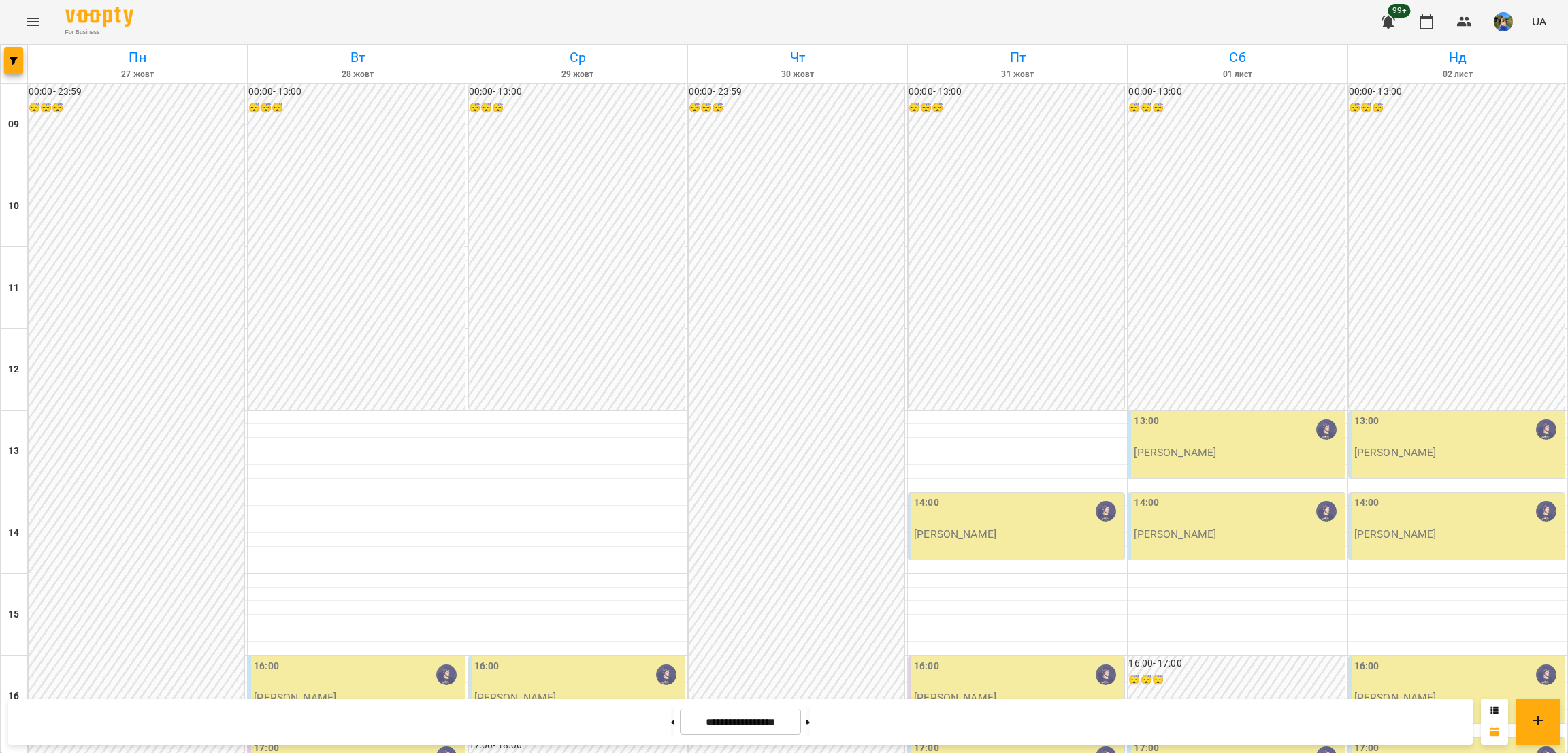
scroll to position [250, 0]
click at [356, 659] on div "16:00 [PERSON_NAME]" at bounding box center [357, 682] width 207 height 45
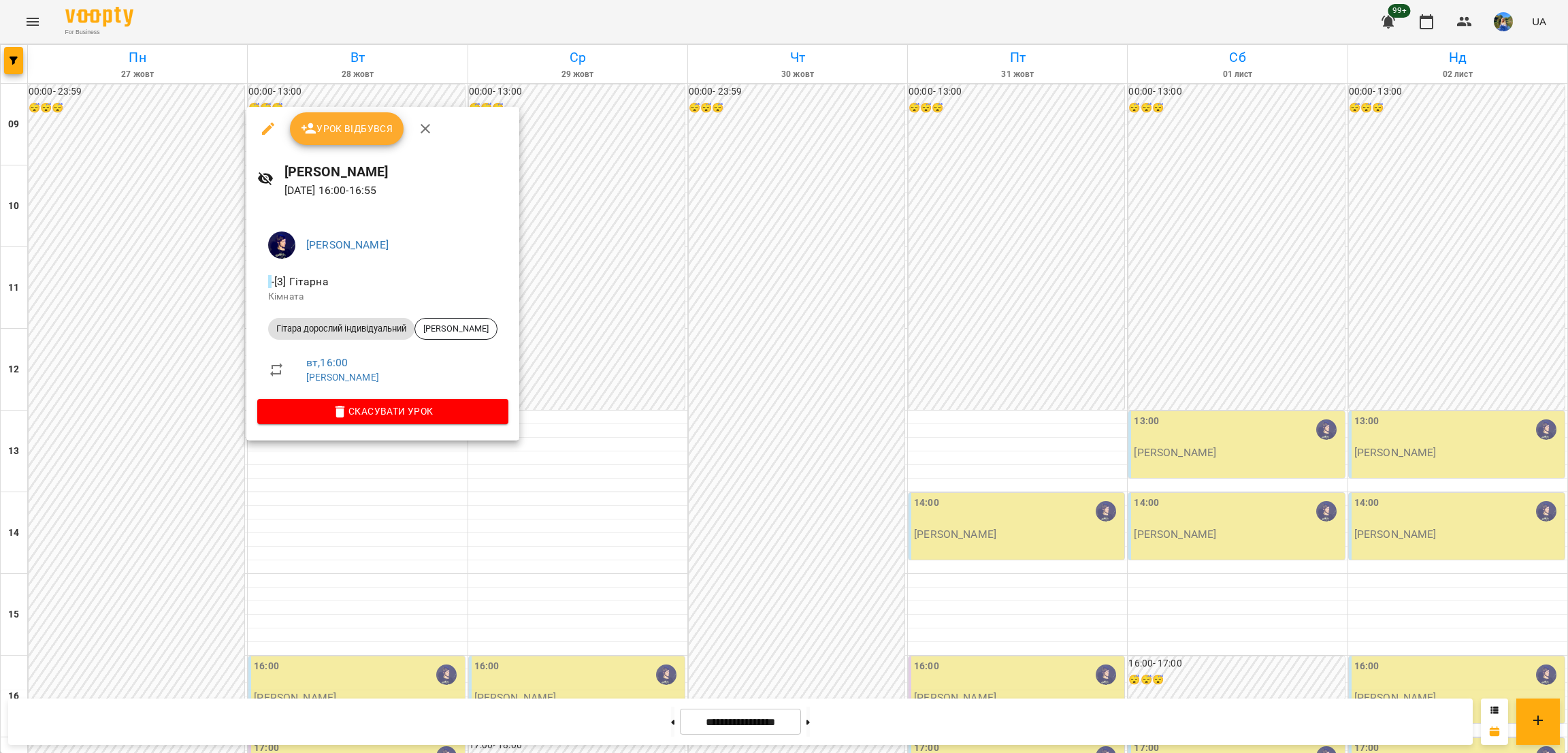
click at [368, 506] on div at bounding box center [784, 376] width 1568 height 753
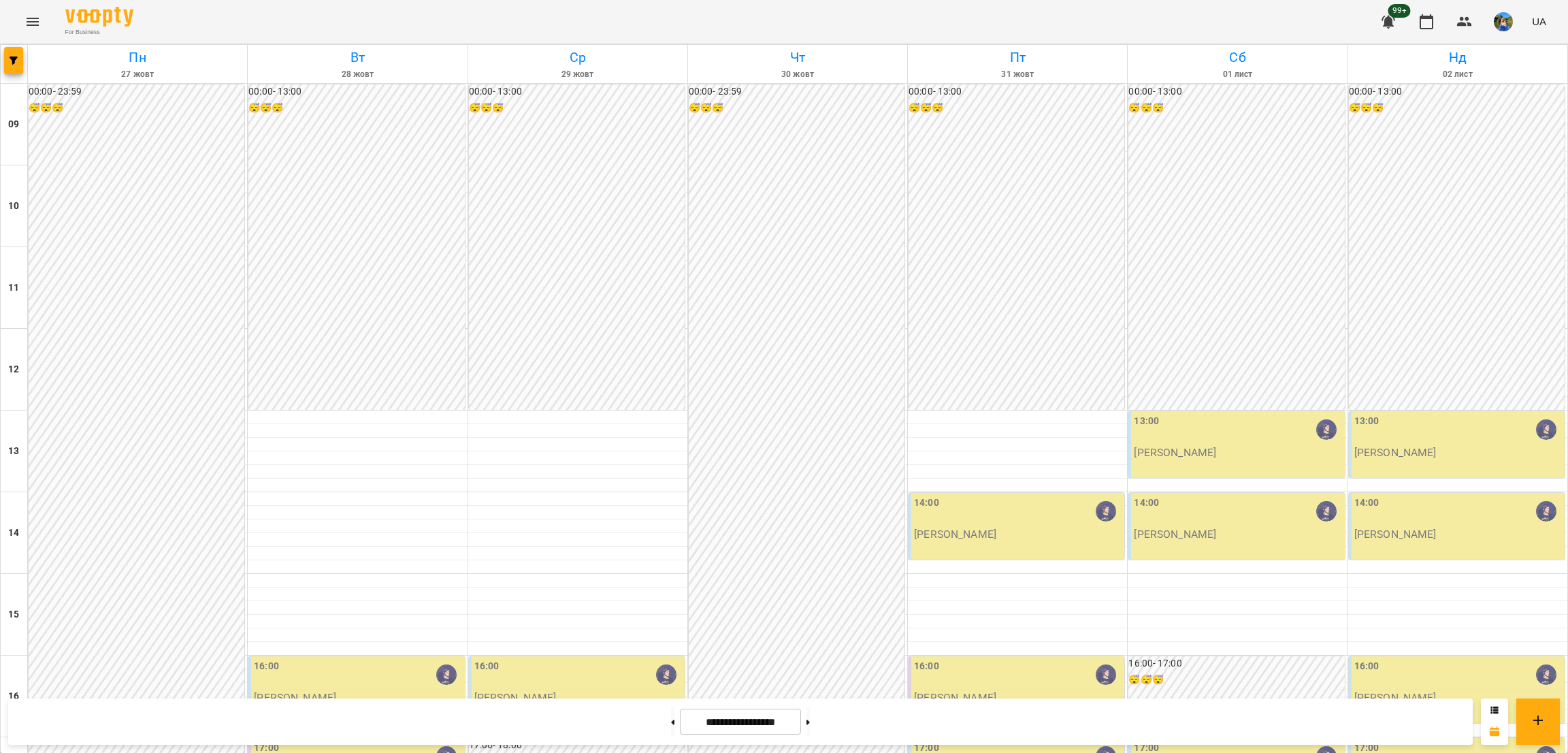
click at [368, 741] on div "17:00" at bounding box center [357, 756] width 207 height 32
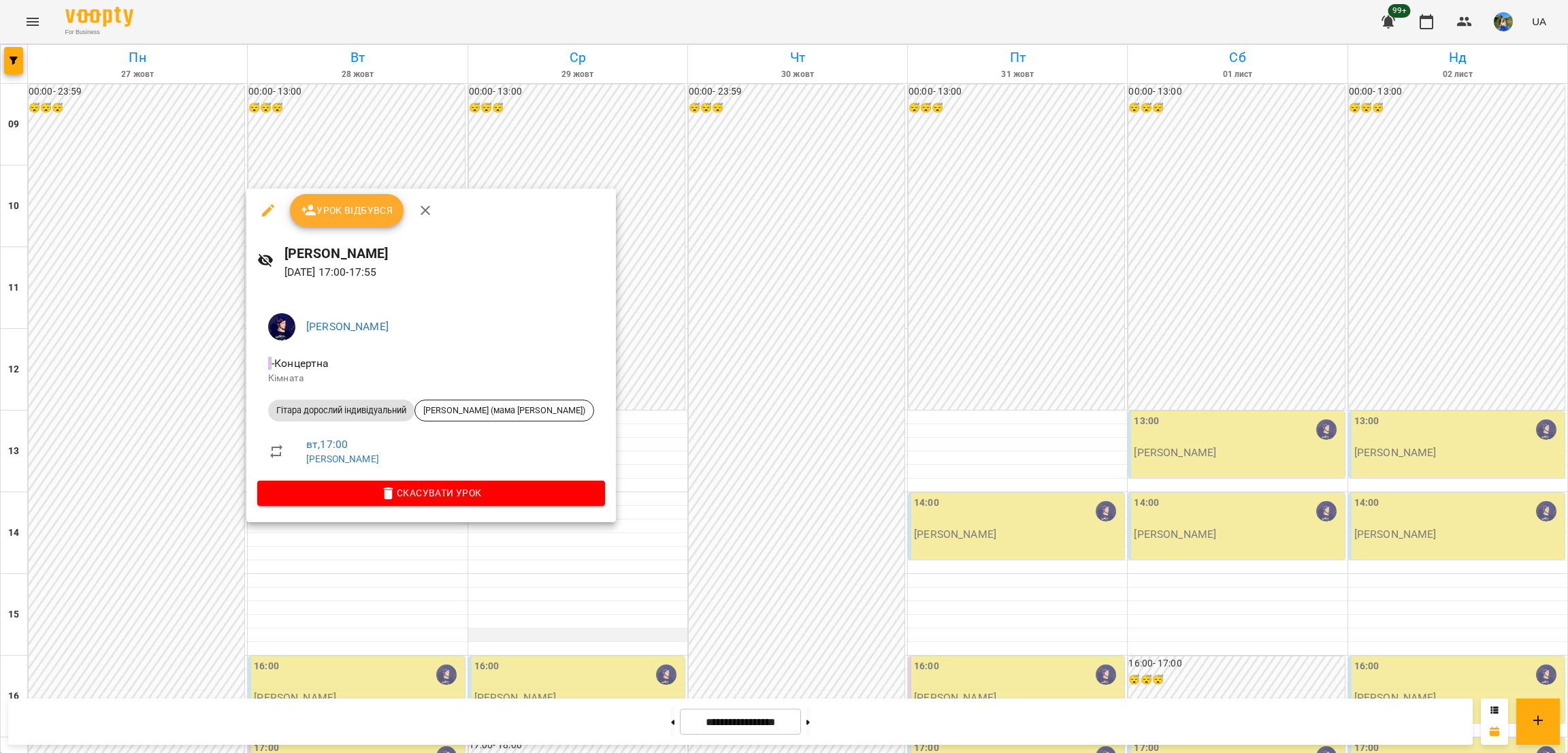
click at [661, 376] on div at bounding box center [784, 376] width 1568 height 753
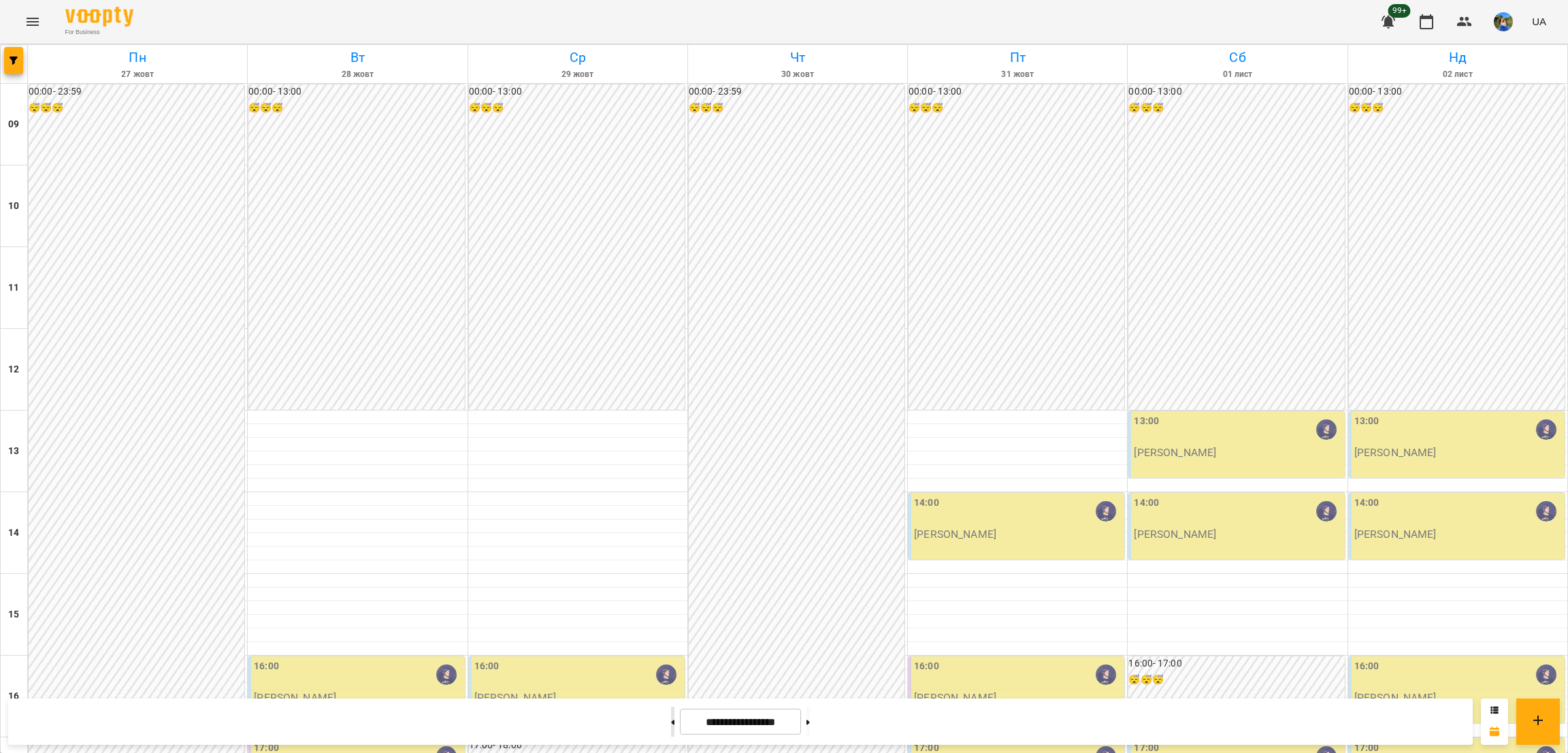
click at [671, 714] on button at bounding box center [673, 721] width 3 height 30
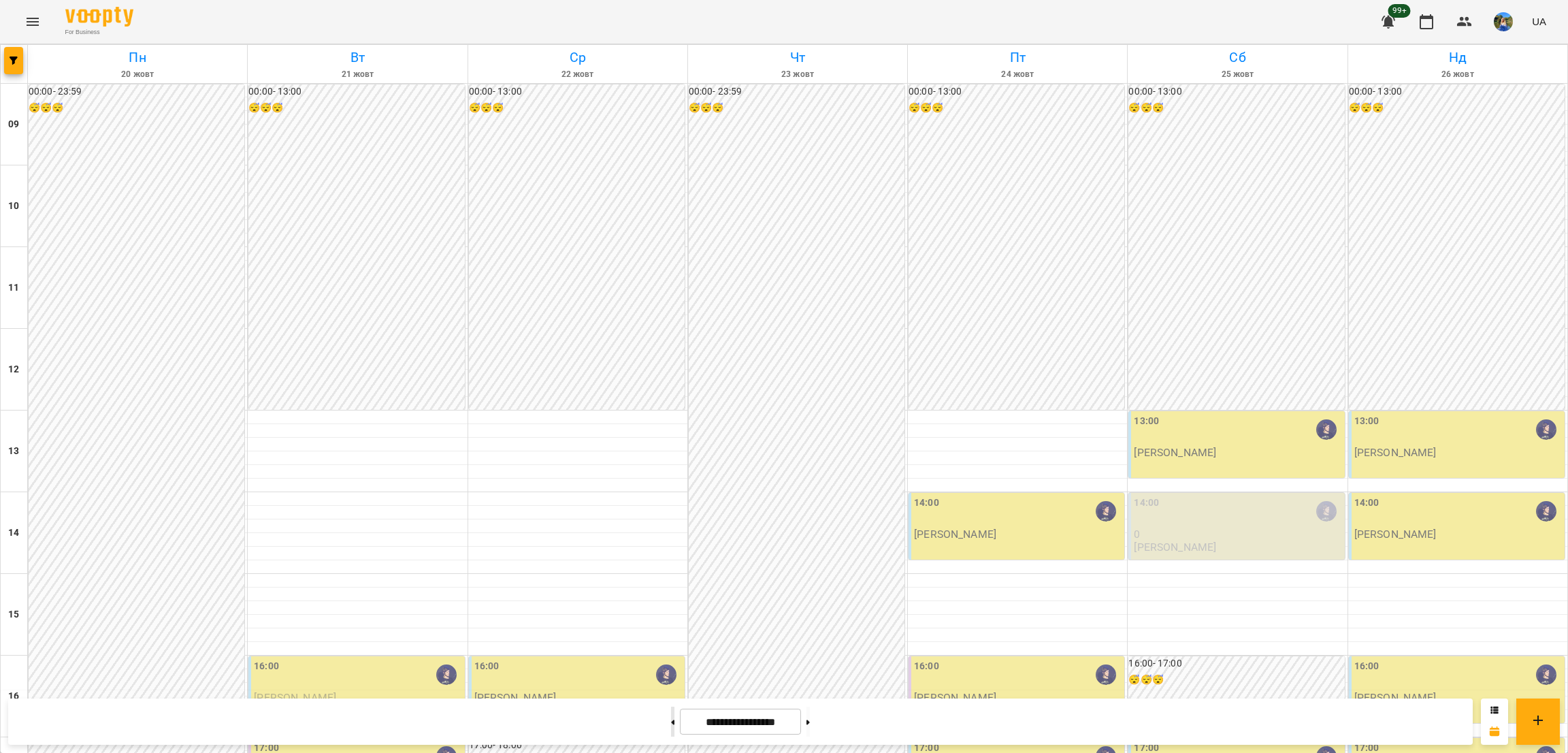
click at [671, 721] on button at bounding box center [673, 721] width 3 height 30
type input "**********"
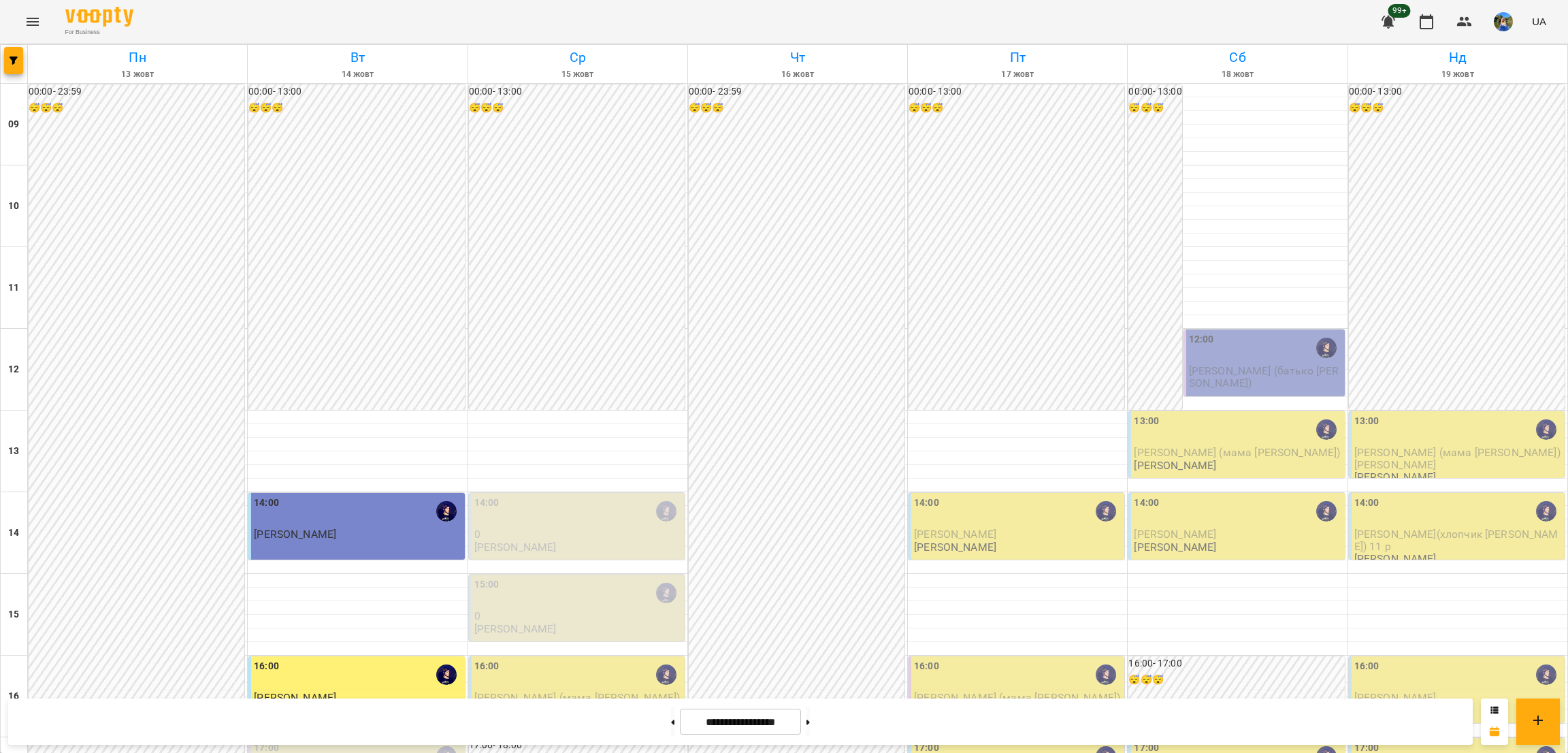
click at [556, 577] on div "15:00 0 [PERSON_NAME]" at bounding box center [578, 606] width 207 height 58
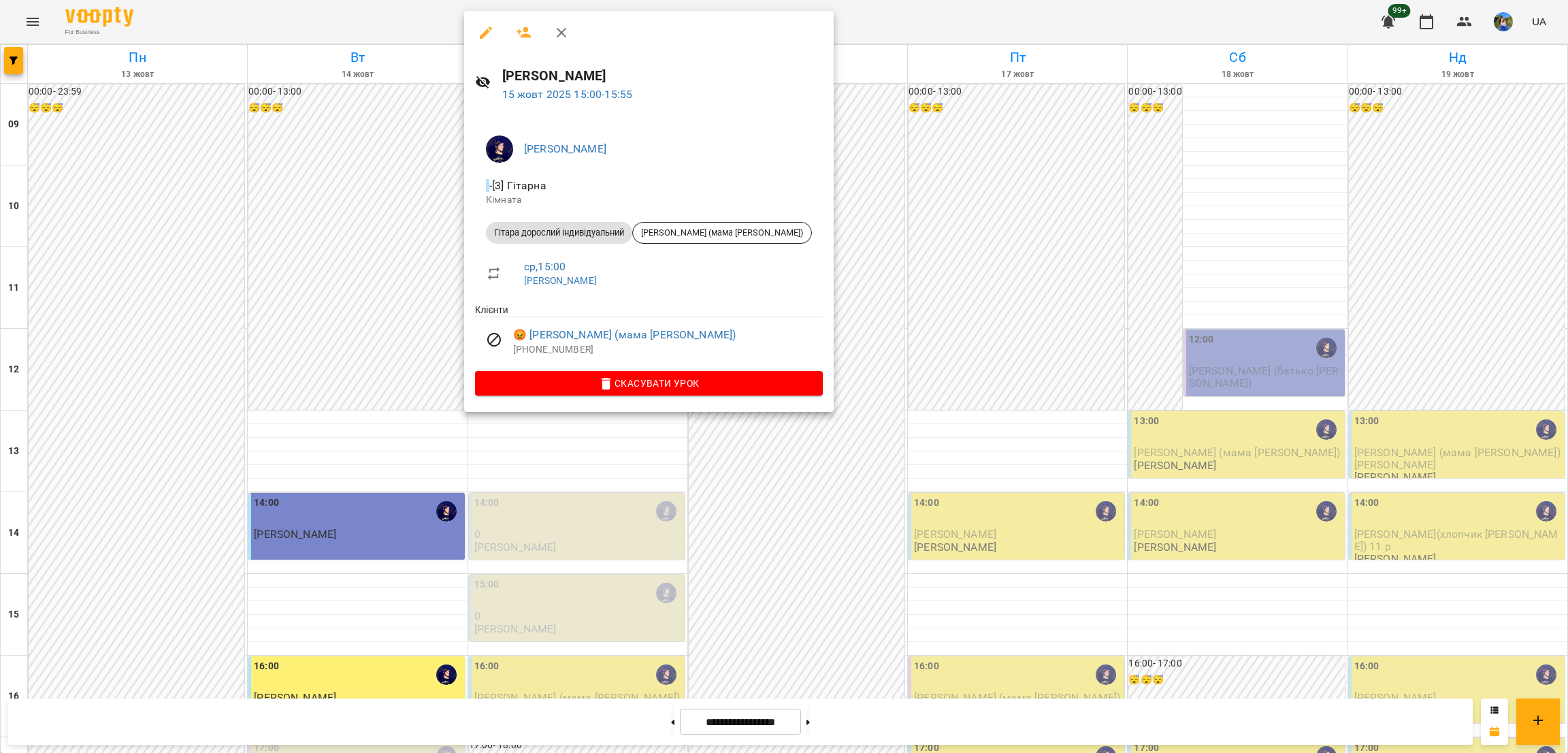
click at [390, 356] on div at bounding box center [784, 376] width 1568 height 753
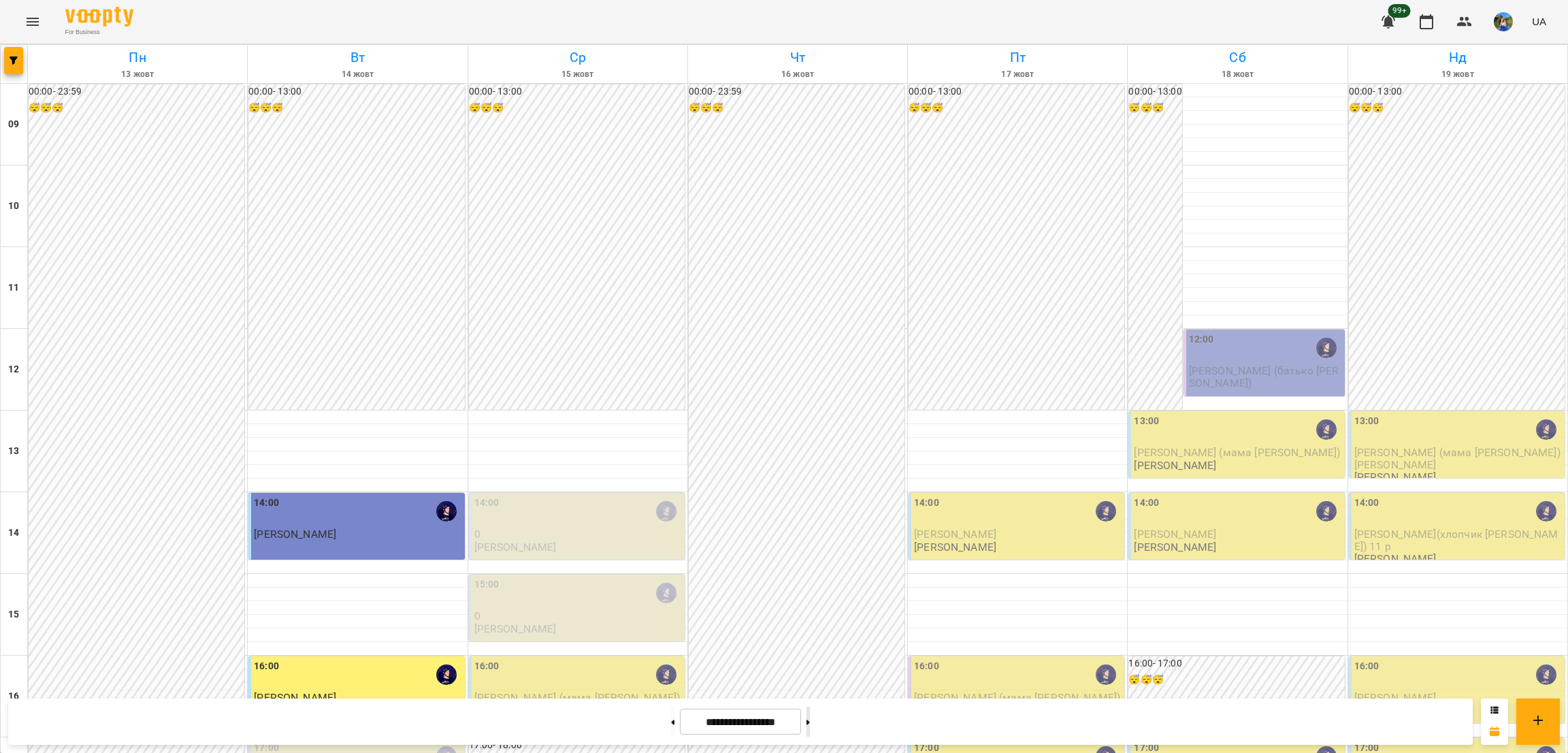
click at [810, 725] on button at bounding box center [808, 721] width 3 height 30
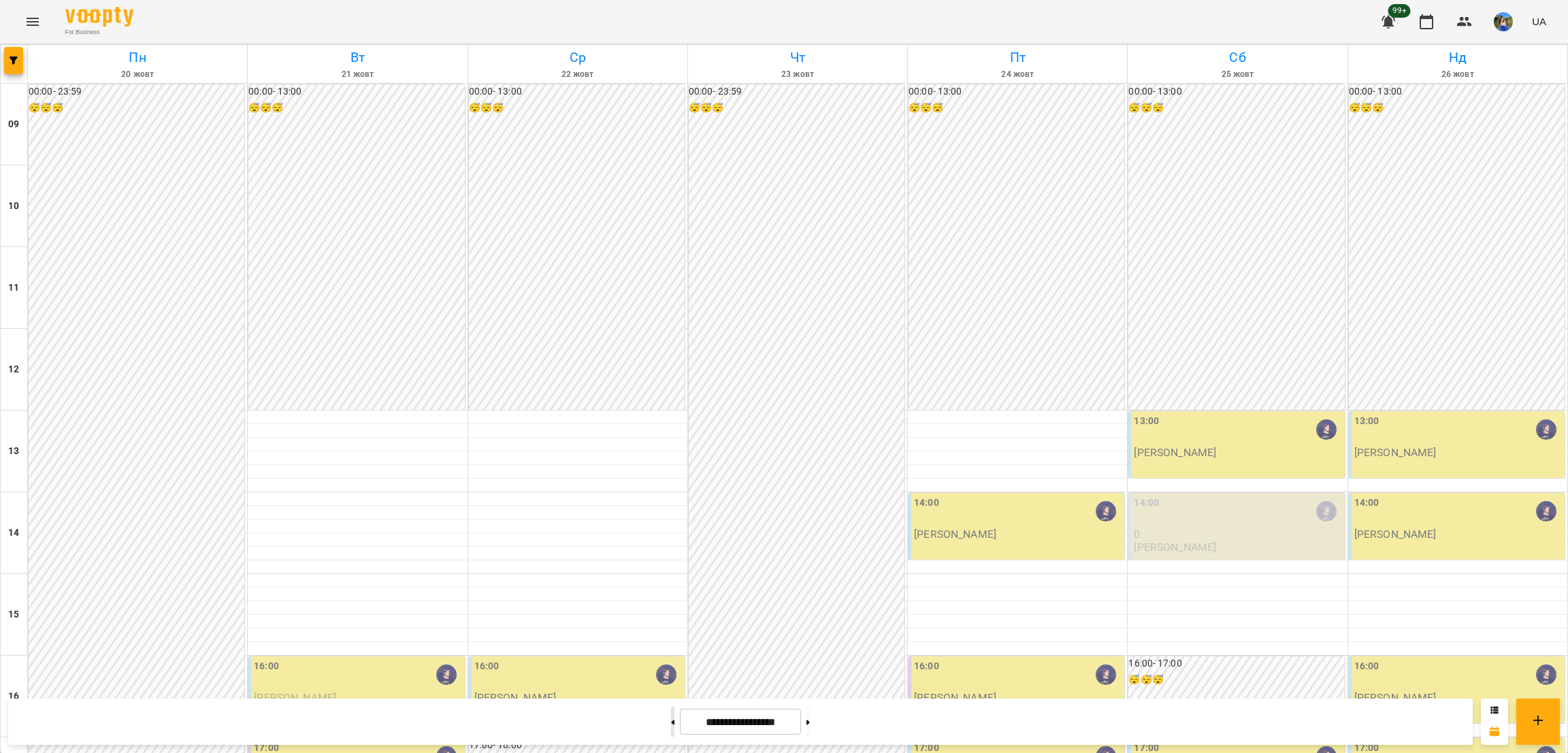
click at [671, 721] on icon at bounding box center [673, 722] width 3 height 6
type input "**********"
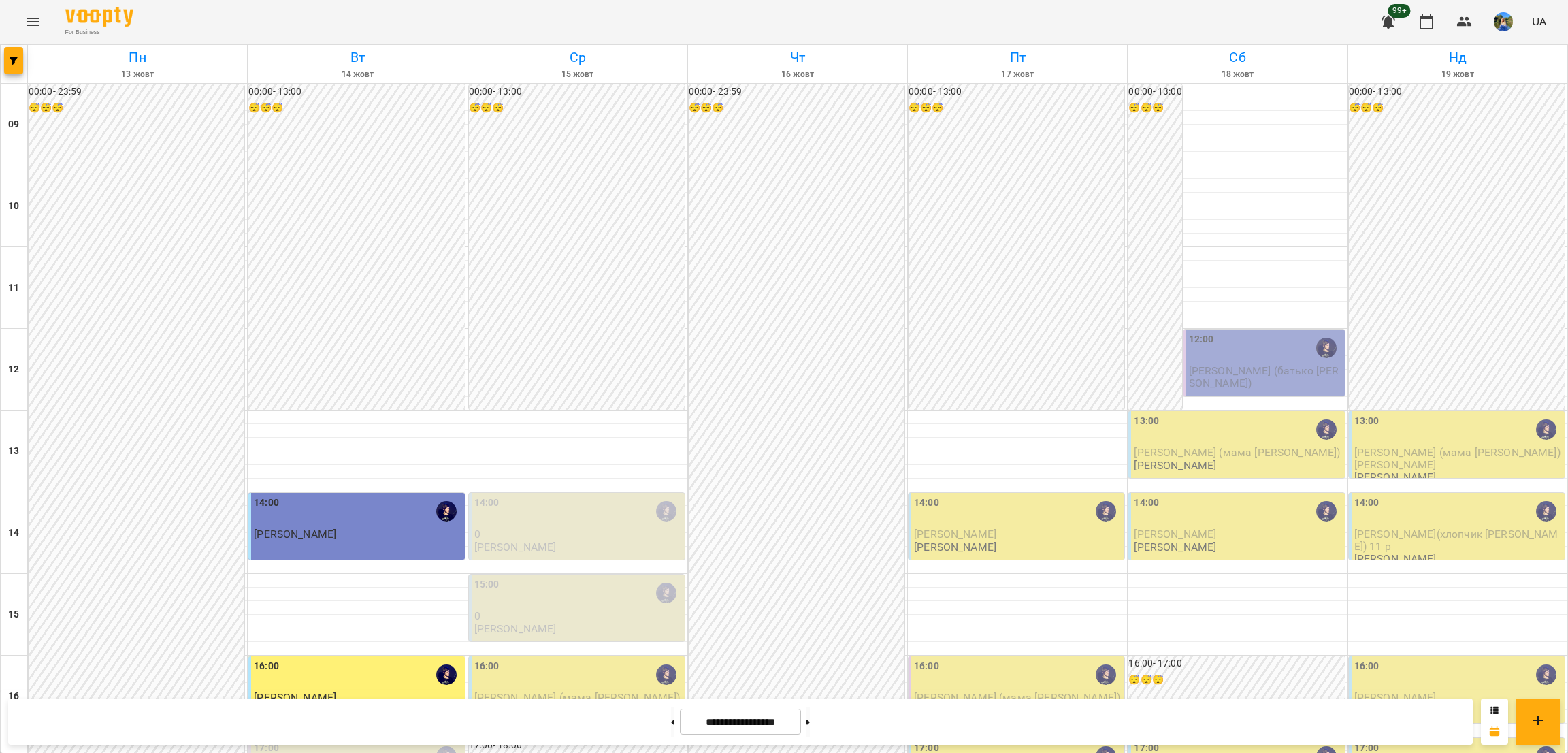
click at [526, 577] on div "15:00" at bounding box center [578, 593] width 207 height 32
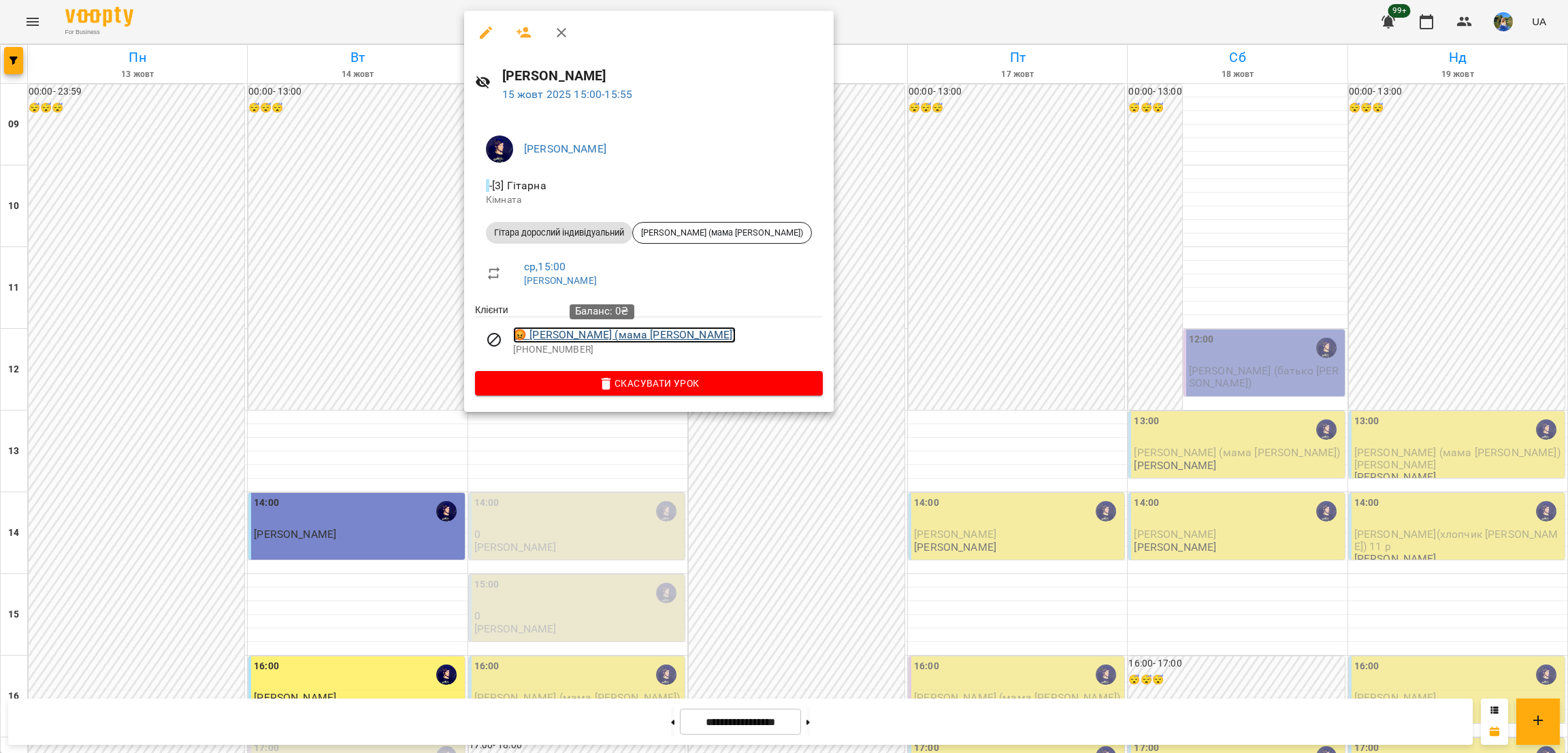
click at [582, 331] on link "😡 [PERSON_NAME] (мама [PERSON_NAME])" at bounding box center [624, 335] width 223 height 17
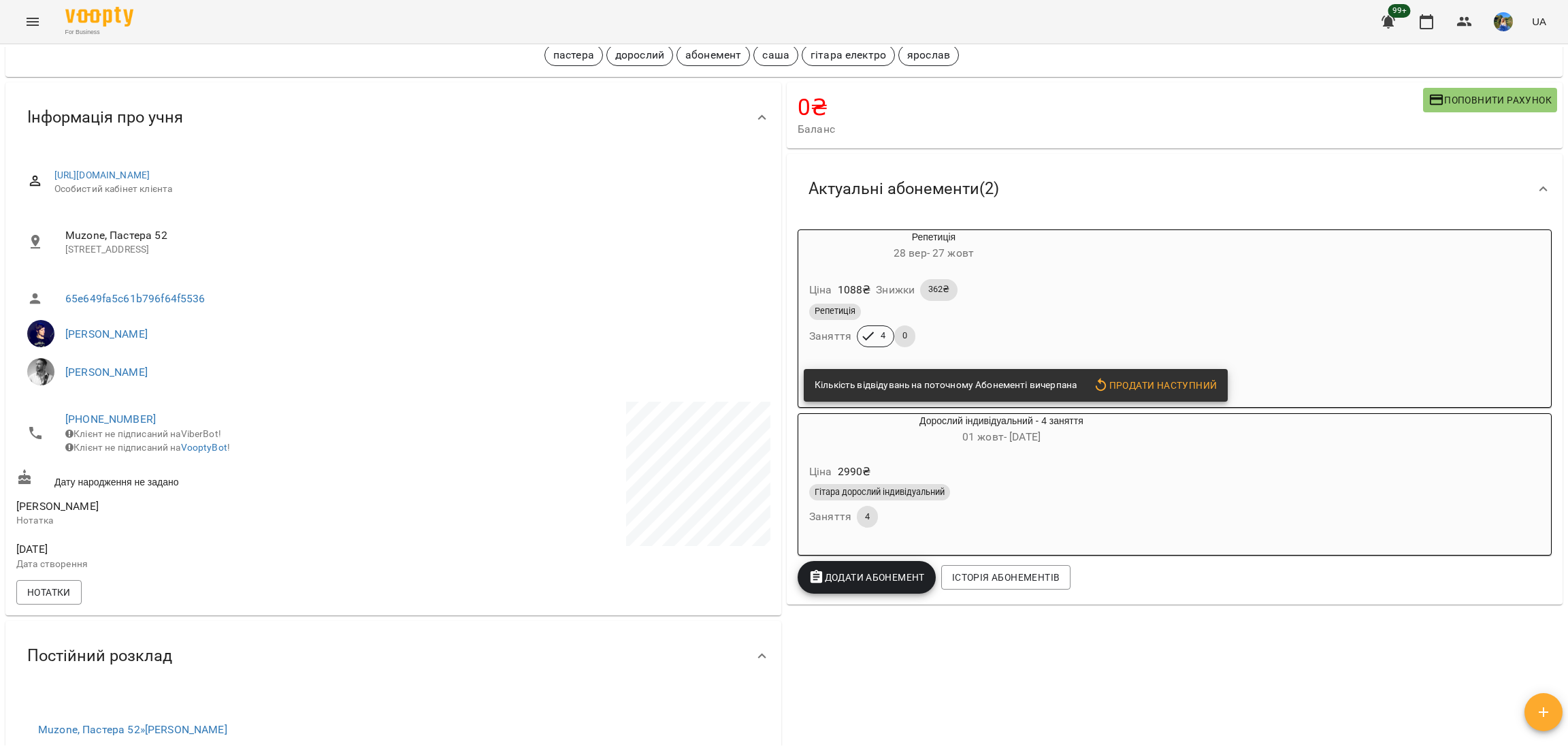
scroll to position [51, 0]
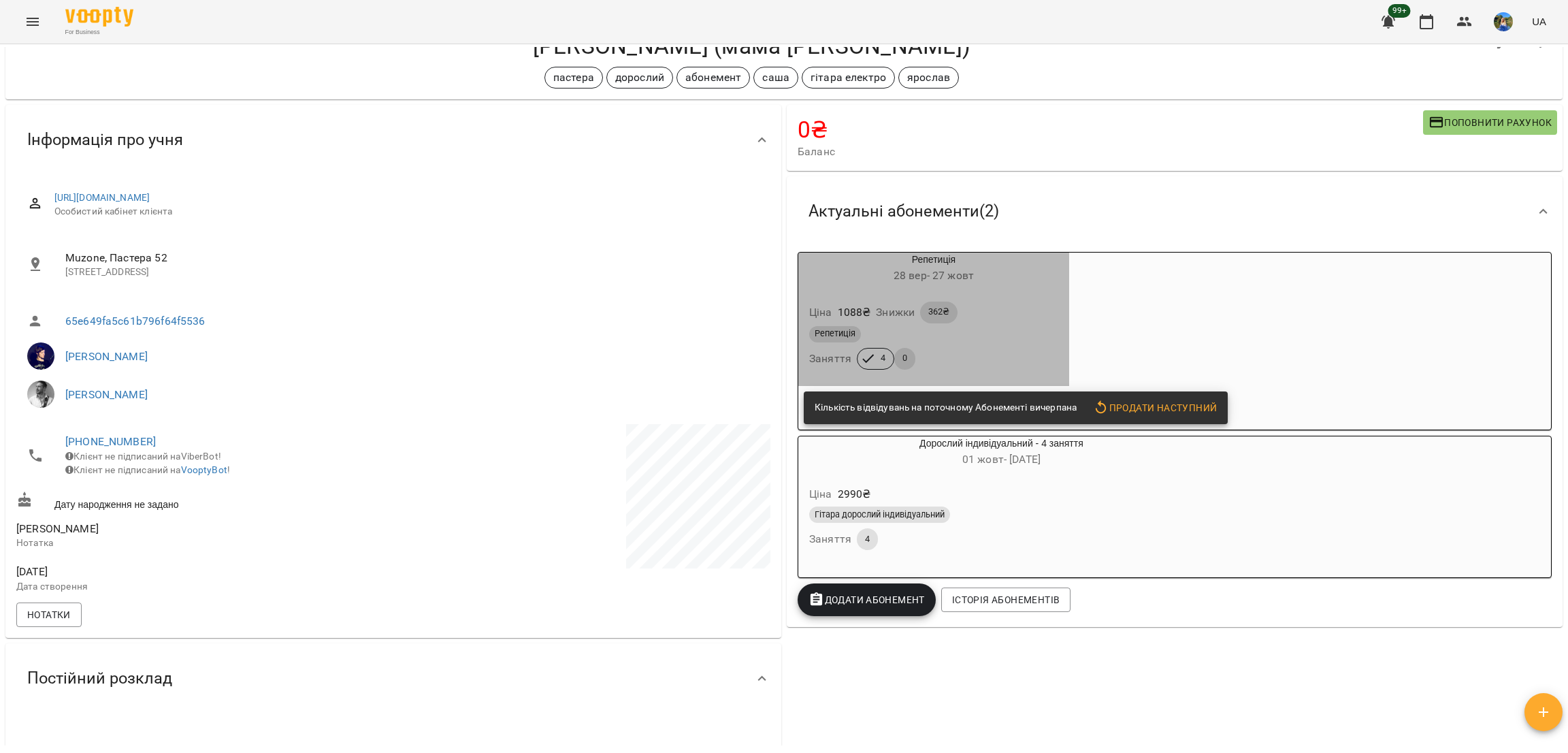
click at [1030, 287] on div "Репетиція [DATE] - [DATE]" at bounding box center [933, 269] width 276 height 38
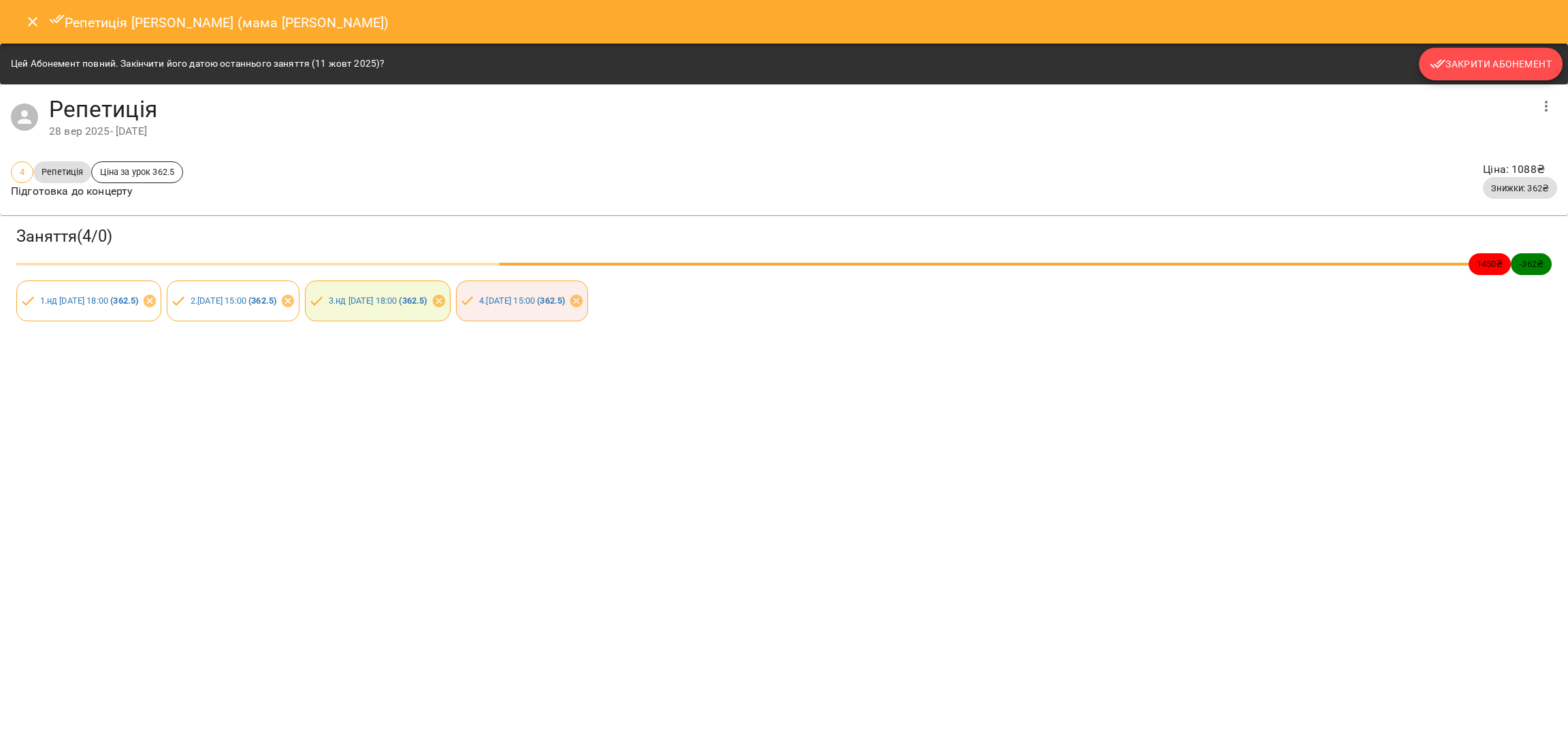
click at [1506, 65] on span "Закрити Абонемент" at bounding box center [1490, 64] width 122 height 17
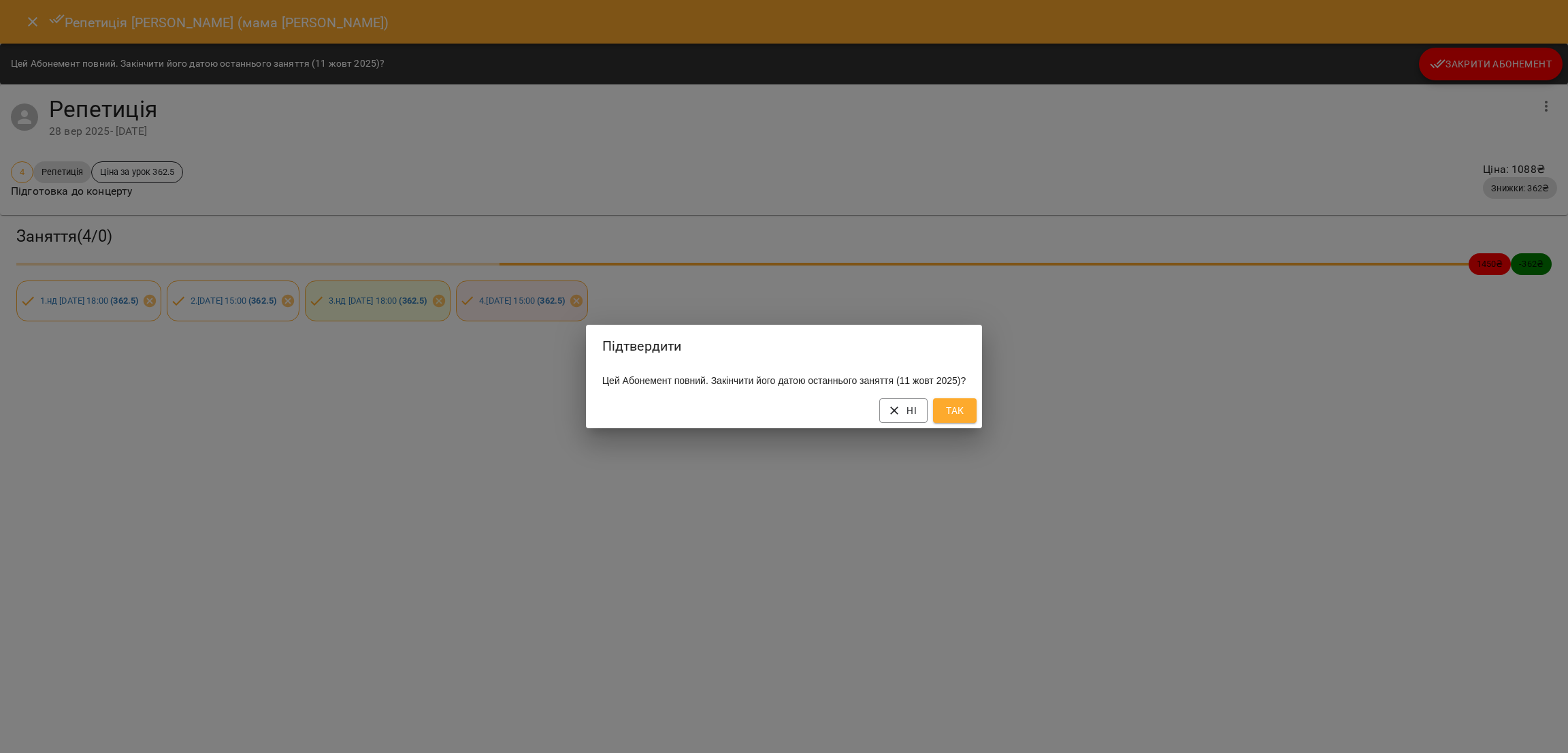
click at [961, 414] on span "Так" at bounding box center [955, 411] width 22 height 17
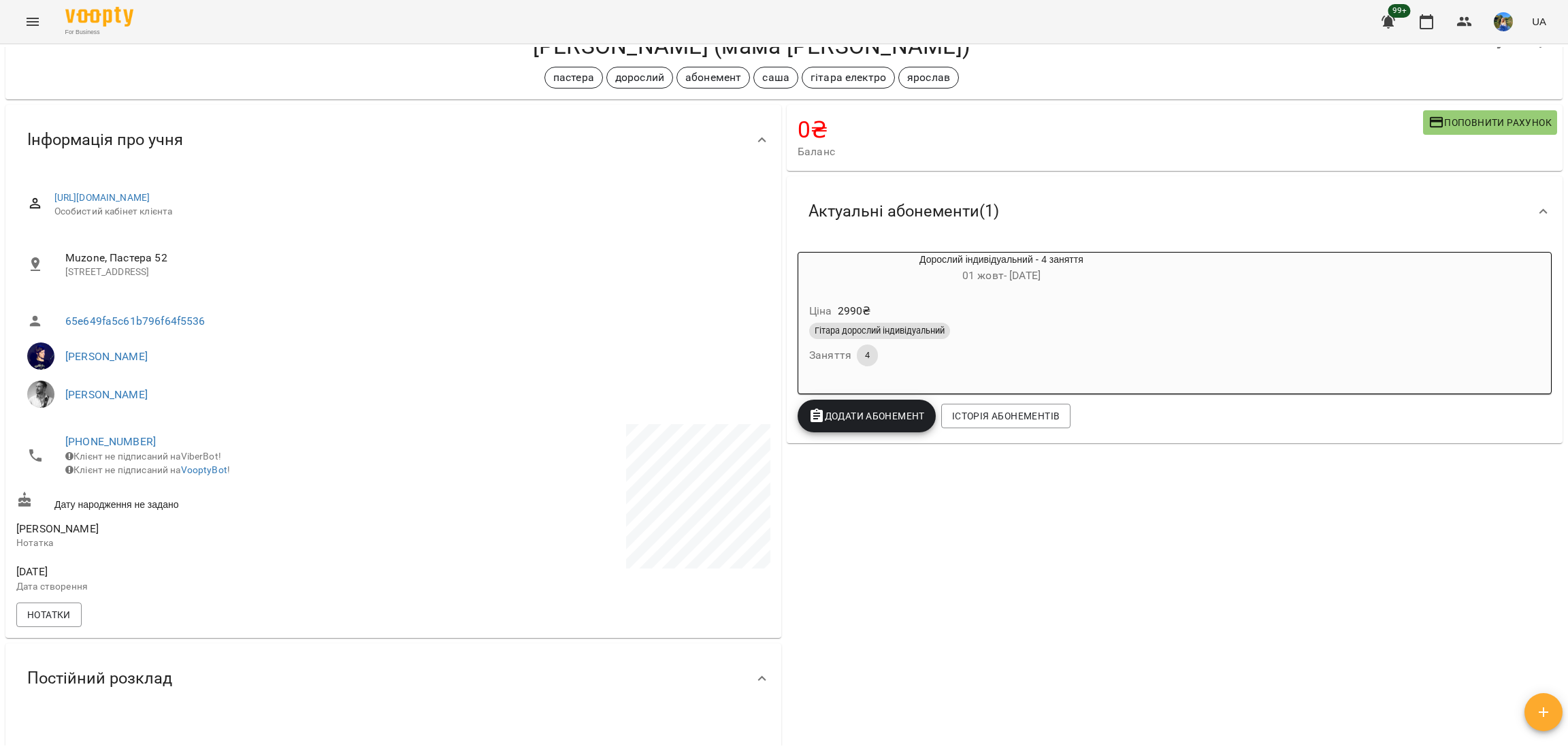
click at [930, 357] on div "Гітара дорослий індивідуальний Заняття 4" at bounding box center [1001, 344] width 390 height 49
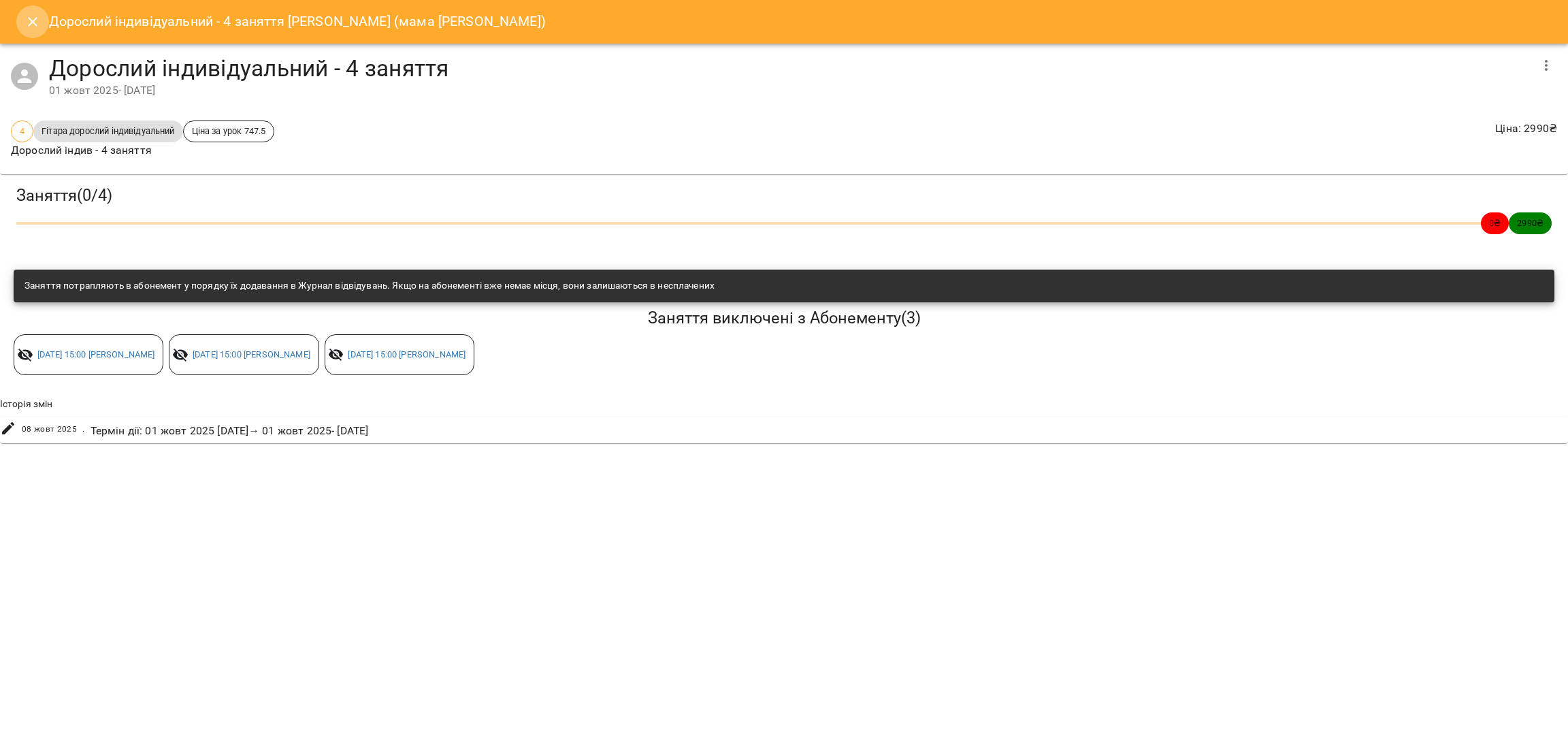
click at [25, 26] on icon "Close" at bounding box center [33, 22] width 17 height 17
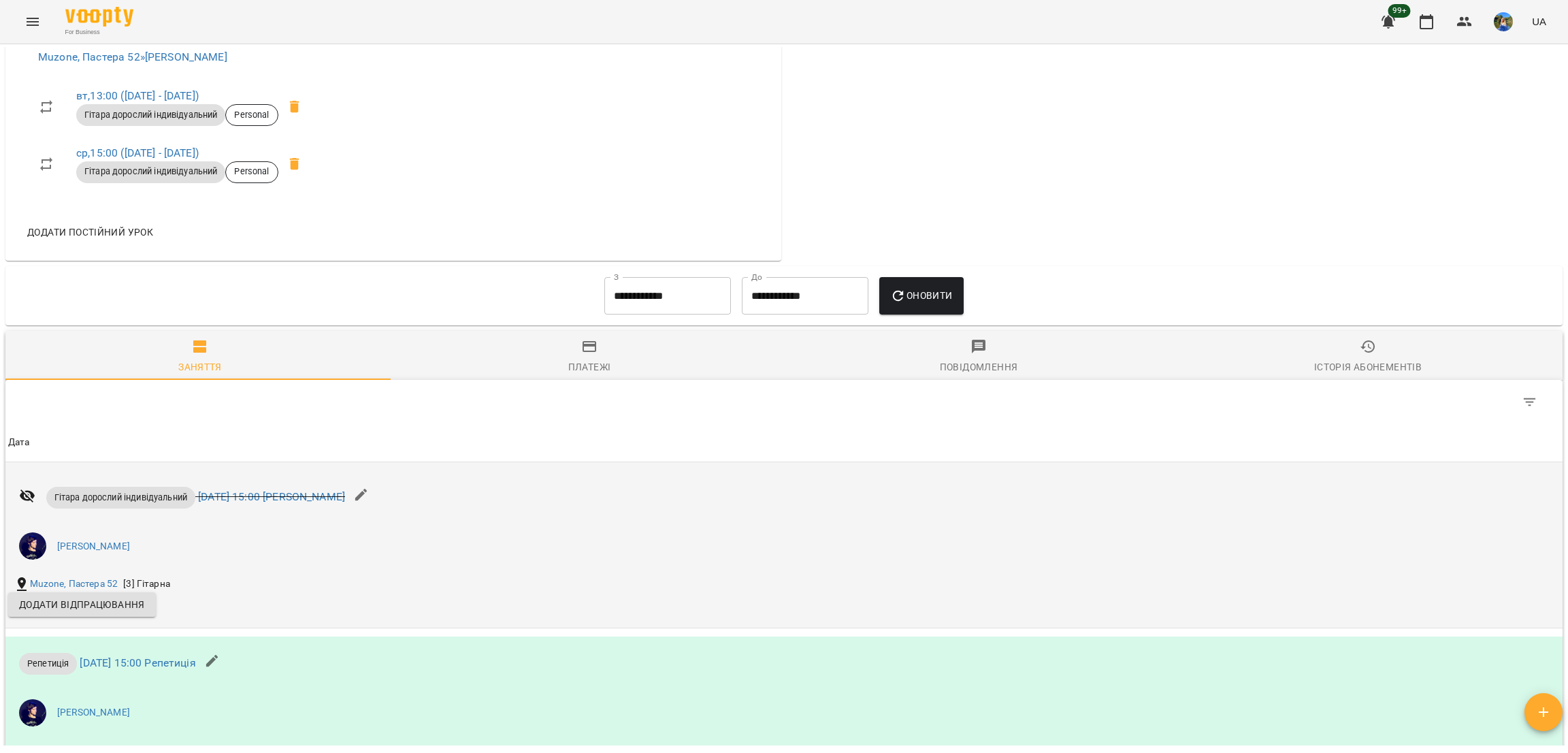
scroll to position [734, 0]
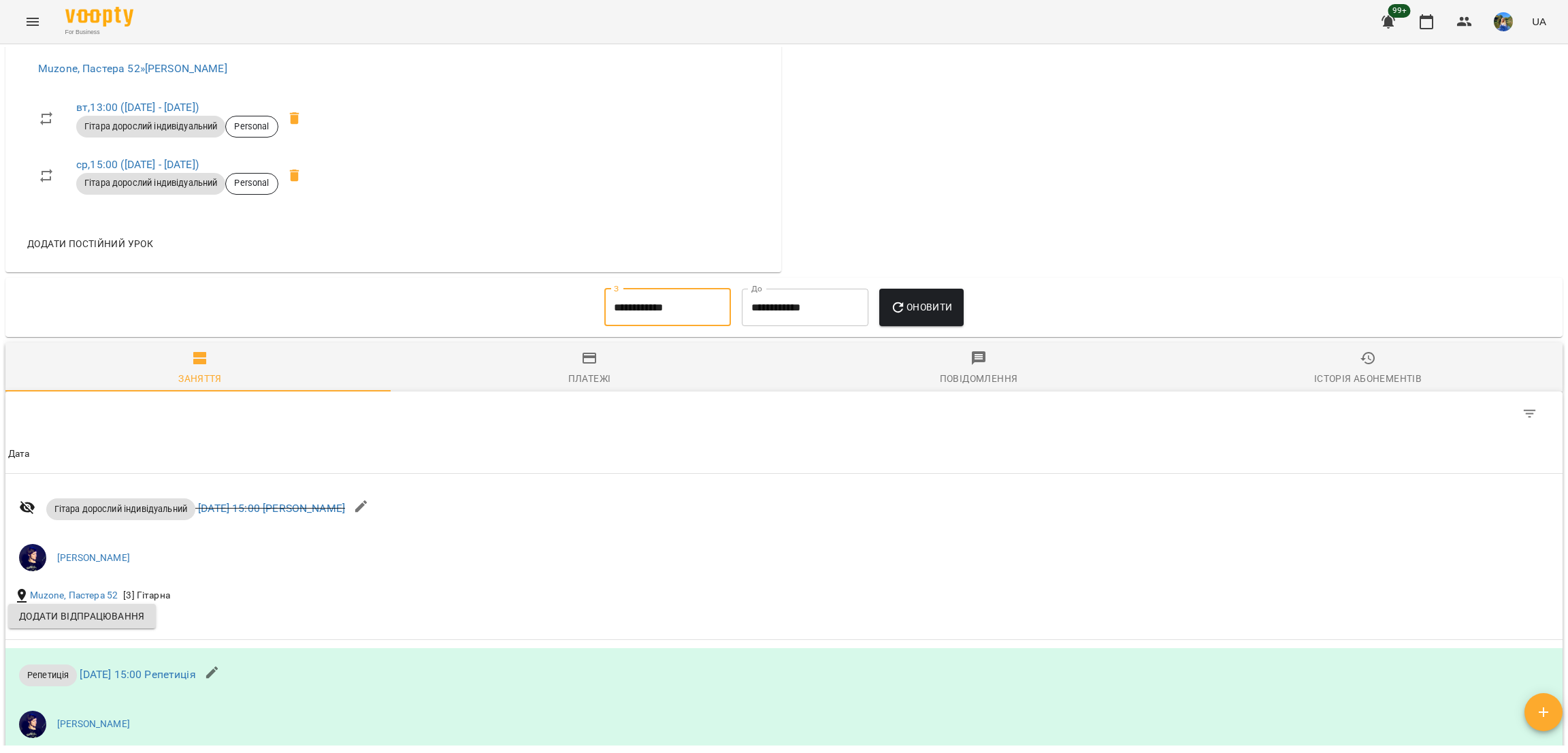
click at [630, 316] on input "**********" at bounding box center [667, 308] width 127 height 38
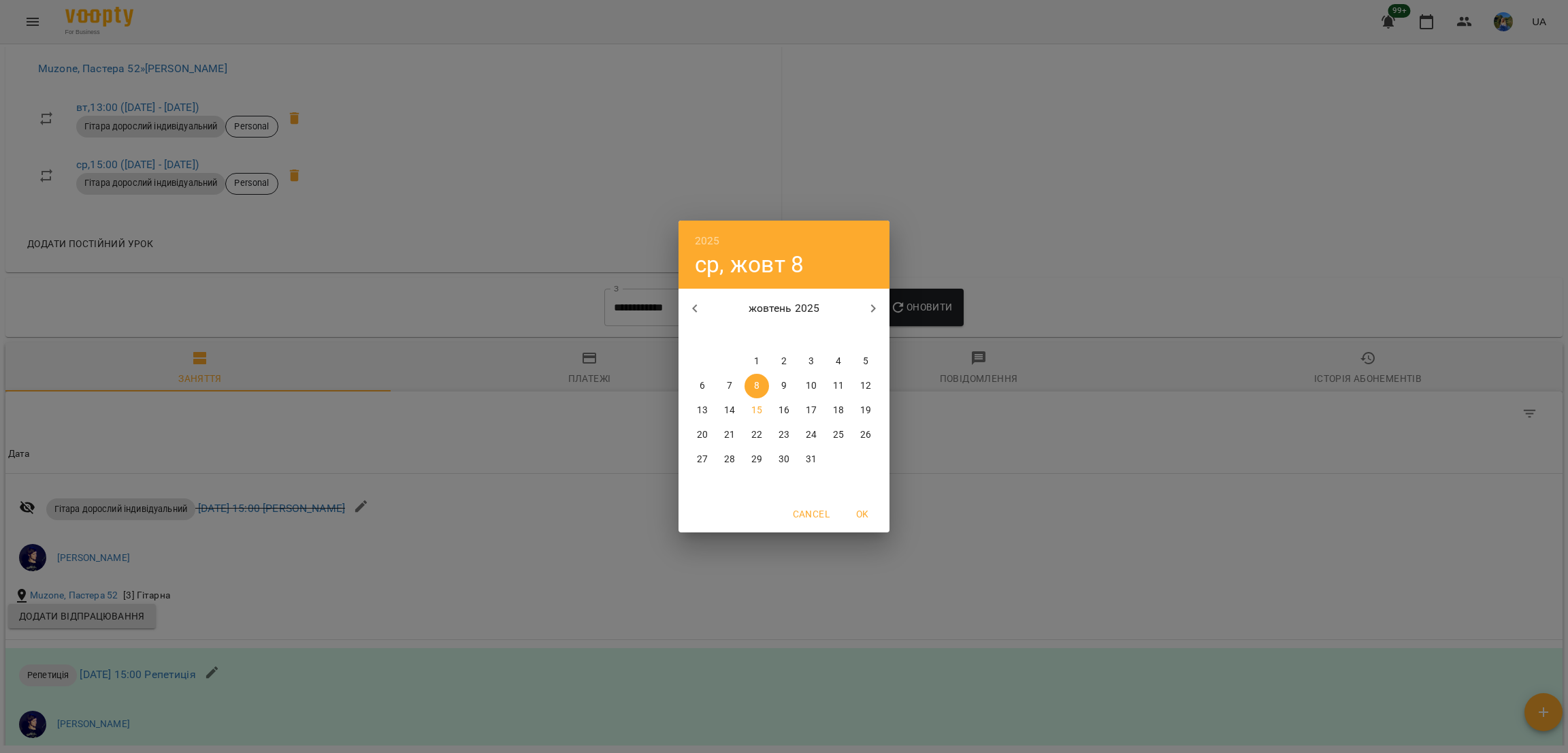
click at [755, 365] on p "1" at bounding box center [757, 362] width 6 height 13
type input "**********"
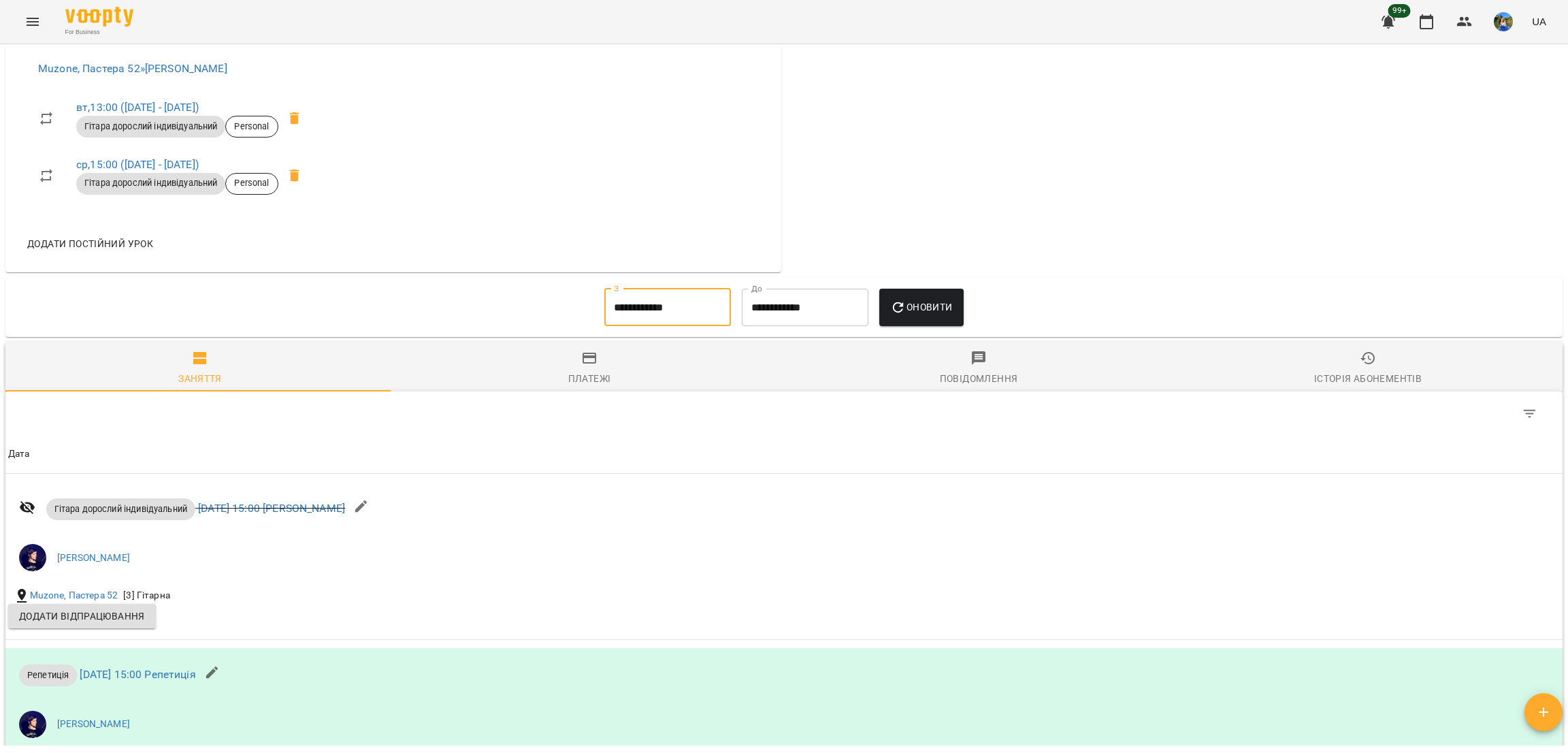
click at [909, 327] on button "Оновити" at bounding box center [921, 308] width 84 height 38
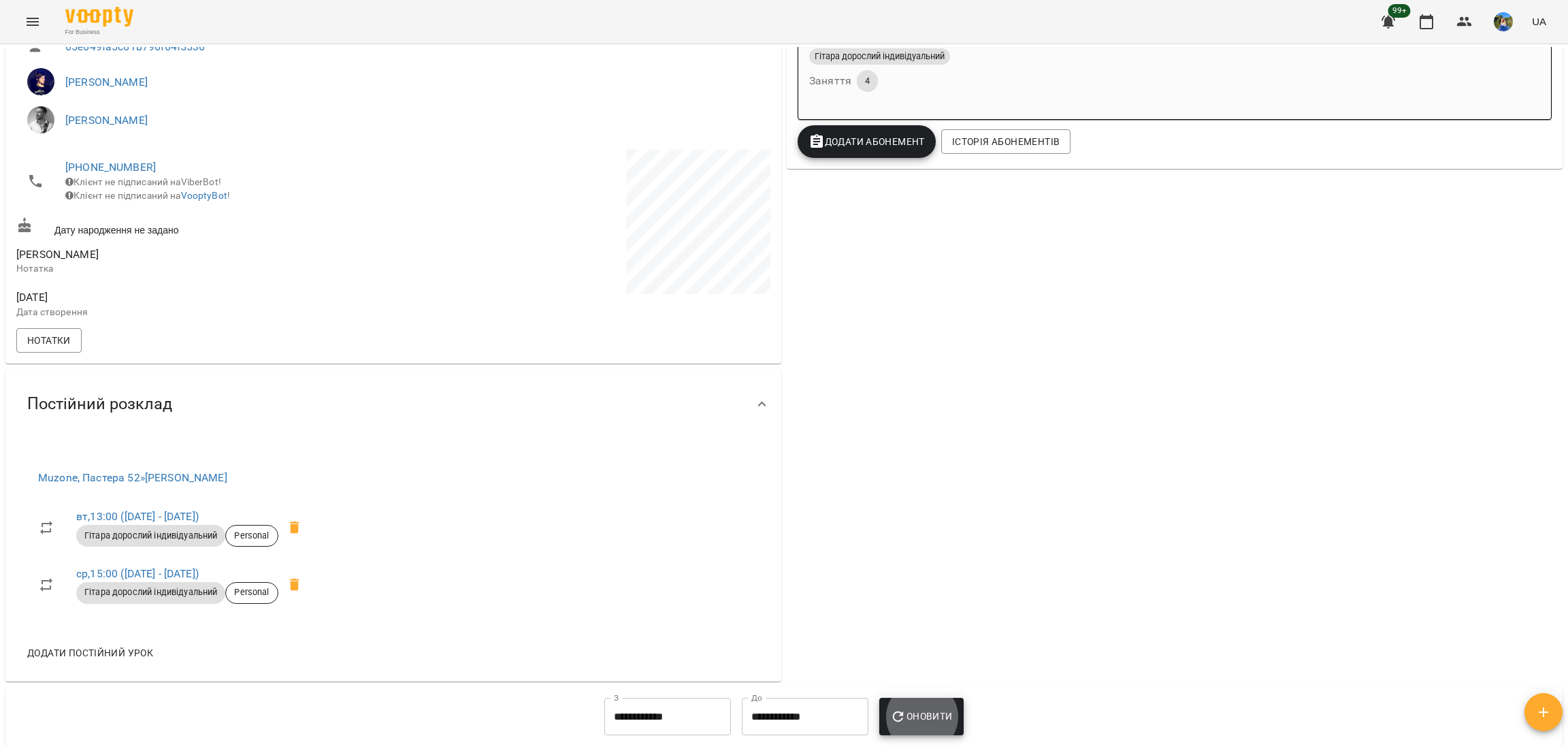
scroll to position [18, 0]
